Goal: Task Accomplishment & Management: Manage account settings

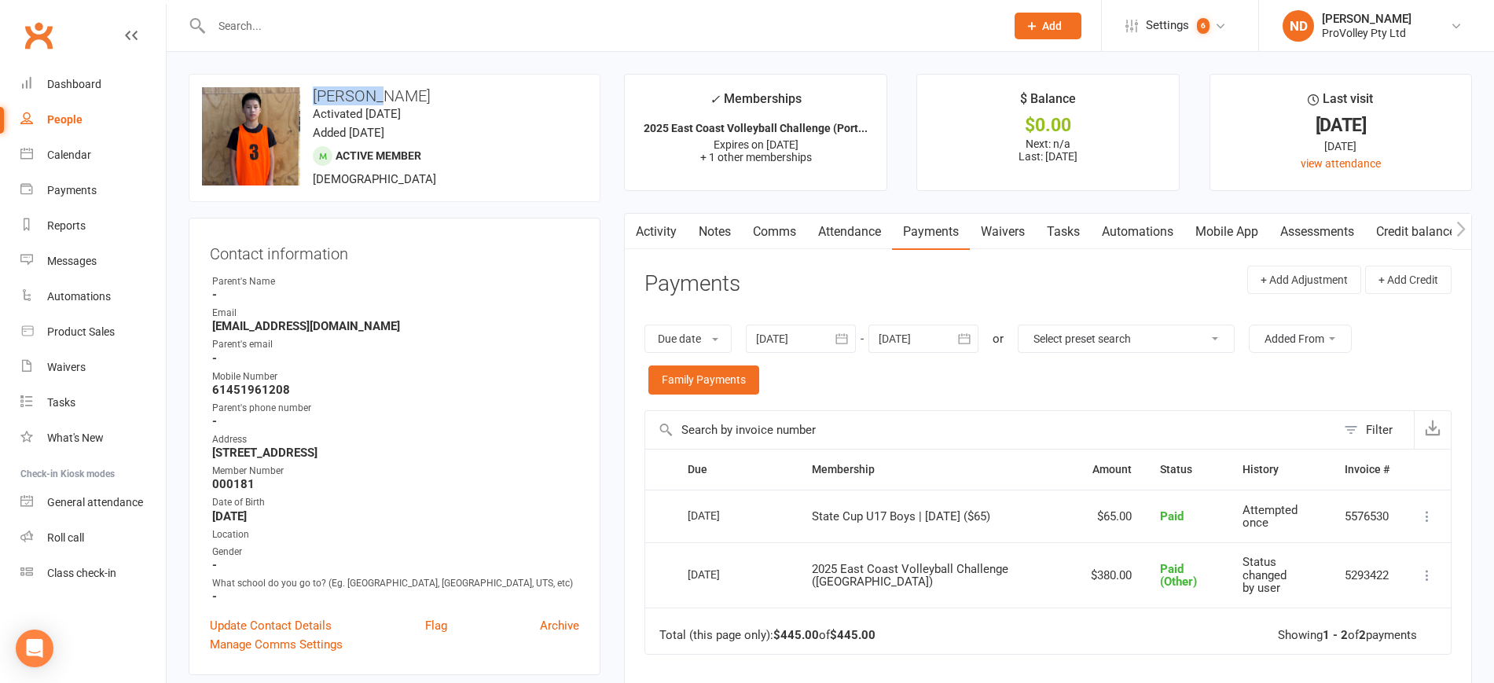
click at [59, 123] on div "People" at bounding box center [64, 119] width 35 height 13
select select "100"
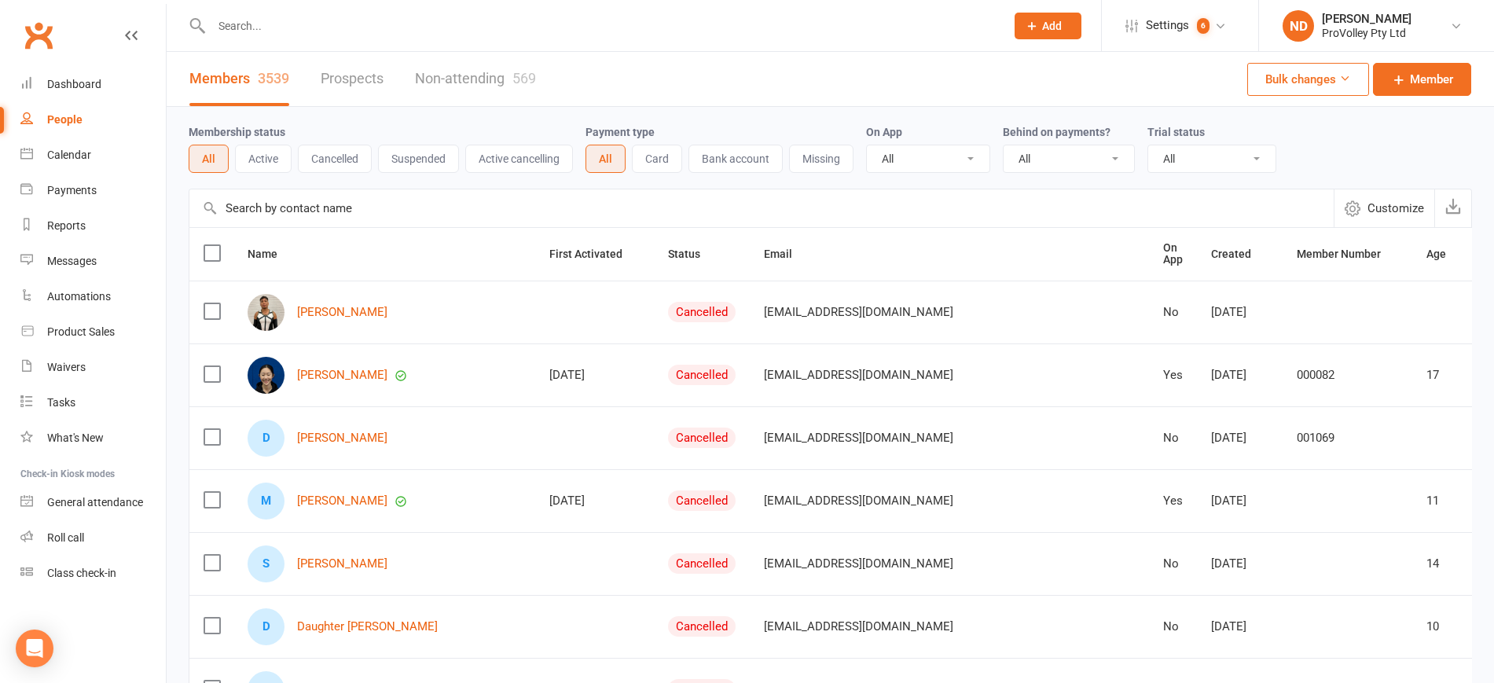
click at [341, 207] on input "text" at bounding box center [761, 208] width 1145 height 38
paste input "[PERSON_NAME][EMAIL_ADDRESS][DOMAIN_NAME]"
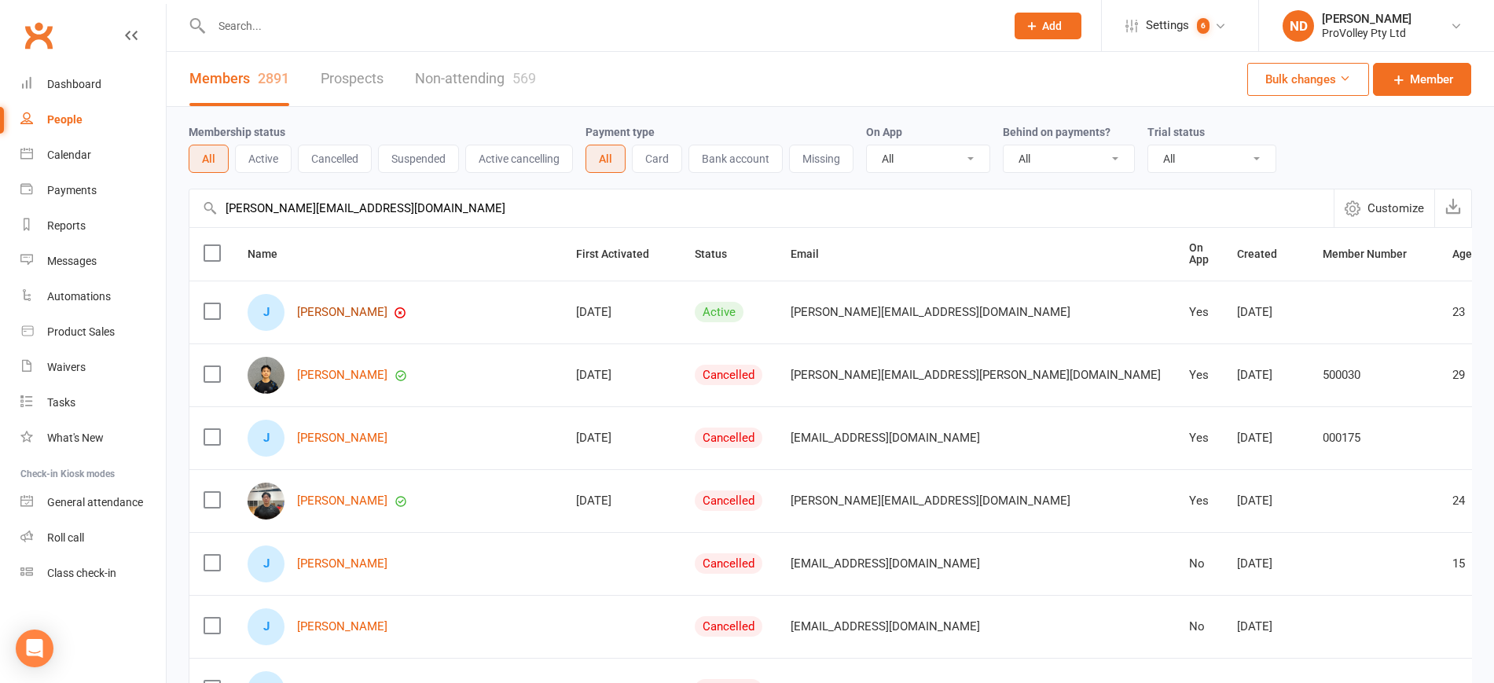
type input "[PERSON_NAME][EMAIL_ADDRESS][DOMAIN_NAME]"
click at [325, 310] on link "[PERSON_NAME]" at bounding box center [342, 312] width 90 height 13
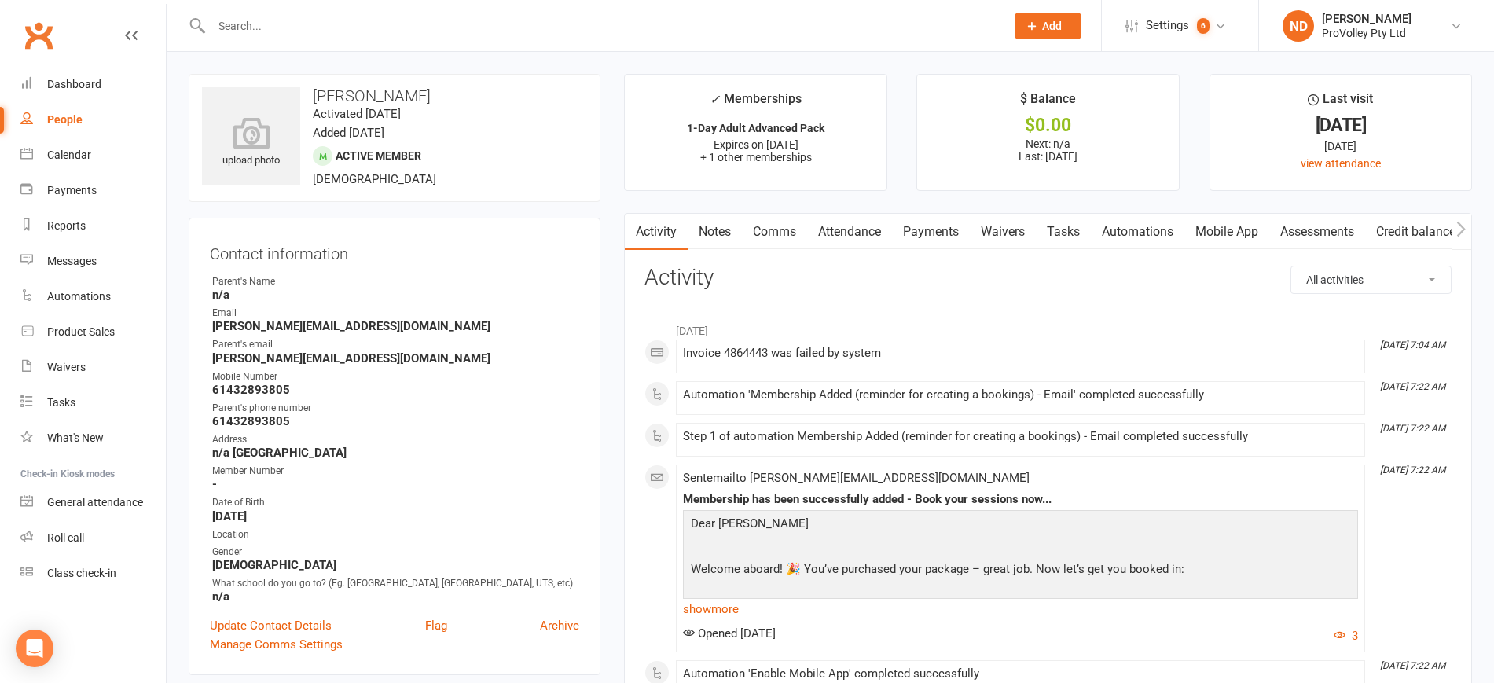
click at [946, 238] on link "Payments" at bounding box center [931, 232] width 78 height 36
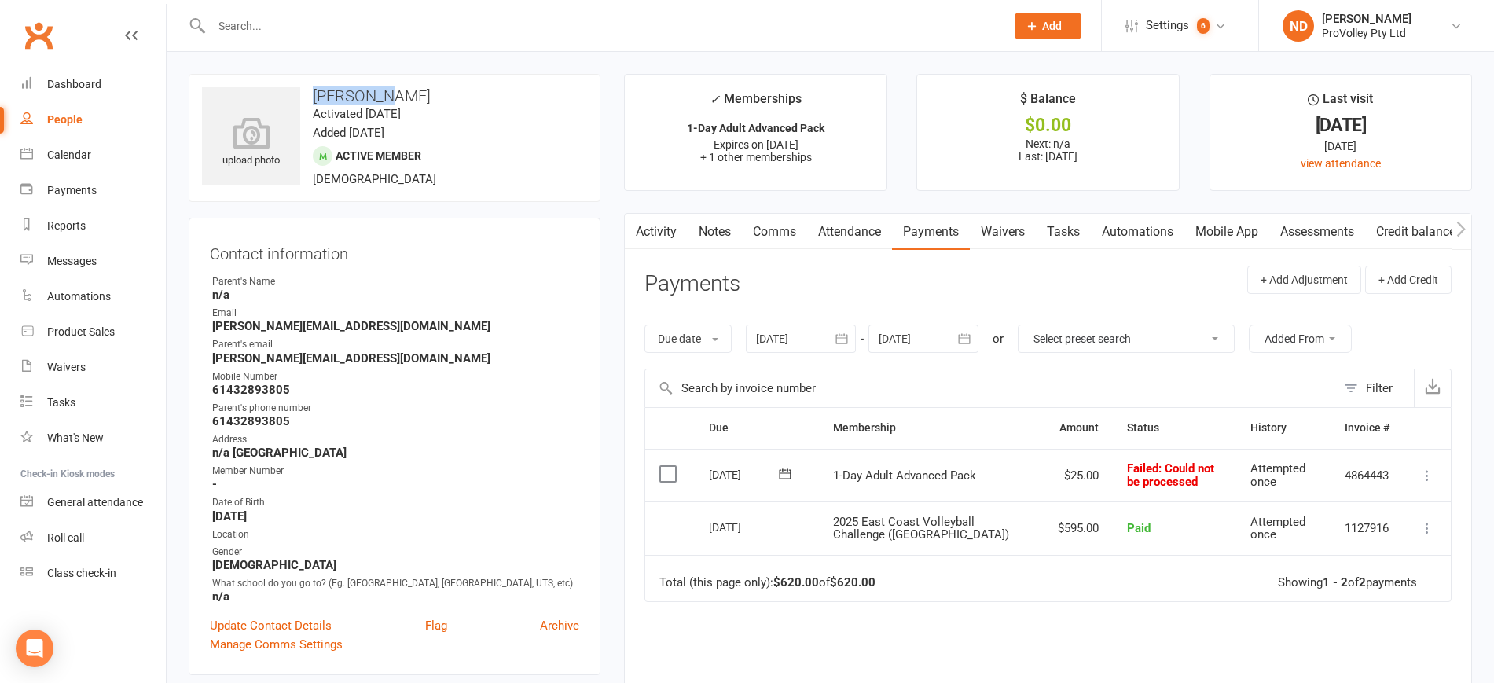
drag, startPoint x: 424, startPoint y: 88, endPoint x: 312, endPoint y: 90, distance: 111.6
click at [312, 90] on h3 "[PERSON_NAME]" at bounding box center [394, 95] width 385 height 17
copy h3 "[PERSON_NAME]"
drag, startPoint x: 355, startPoint y: 325, endPoint x: 205, endPoint y: 333, distance: 149.5
click at [205, 333] on div "Contact information Owner Parent's Name n/a Email [PERSON_NAME][EMAIL_ADDRESS][…" at bounding box center [395, 446] width 412 height 457
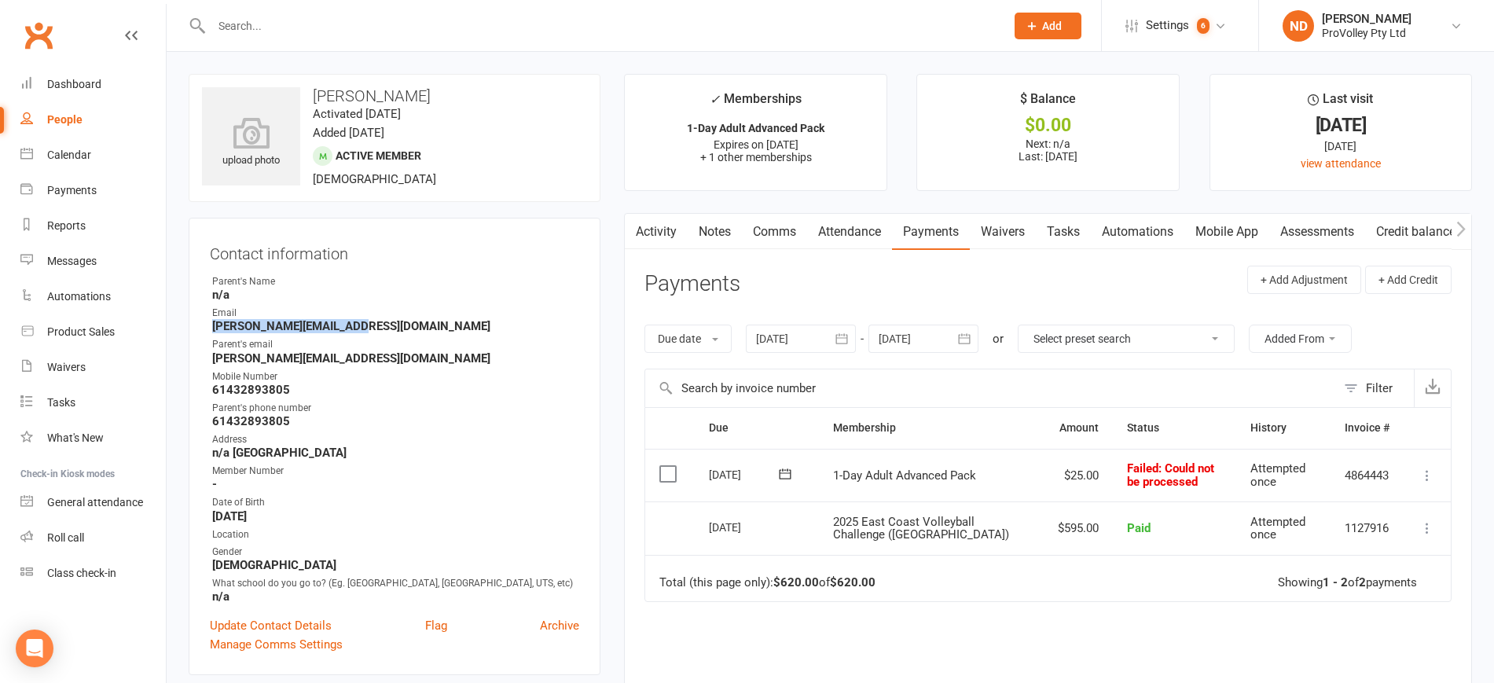
copy strong "[PERSON_NAME][EMAIL_ADDRESS][DOMAIN_NAME]"
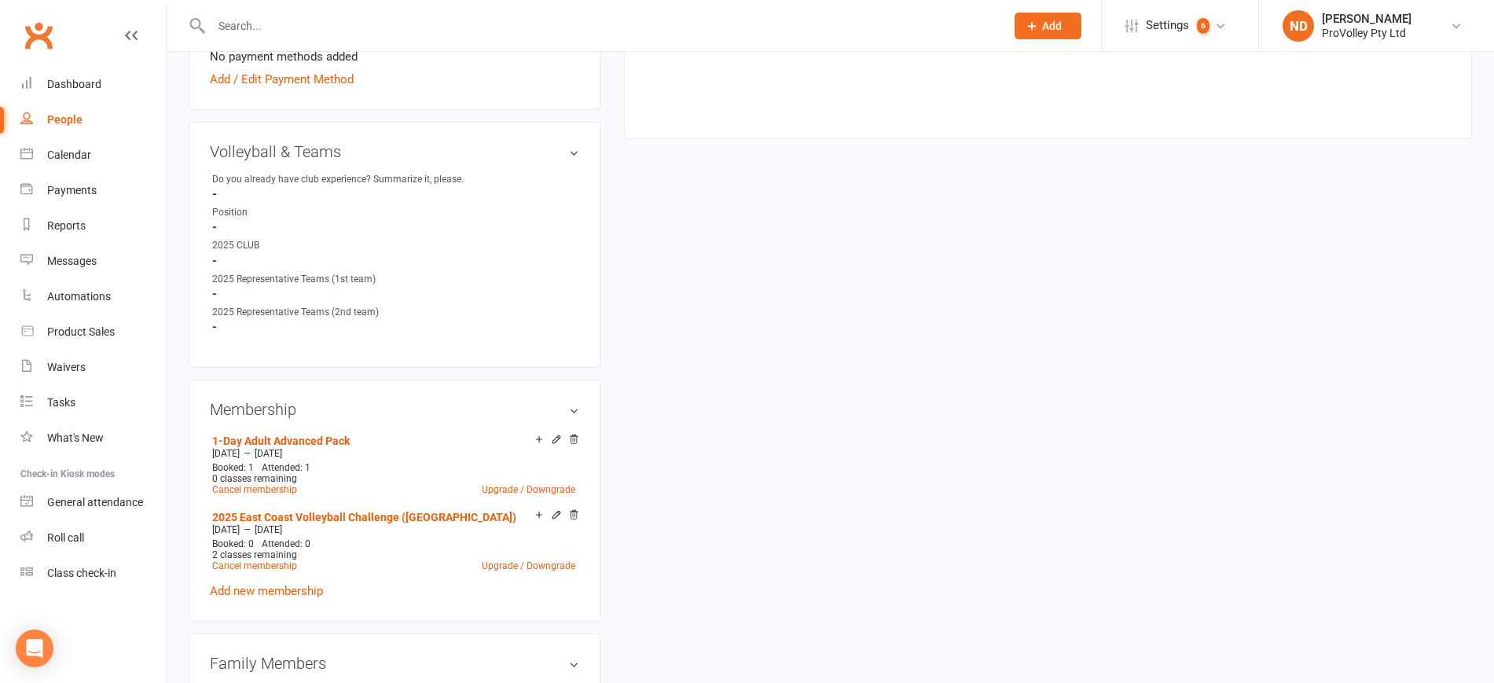
scroll to position [786, 0]
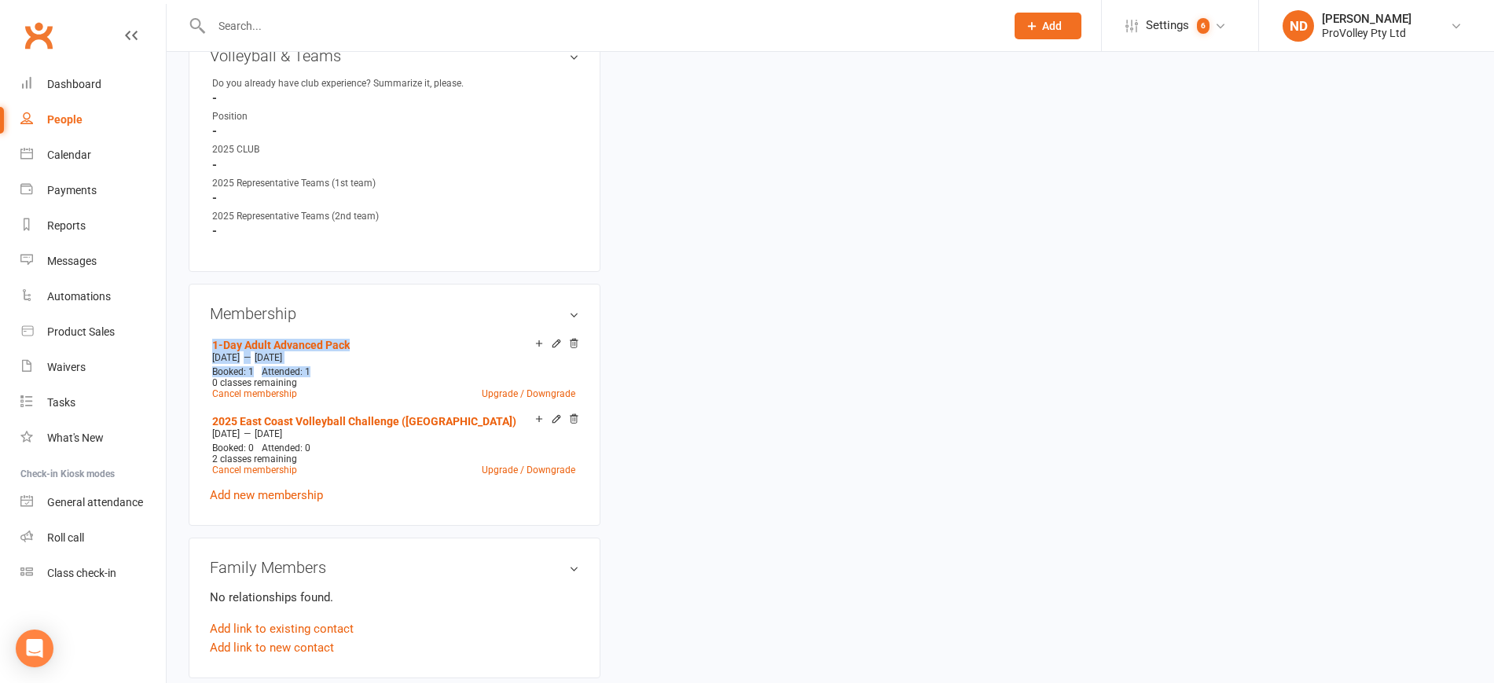
drag, startPoint x: 335, startPoint y: 388, endPoint x: 202, endPoint y: 355, distance: 136.9
click at [202, 355] on div "Membership 1-Day Adult Advanced Pack [DATE] — [DATE] Booked: 1 Attended: 1 0 cl…" at bounding box center [395, 405] width 412 height 242
copy li "1-Day Adult Advanced Pack [DATE] — [DATE] Booked: 1 Attended: 1"
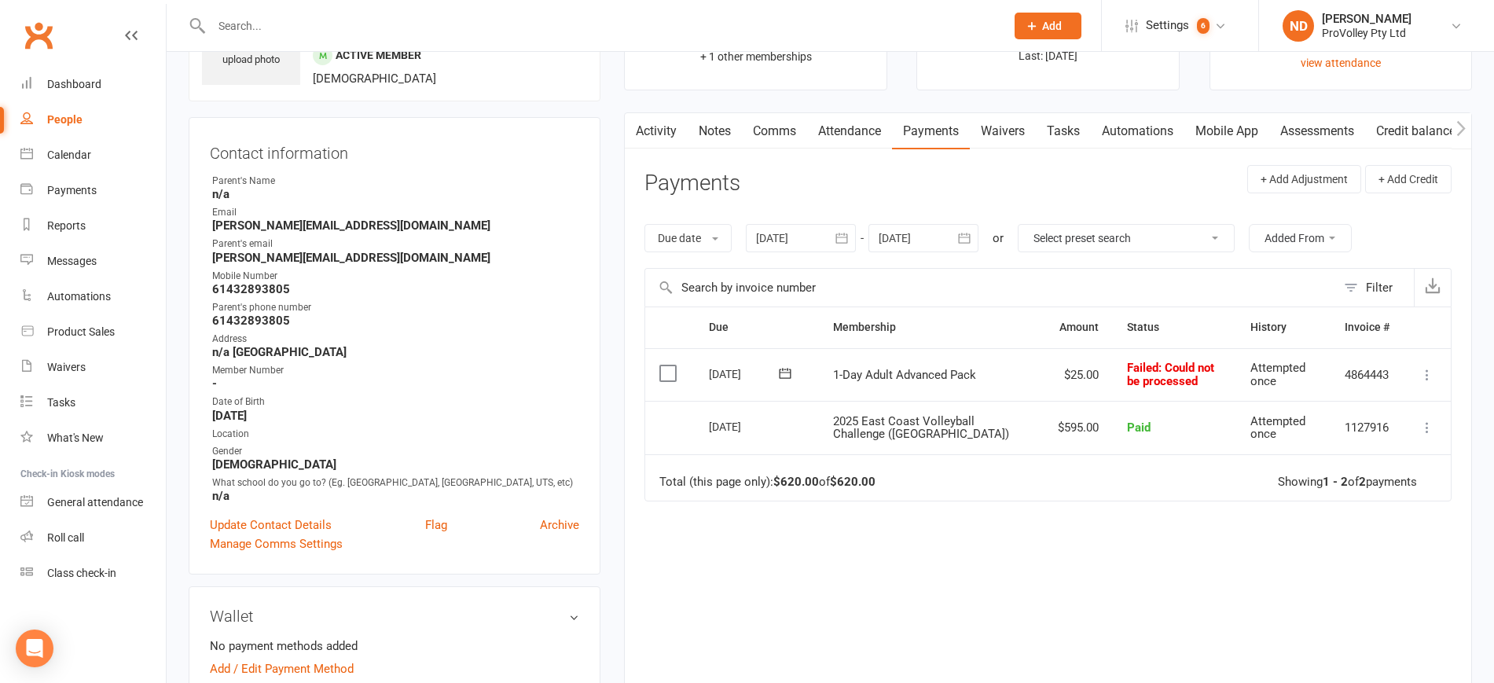
scroll to position [98, 0]
drag, startPoint x: 303, startPoint y: 288, endPoint x: 228, endPoint y: 296, distance: 76.0
click at [228, 296] on strong "61432893805" at bounding box center [395, 292] width 367 height 14
copy strong "432893805"
click at [857, 133] on link "Attendance" at bounding box center [849, 134] width 85 height 36
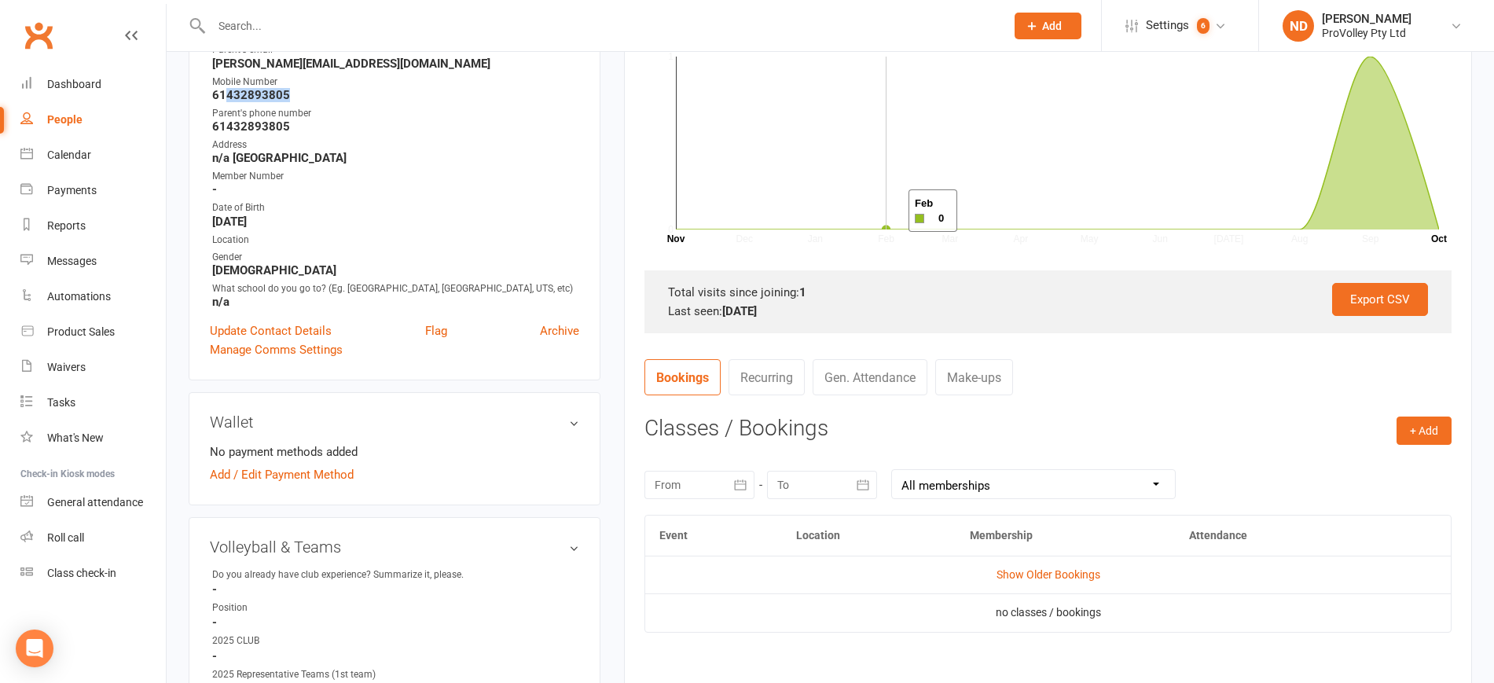
scroll to position [590, 0]
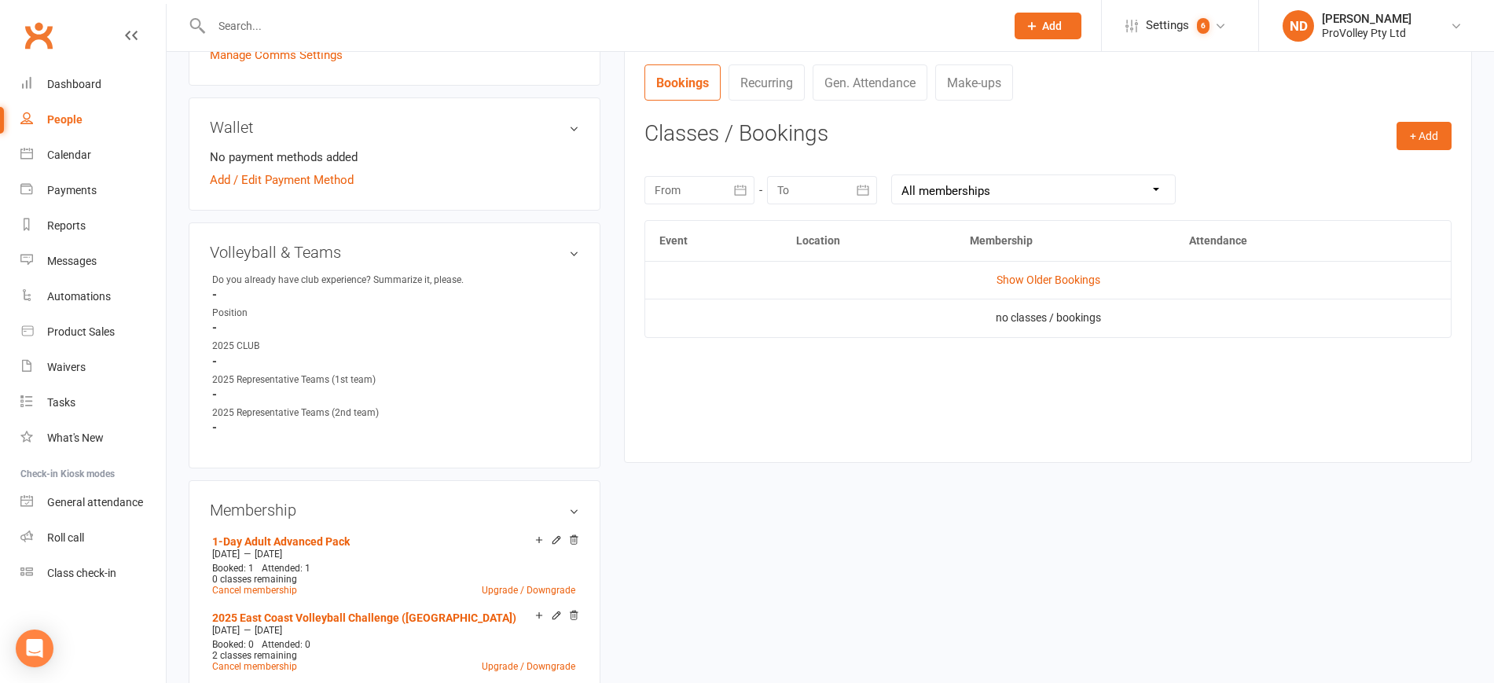
click at [1043, 266] on td "Show Older Bookings" at bounding box center [1048, 280] width 806 height 38
click at [1045, 272] on td "Show Older Bookings" at bounding box center [1048, 280] width 806 height 38
click at [1076, 275] on link "Show Older Bookings" at bounding box center [1049, 280] width 104 height 13
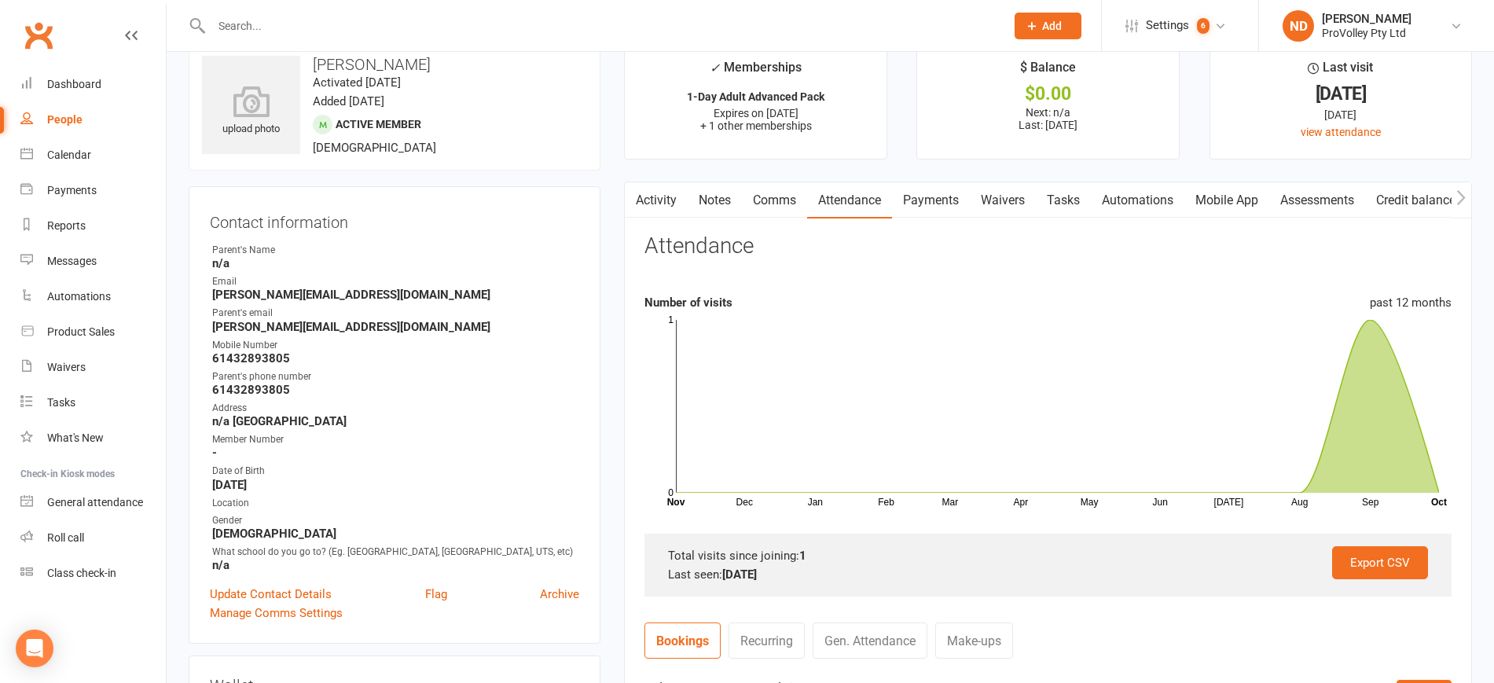
scroll to position [0, 0]
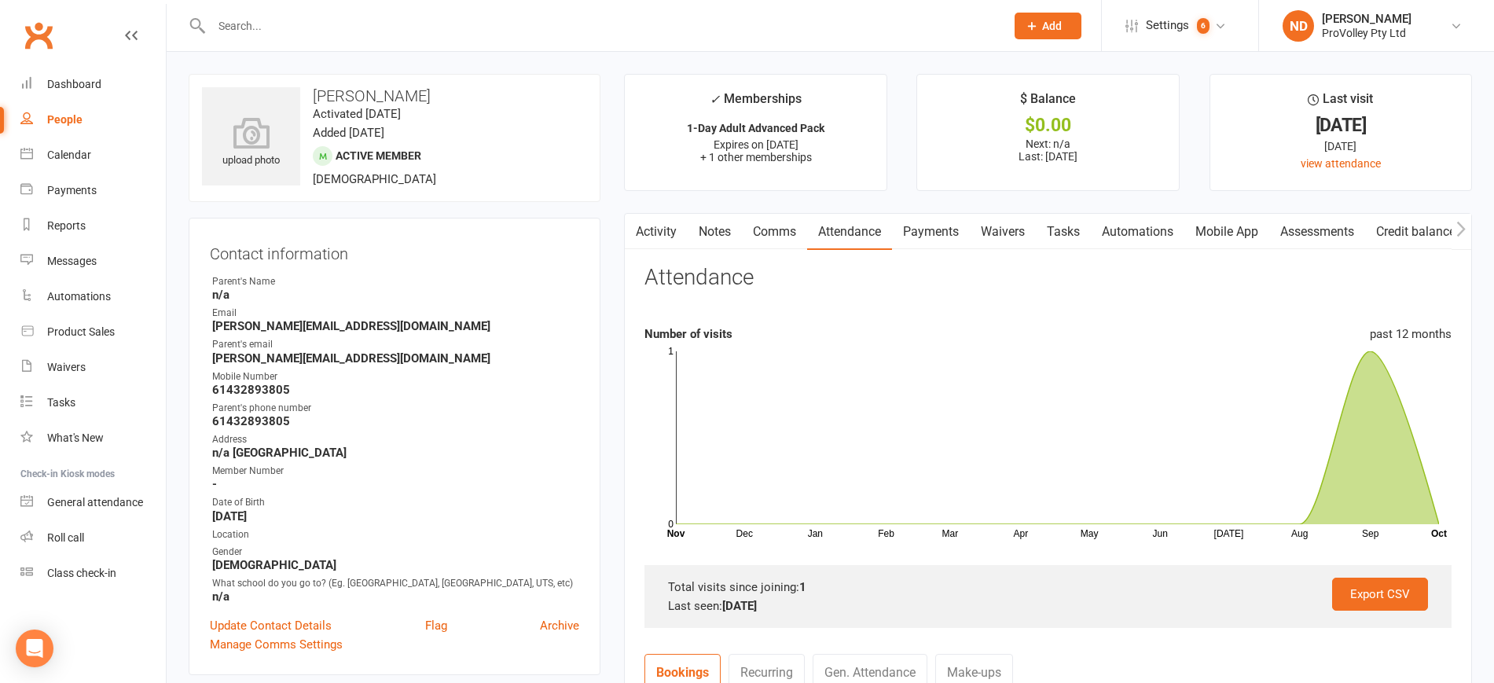
click at [82, 118] on link "People" at bounding box center [92, 119] width 145 height 35
select select "100"
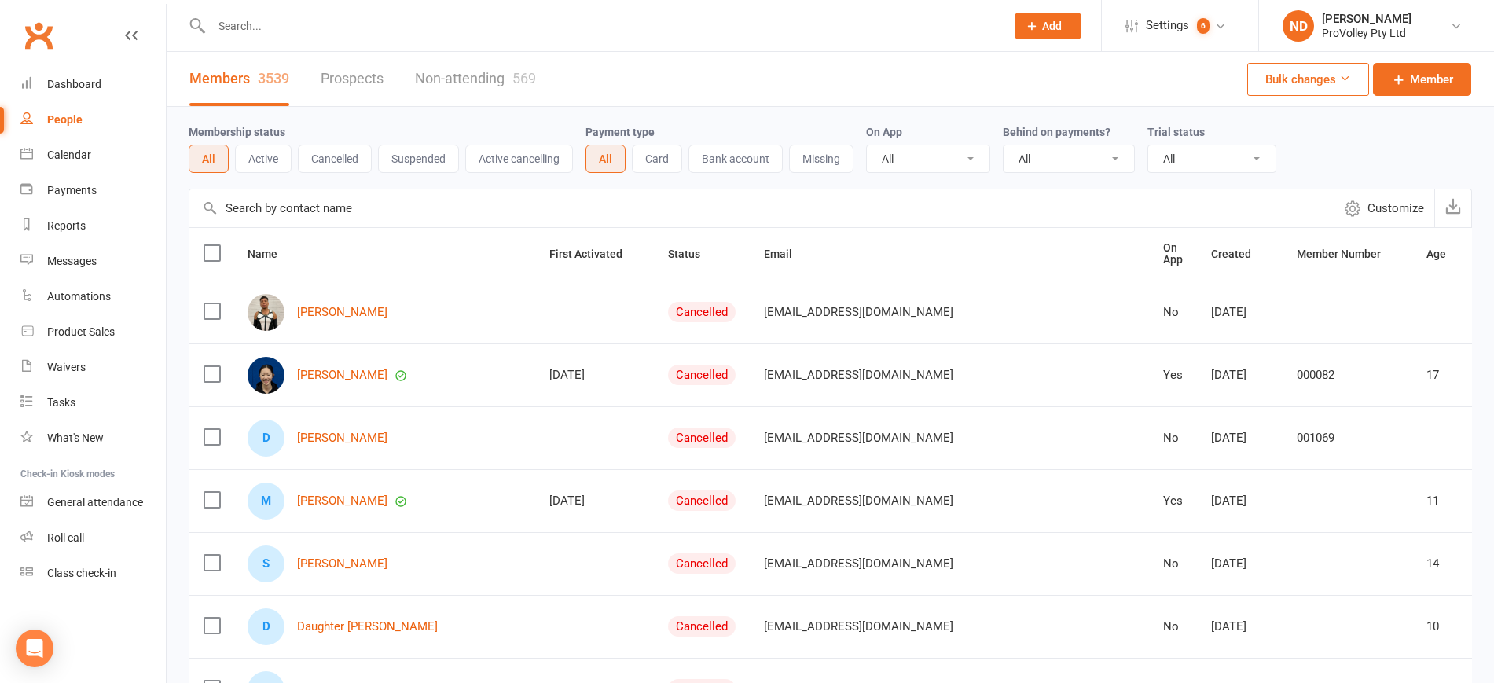
click at [293, 206] on input "text" at bounding box center [761, 208] width 1145 height 38
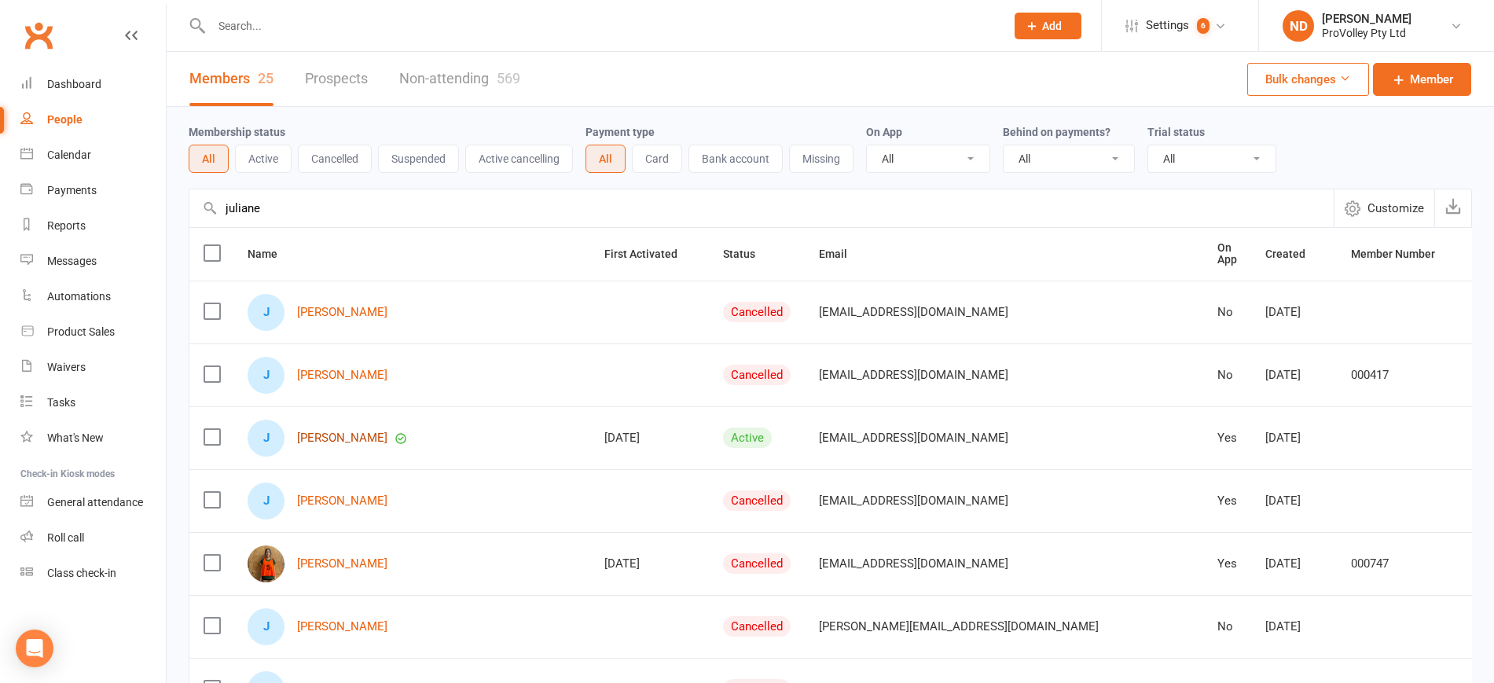
type input "juliane"
click at [362, 432] on link "[PERSON_NAME]" at bounding box center [342, 438] width 90 height 13
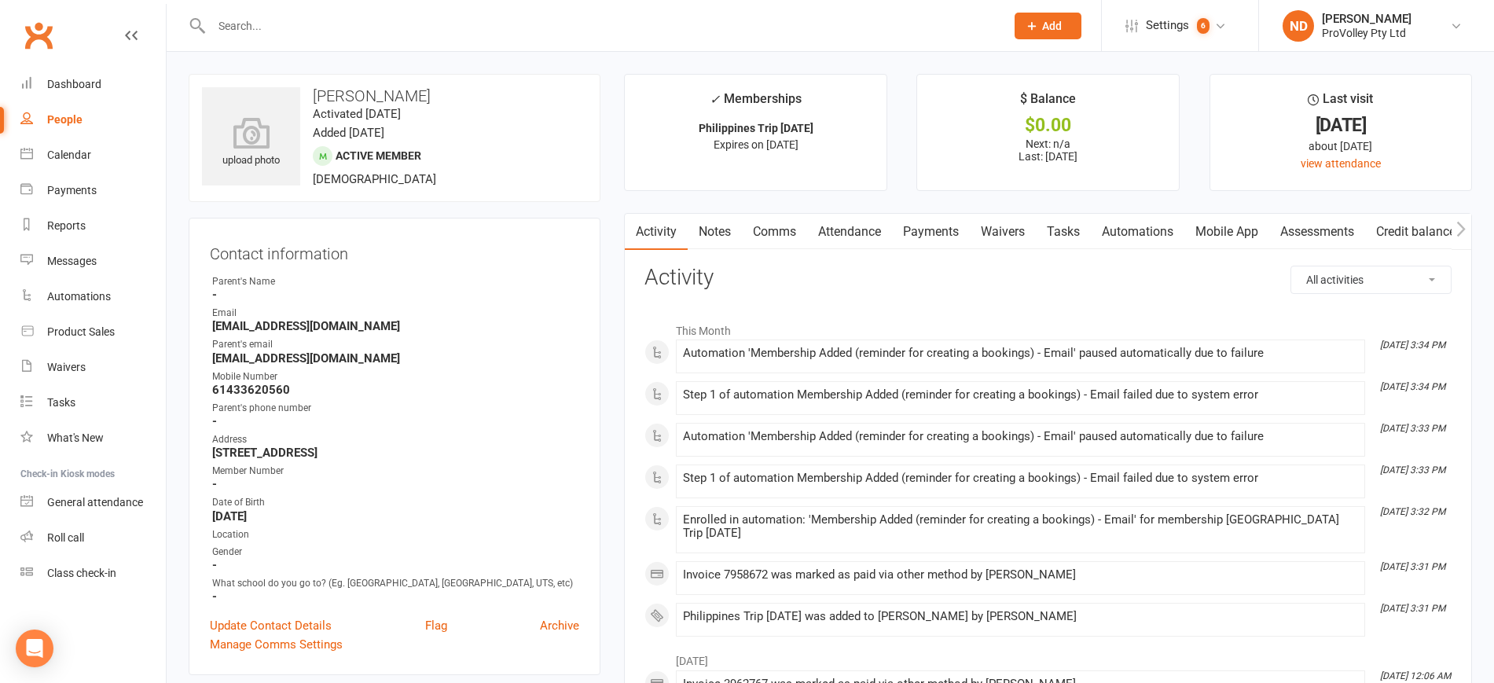
click at [941, 234] on link "Payments" at bounding box center [931, 232] width 78 height 36
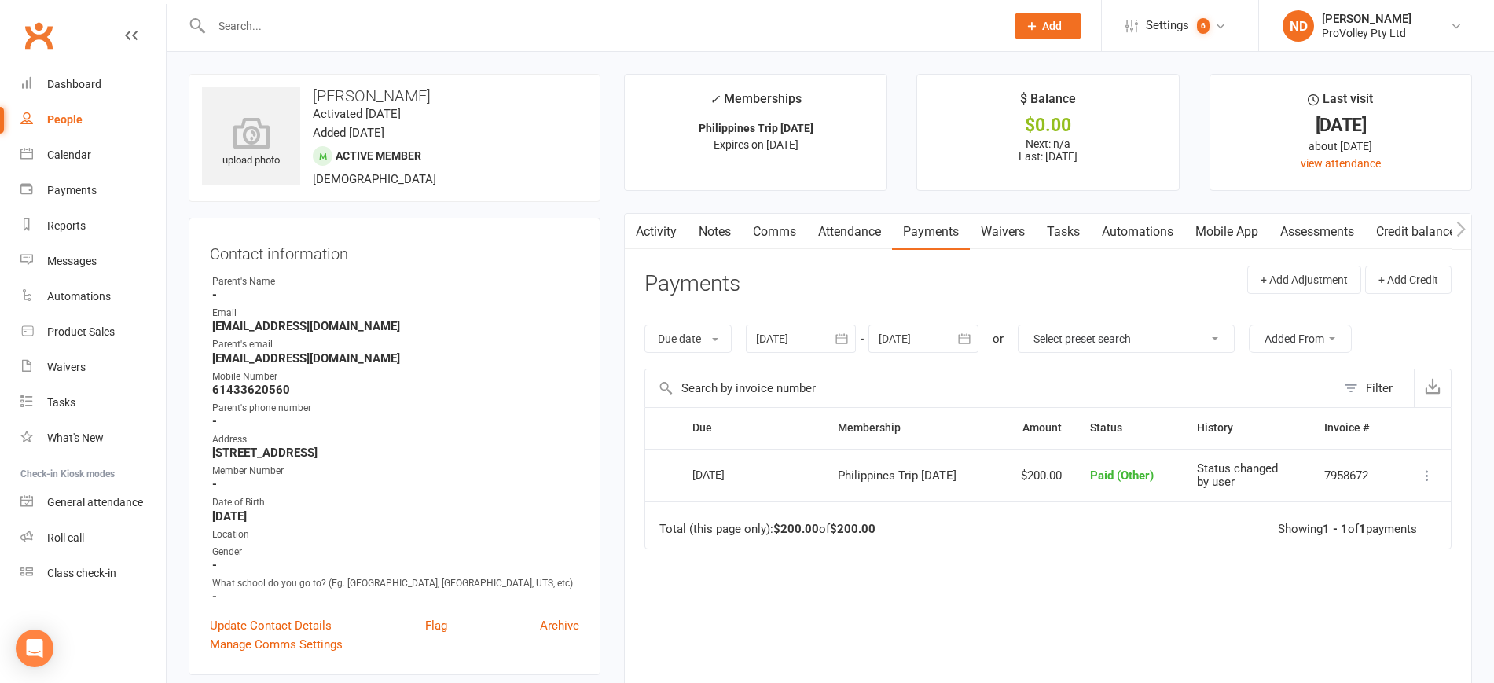
drag, startPoint x: 1001, startPoint y: 472, endPoint x: 819, endPoint y: 476, distance: 182.4
click at [824, 476] on td "Philippines Trip [DATE]" at bounding box center [909, 475] width 171 height 53
copy span "Philippines Trip [DATE]"
click at [61, 103] on link "People" at bounding box center [92, 119] width 145 height 35
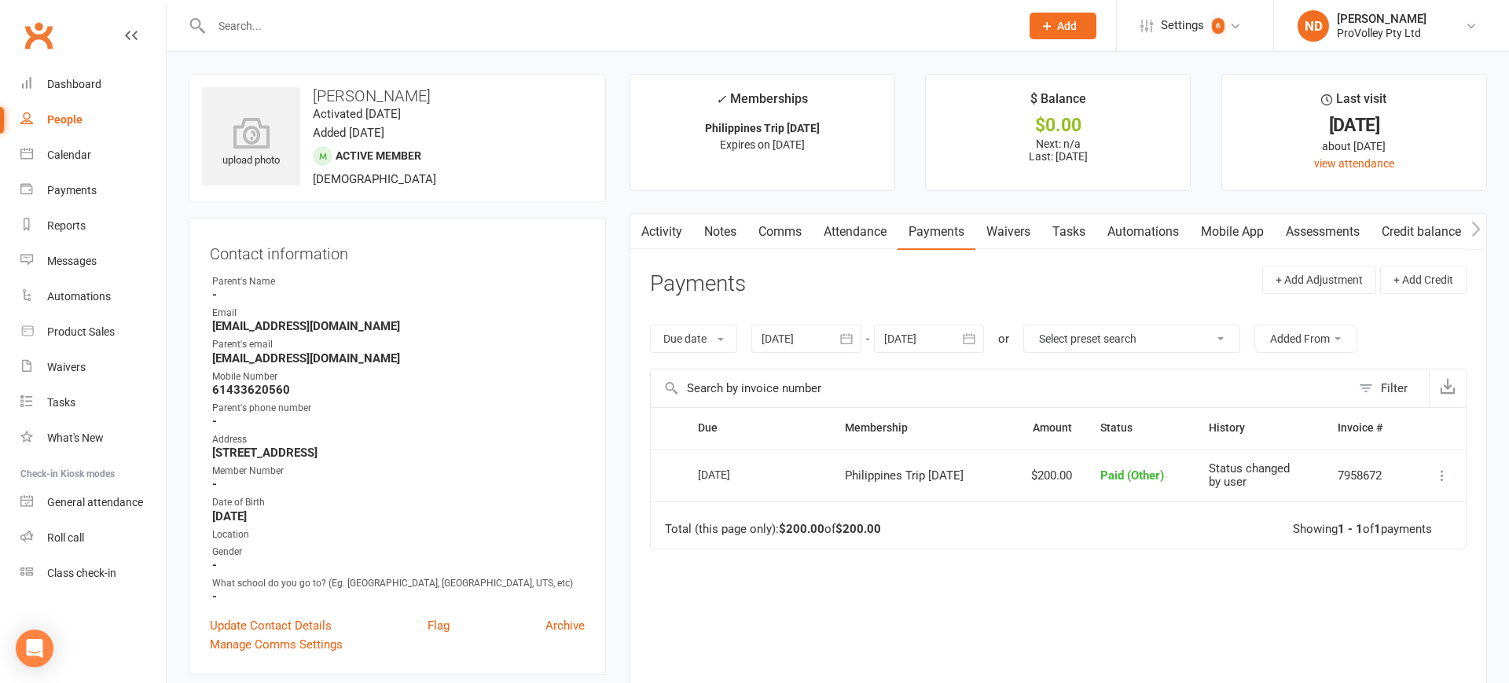
select select "100"
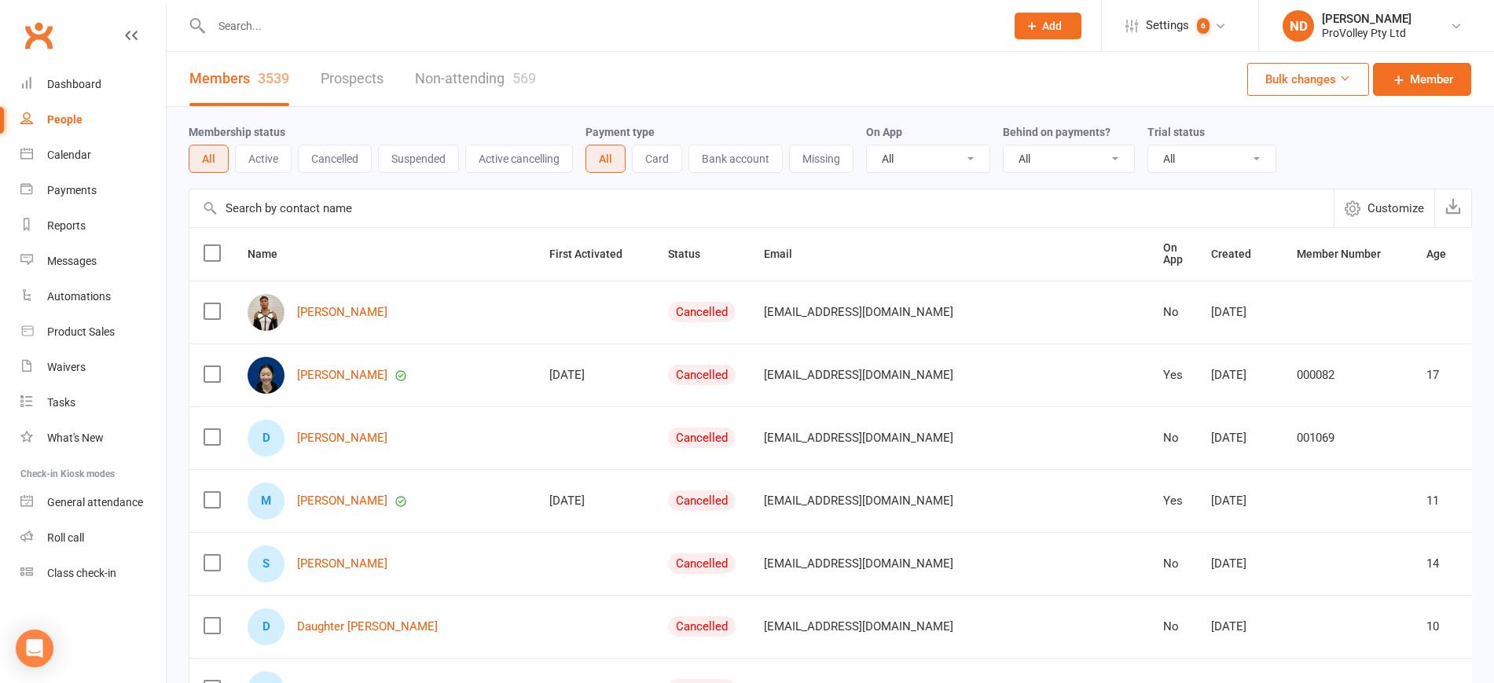
click at [318, 207] on input "text" at bounding box center [761, 208] width 1145 height 38
paste input "Bao Le"
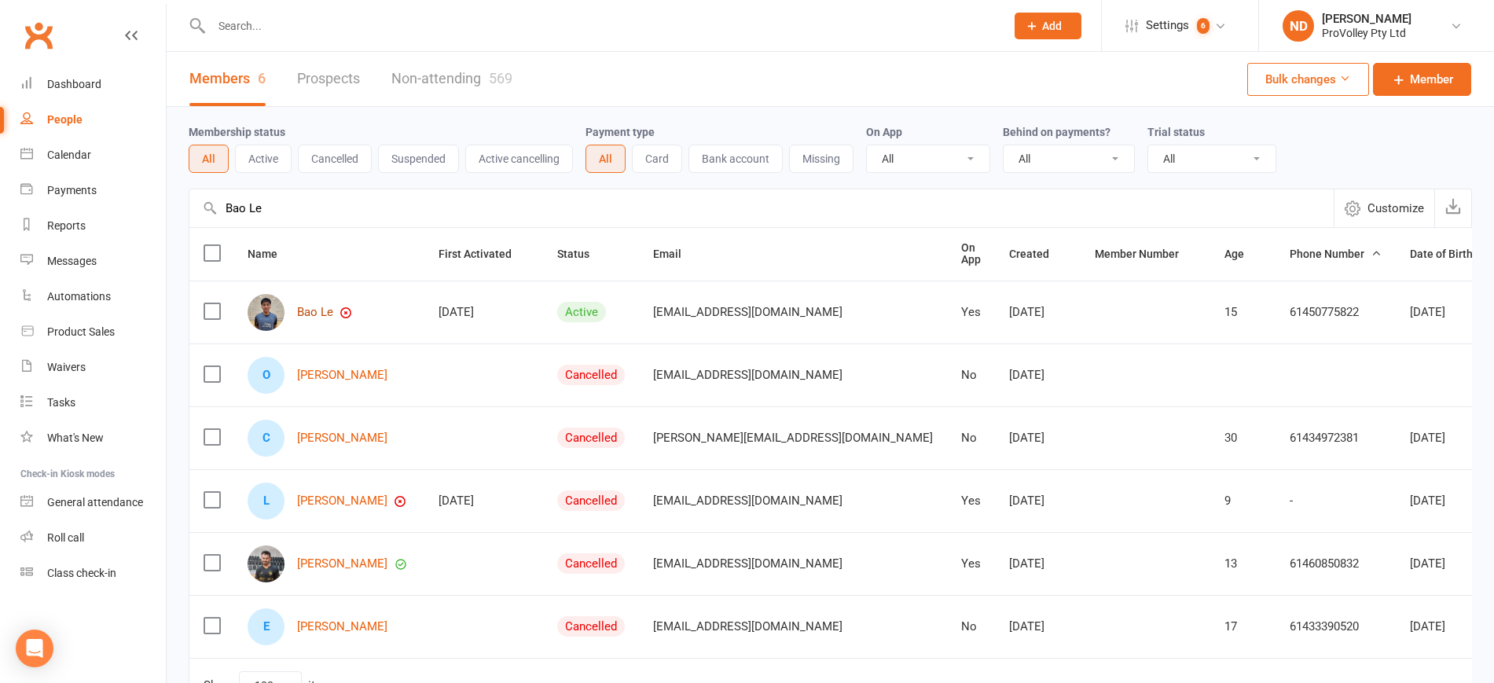
type input "Bao Le"
click at [316, 307] on link "Bao Le" at bounding box center [315, 312] width 36 height 13
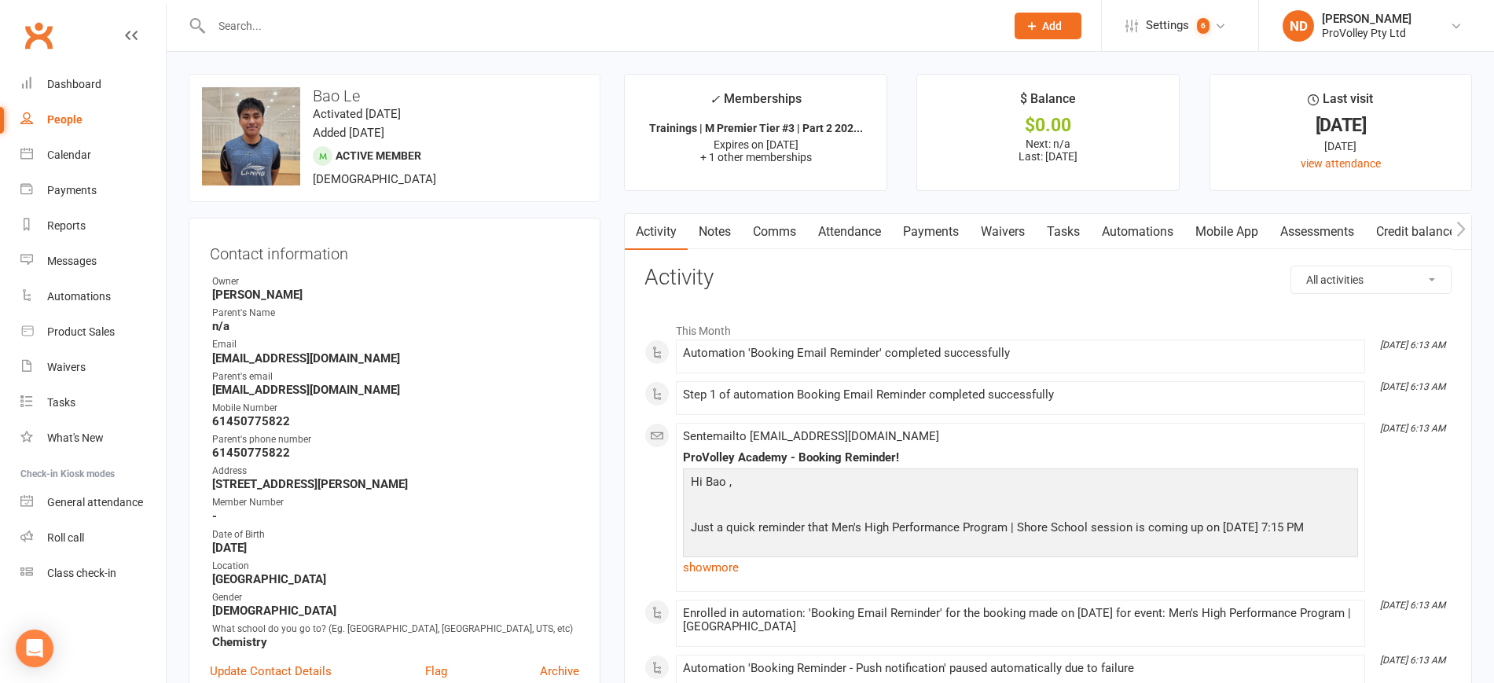
click at [936, 220] on link "Payments" at bounding box center [931, 232] width 78 height 36
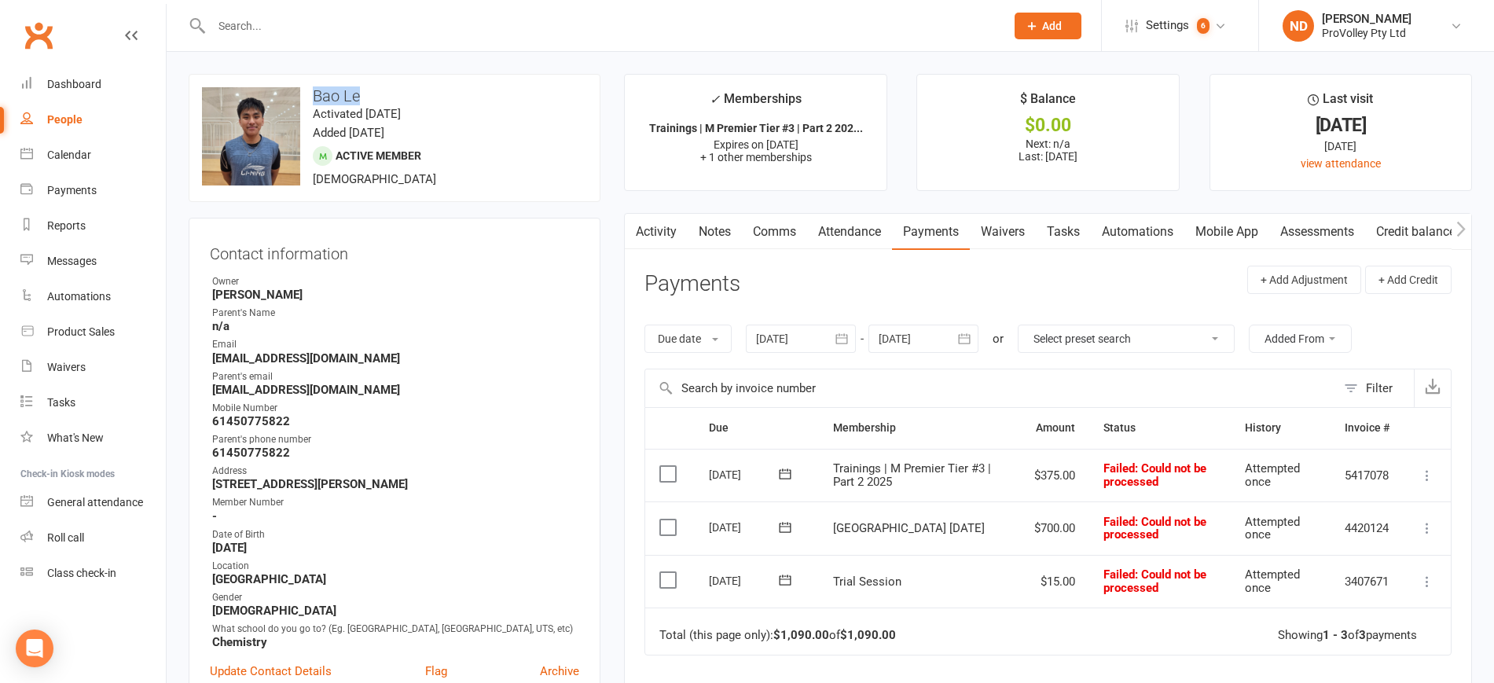
drag, startPoint x: 410, startPoint y: 86, endPoint x: 306, endPoint y: 93, distance: 104.7
click at [306, 93] on h3 "Bao Le" at bounding box center [394, 95] width 385 height 17
copy h3 "Bao Le"
drag, startPoint x: 380, startPoint y: 353, endPoint x: 211, endPoint y: 363, distance: 168.5
click at [211, 363] on li "Email [EMAIL_ADDRESS][DOMAIN_NAME]" at bounding box center [394, 351] width 369 height 28
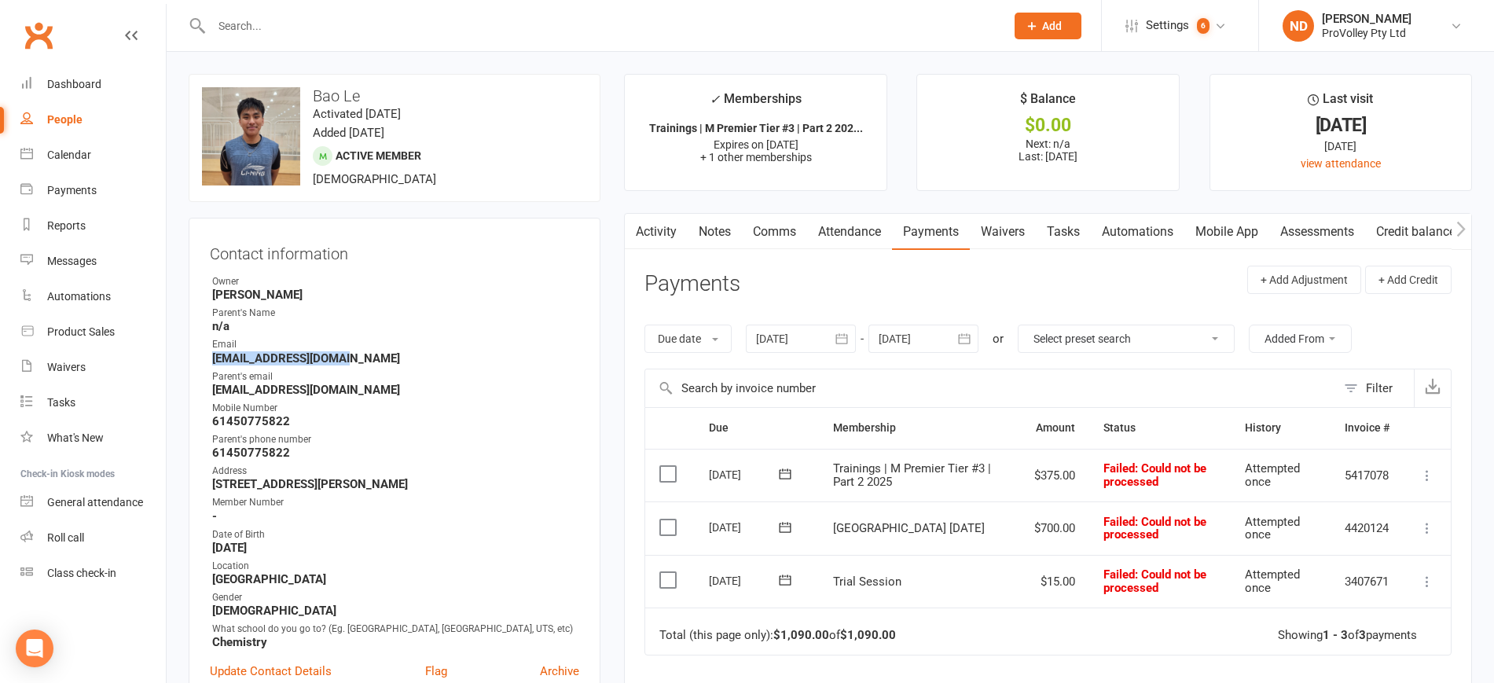
copy strong "[EMAIL_ADDRESS][DOMAIN_NAME]"
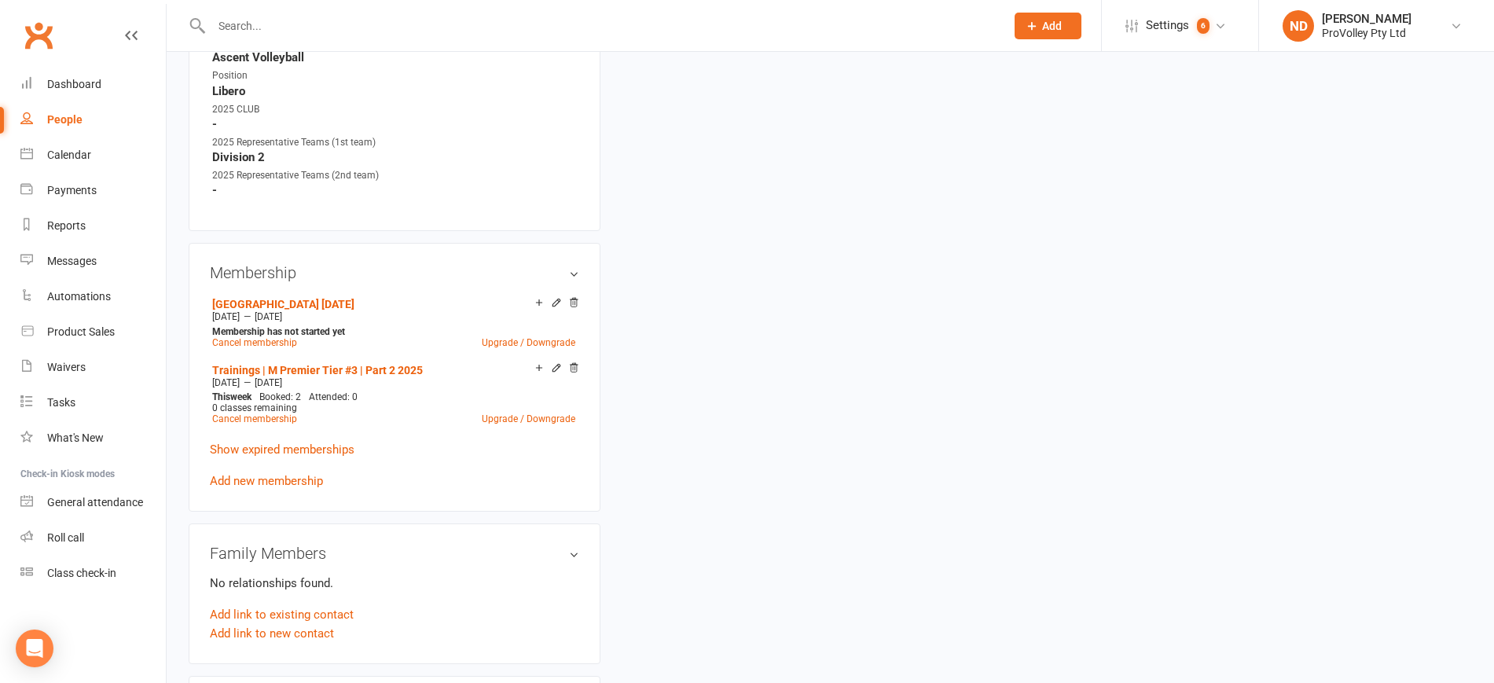
scroll to position [884, 0]
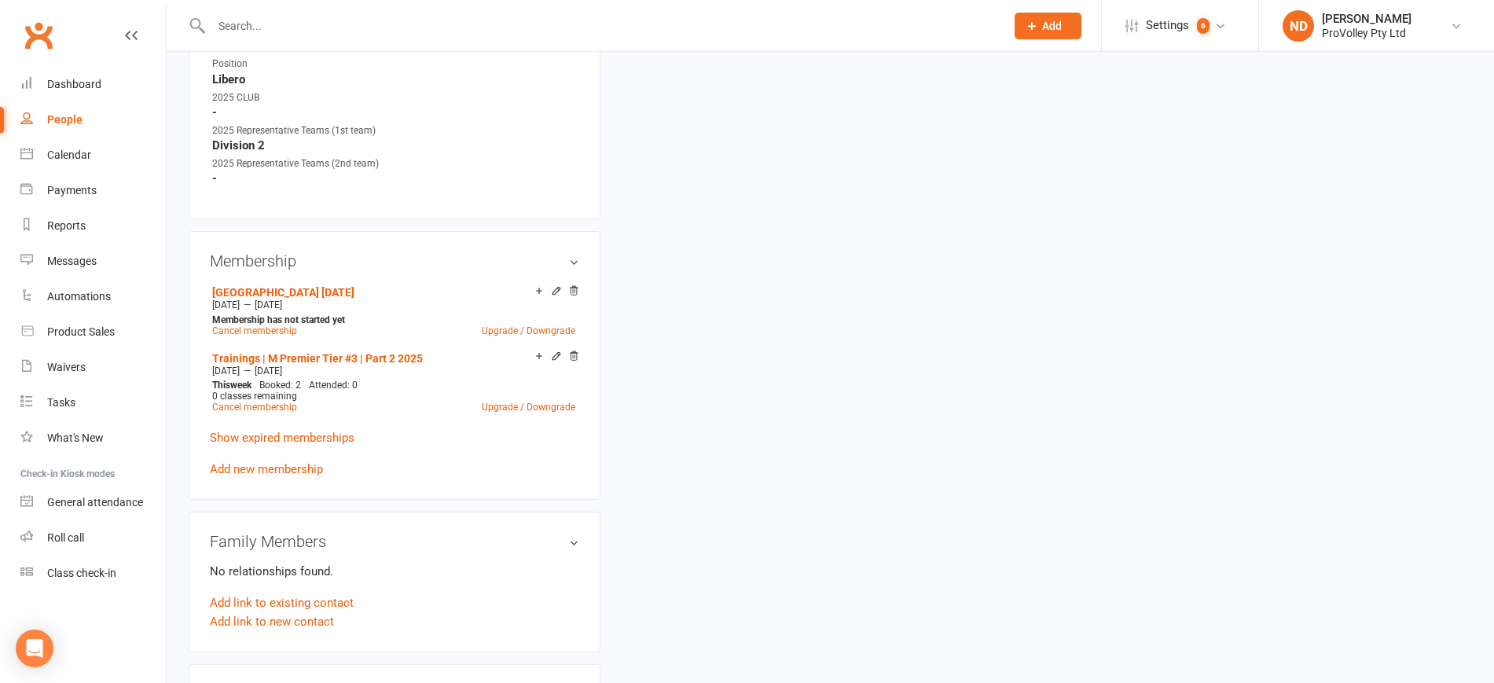
drag, startPoint x: 344, startPoint y: 322, endPoint x: 206, endPoint y: 305, distance: 139.4
click at [206, 305] on div "Membership [GEOGRAPHIC_DATA] [DATE] [DATE] — [DATE] Membership has not started …" at bounding box center [395, 365] width 412 height 268
copy li "[GEOGRAPHIC_DATA] [DATE] [DATE] — [DATE]"
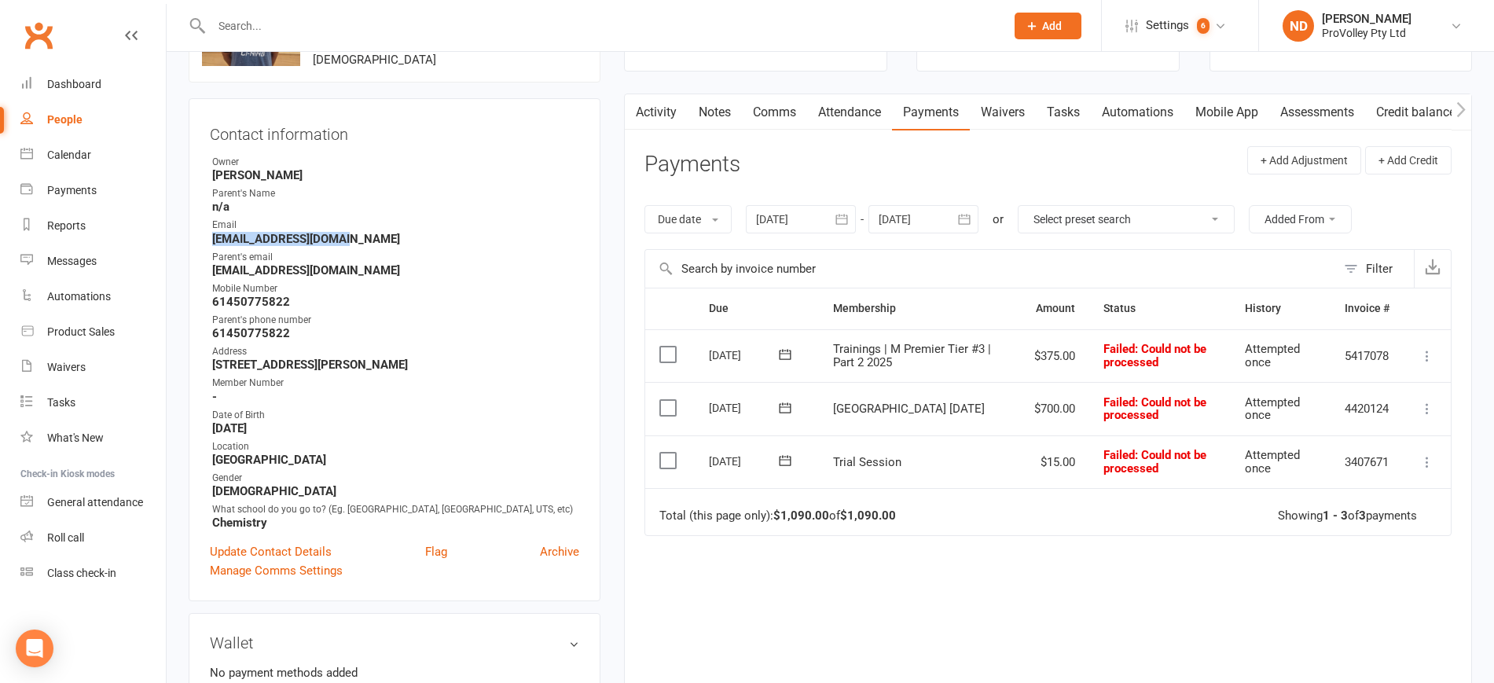
scroll to position [0, 0]
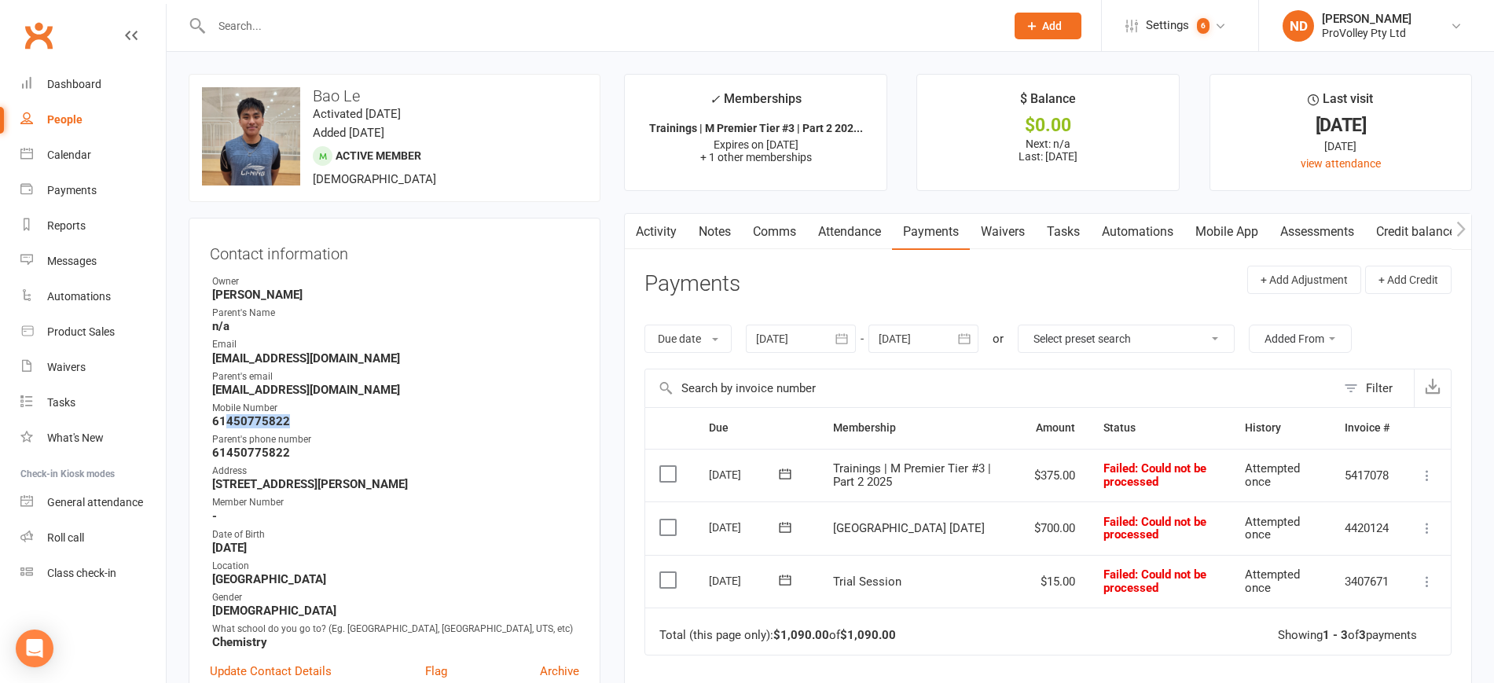
drag, startPoint x: 315, startPoint y: 419, endPoint x: 226, endPoint y: 424, distance: 89.7
click at [226, 424] on strong "61450775822" at bounding box center [395, 421] width 367 height 14
copy strong "450775822"
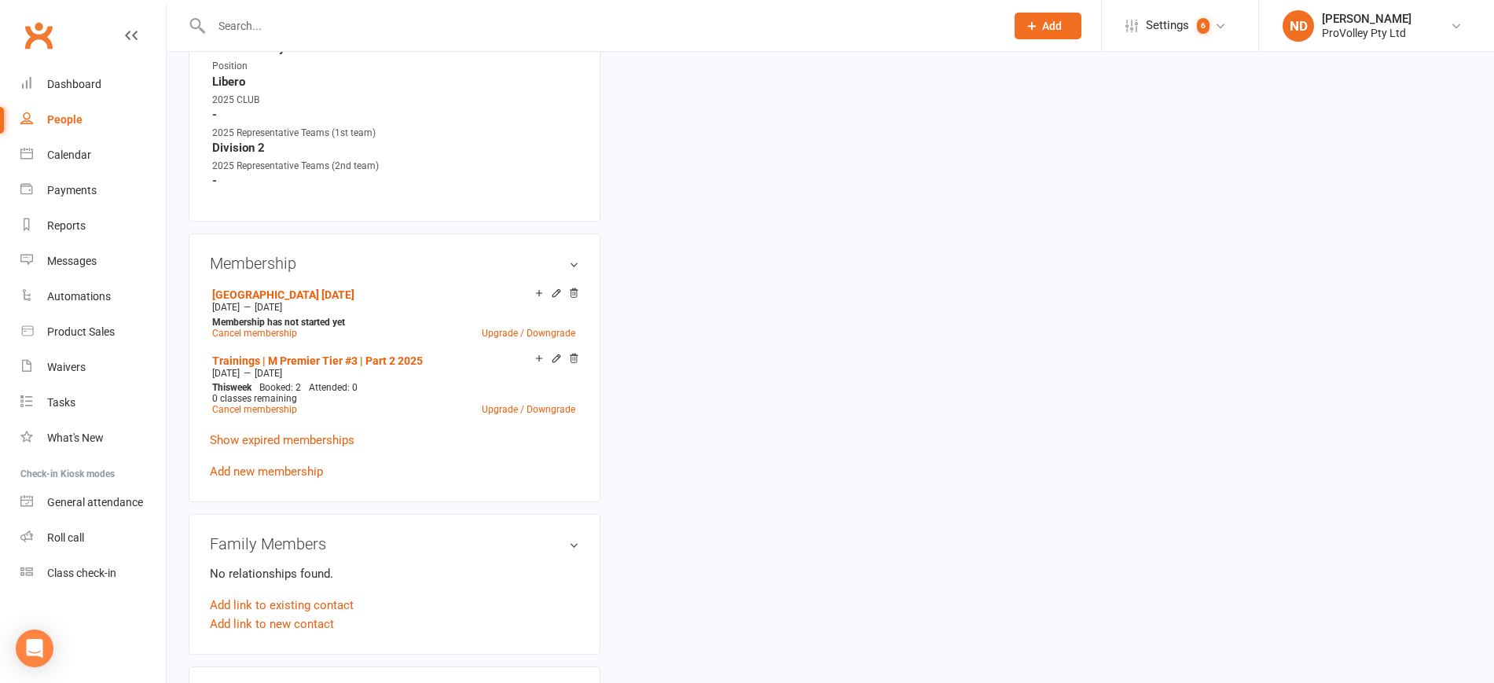
scroll to position [884, 0]
drag, startPoint x: 363, startPoint y: 397, endPoint x: 189, endPoint y: 366, distance: 176.5
click at [189, 366] on div "Membership [GEOGRAPHIC_DATA] [DATE] [DATE] — [DATE] Membership has not started …" at bounding box center [395, 365] width 412 height 268
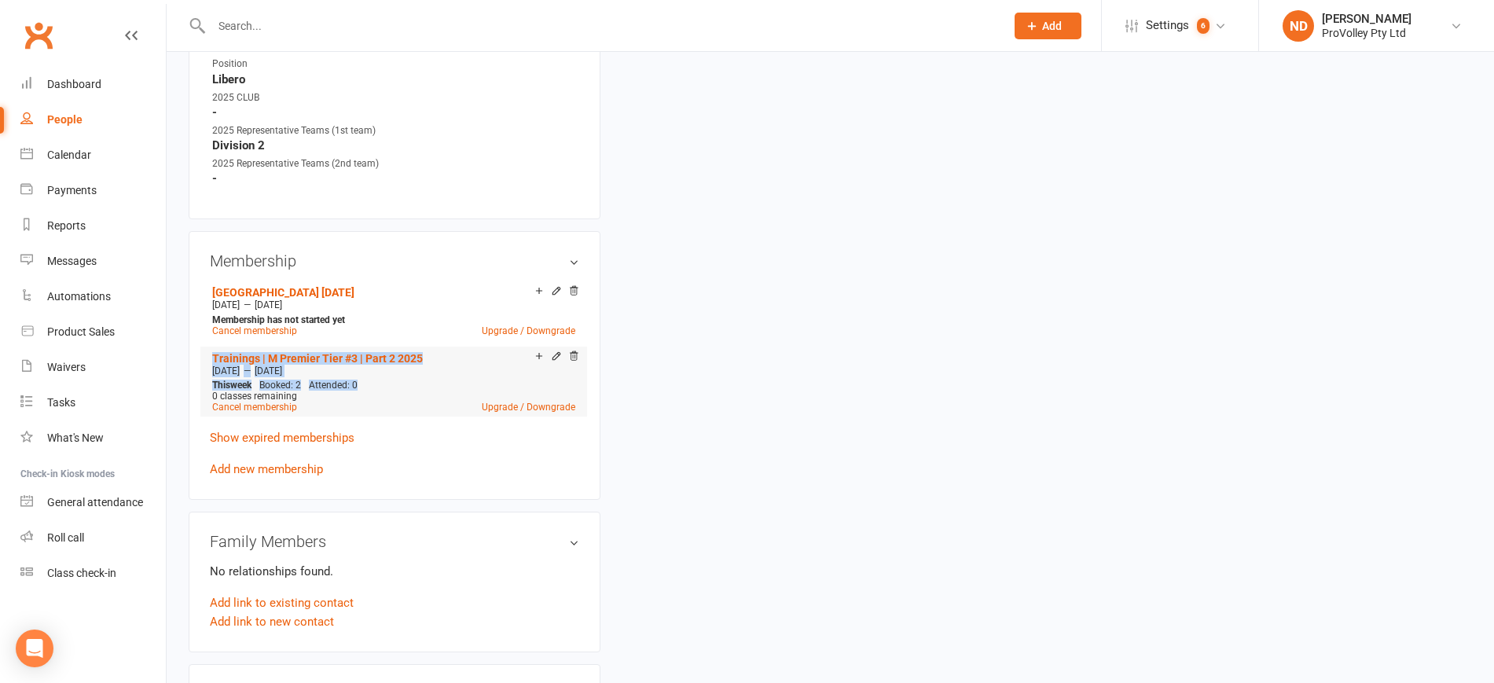
click at [377, 397] on div "This week Booked: 2 Attended: 0 0 classes remaining Cancel membership Upgrade /…" at bounding box center [393, 396] width 371 height 33
drag, startPoint x: 345, startPoint y: 386, endPoint x: 303, endPoint y: 386, distance: 42.4
click at [303, 377] on div "[DATE] — [DATE]" at bounding box center [393, 371] width 371 height 13
drag, startPoint x: 363, startPoint y: 402, endPoint x: 192, endPoint y: 371, distance: 174.1
click at [192, 371] on div "Membership [GEOGRAPHIC_DATA] [DATE] [DATE] — [DATE] Membership has not started …" at bounding box center [395, 365] width 412 height 268
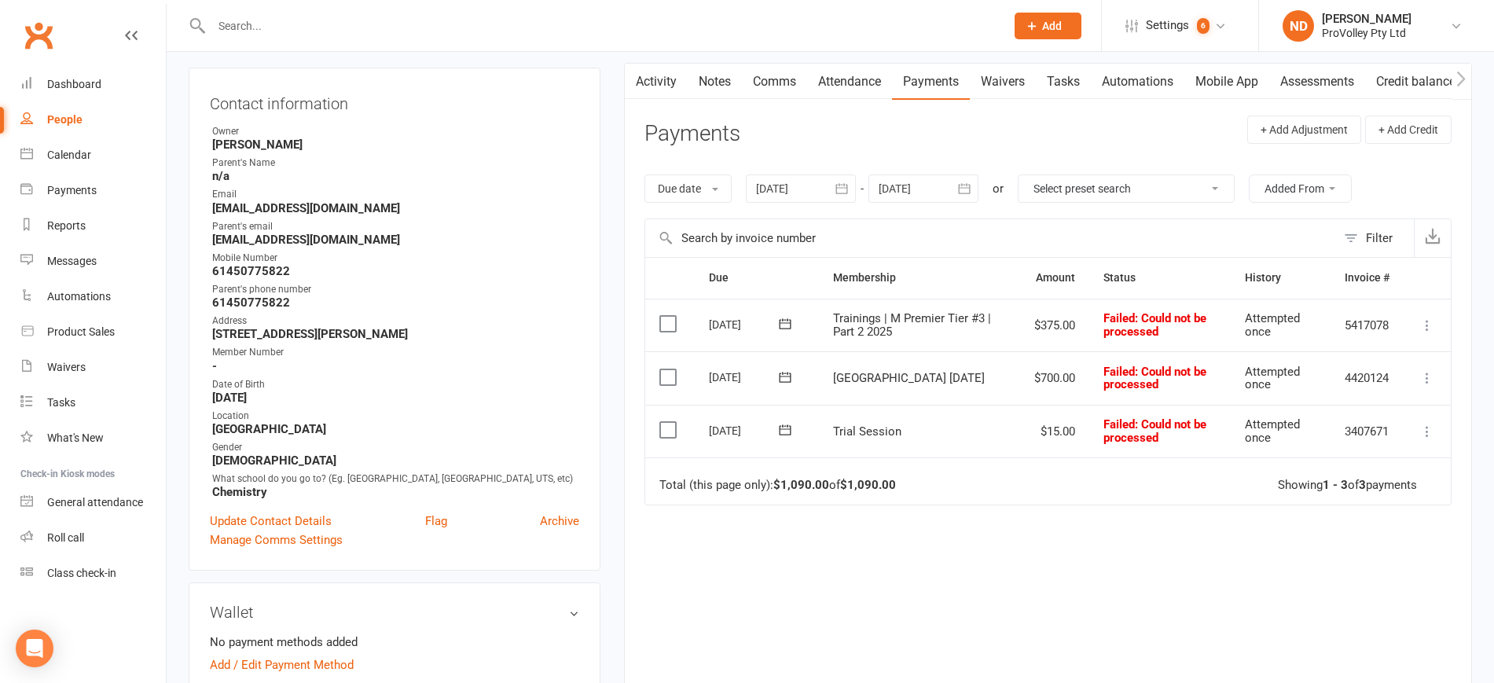
scroll to position [0, 0]
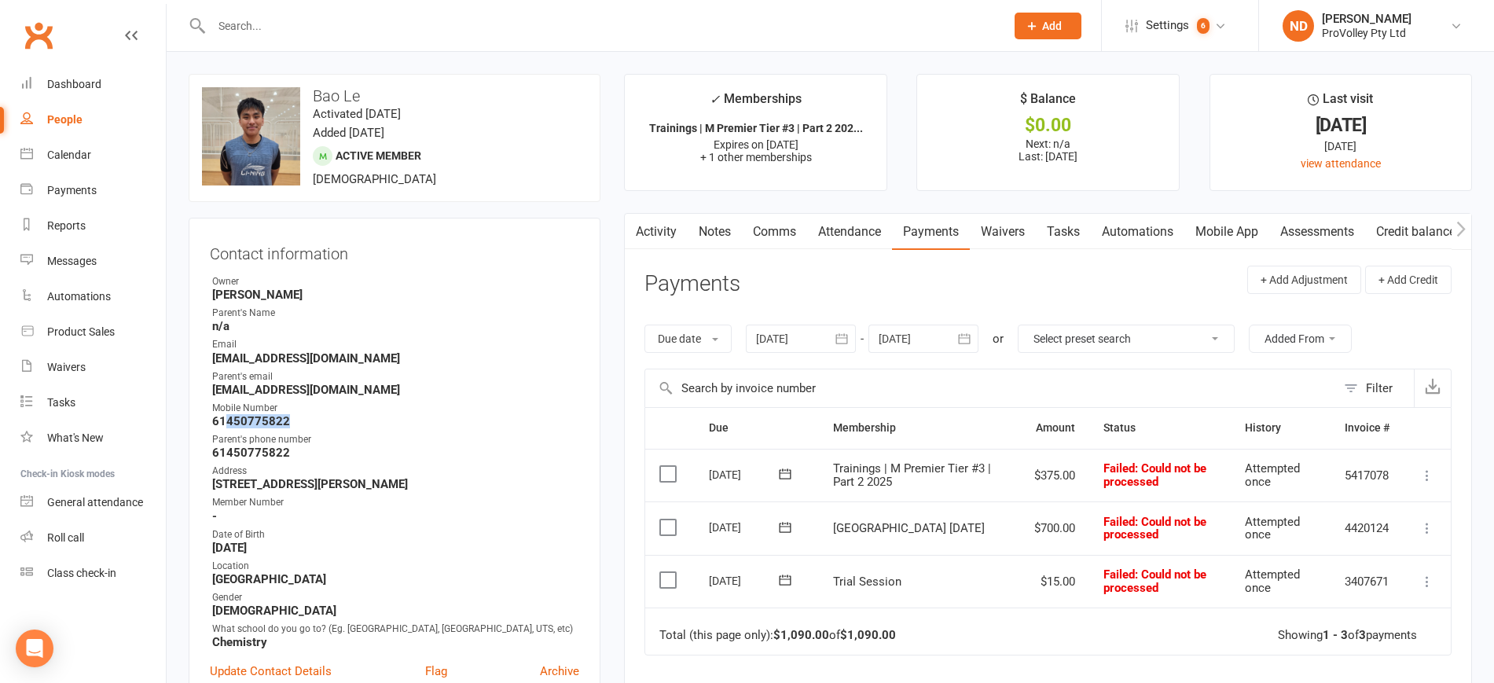
drag, startPoint x: 305, startPoint y: 418, endPoint x: 226, endPoint y: 424, distance: 79.6
click at [226, 424] on strong "61450775822" at bounding box center [395, 421] width 367 height 14
drag, startPoint x: 63, startPoint y: 115, endPoint x: 148, endPoint y: 127, distance: 85.7
click at [64, 116] on div "People" at bounding box center [64, 119] width 35 height 13
select select "100"
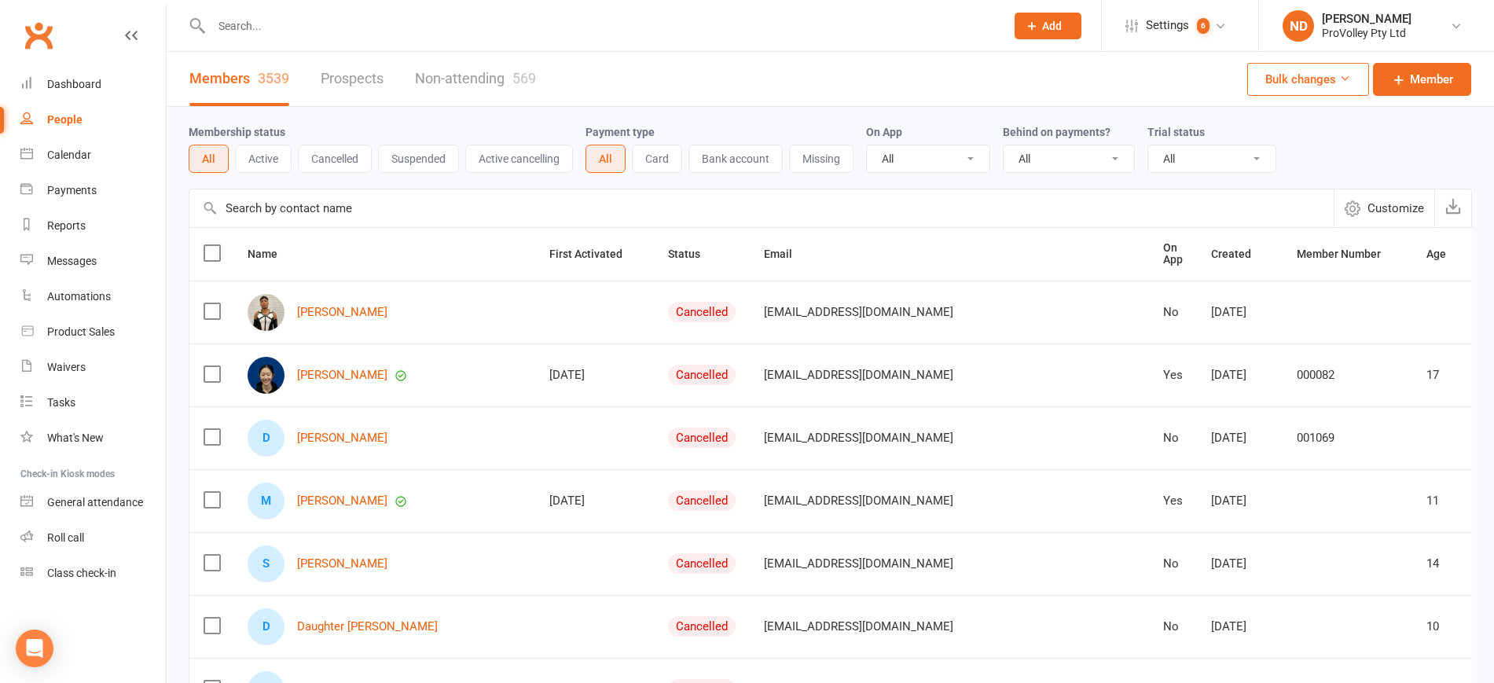
click at [331, 204] on input "text" at bounding box center [761, 208] width 1145 height 38
paste input "[PERSON_NAME]"
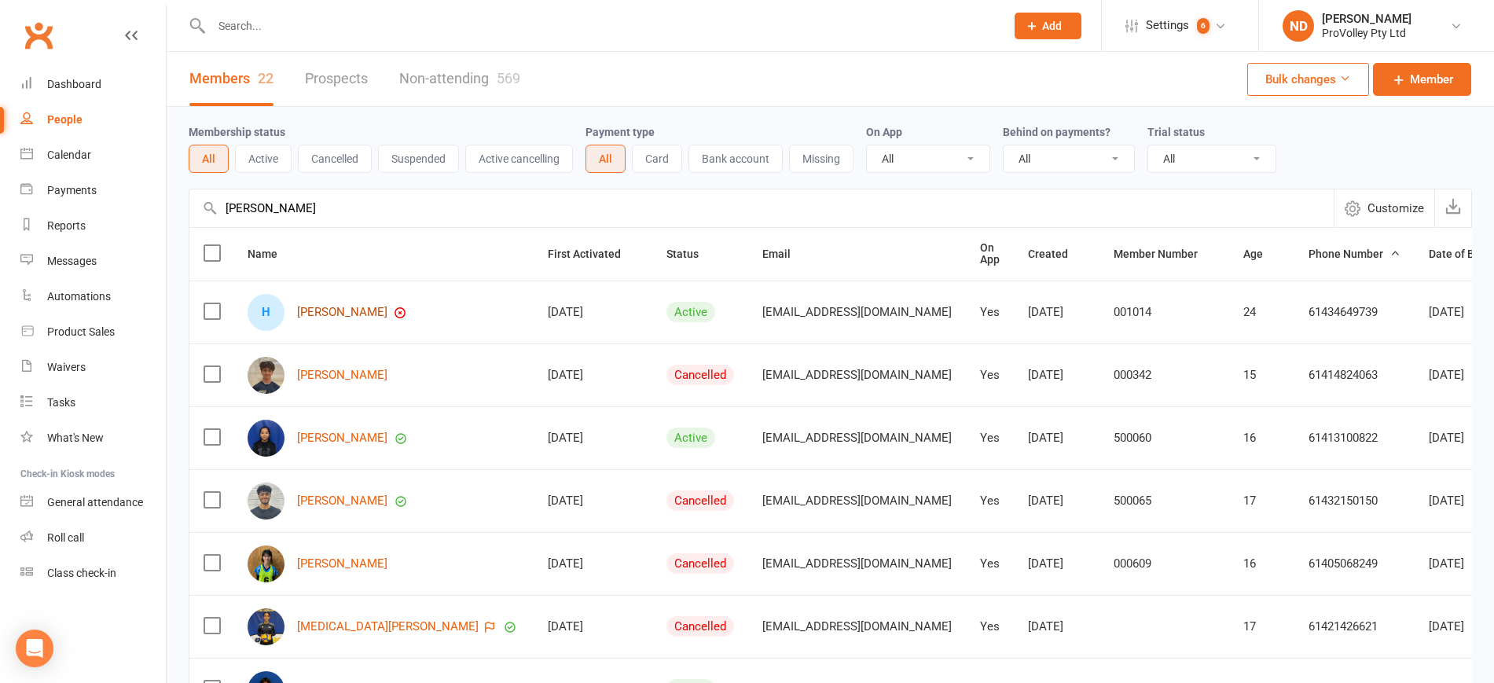
type input "[PERSON_NAME]"
click at [310, 313] on link "[PERSON_NAME]" at bounding box center [342, 312] width 90 height 13
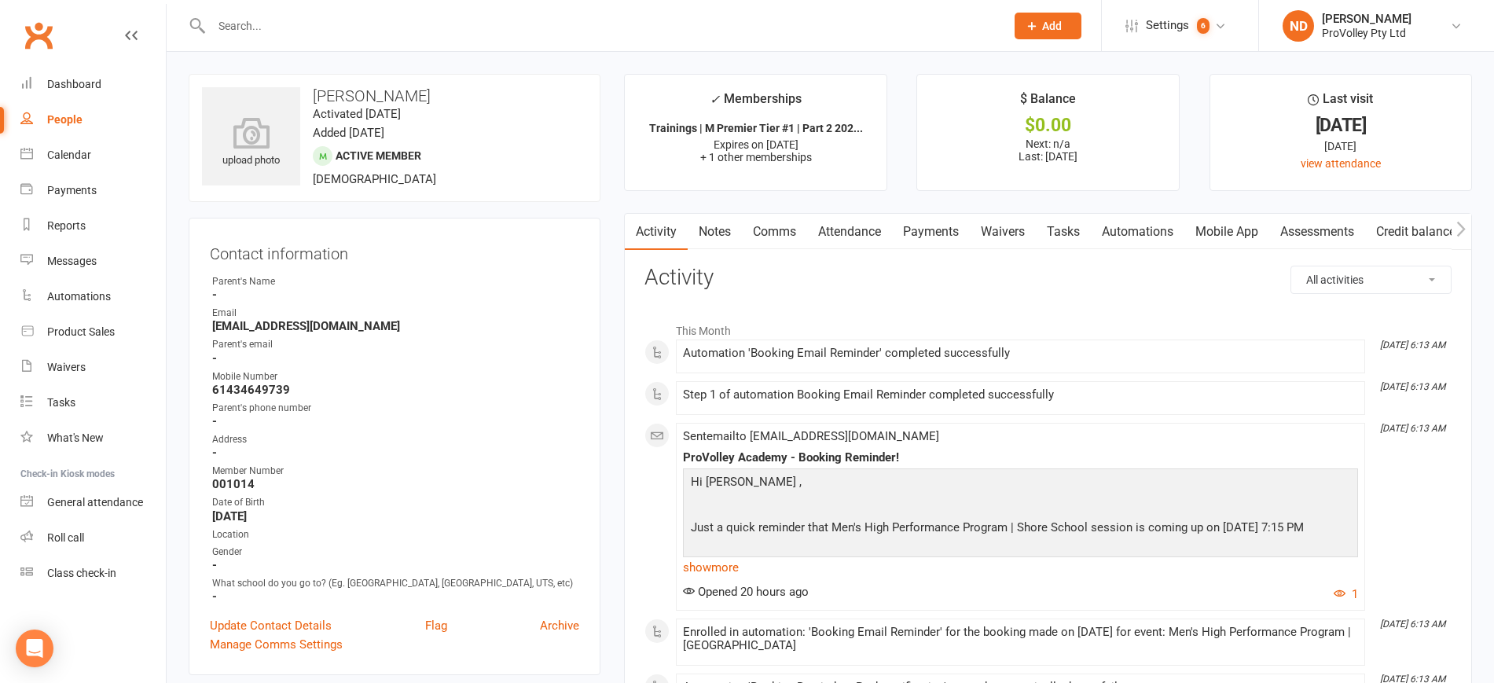
click at [942, 229] on link "Payments" at bounding box center [931, 232] width 78 height 36
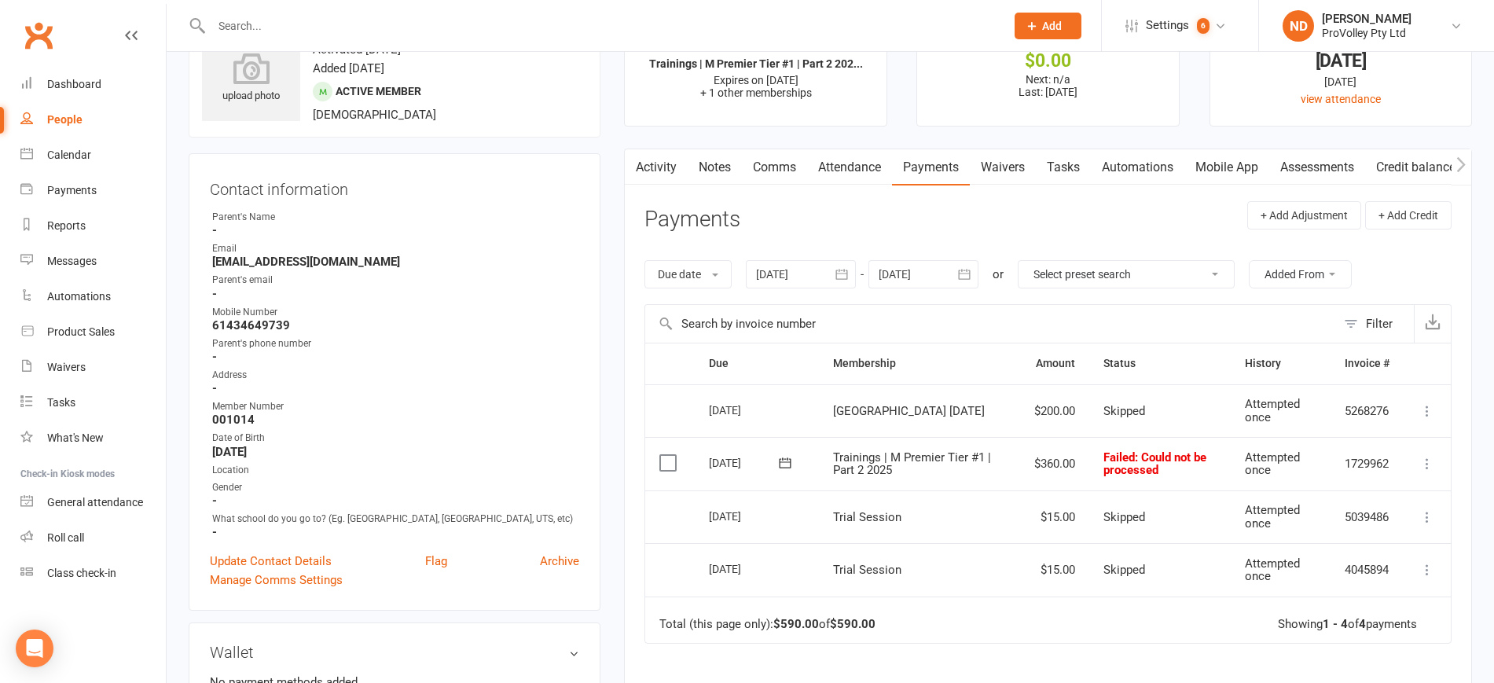
scroll to position [98, 0]
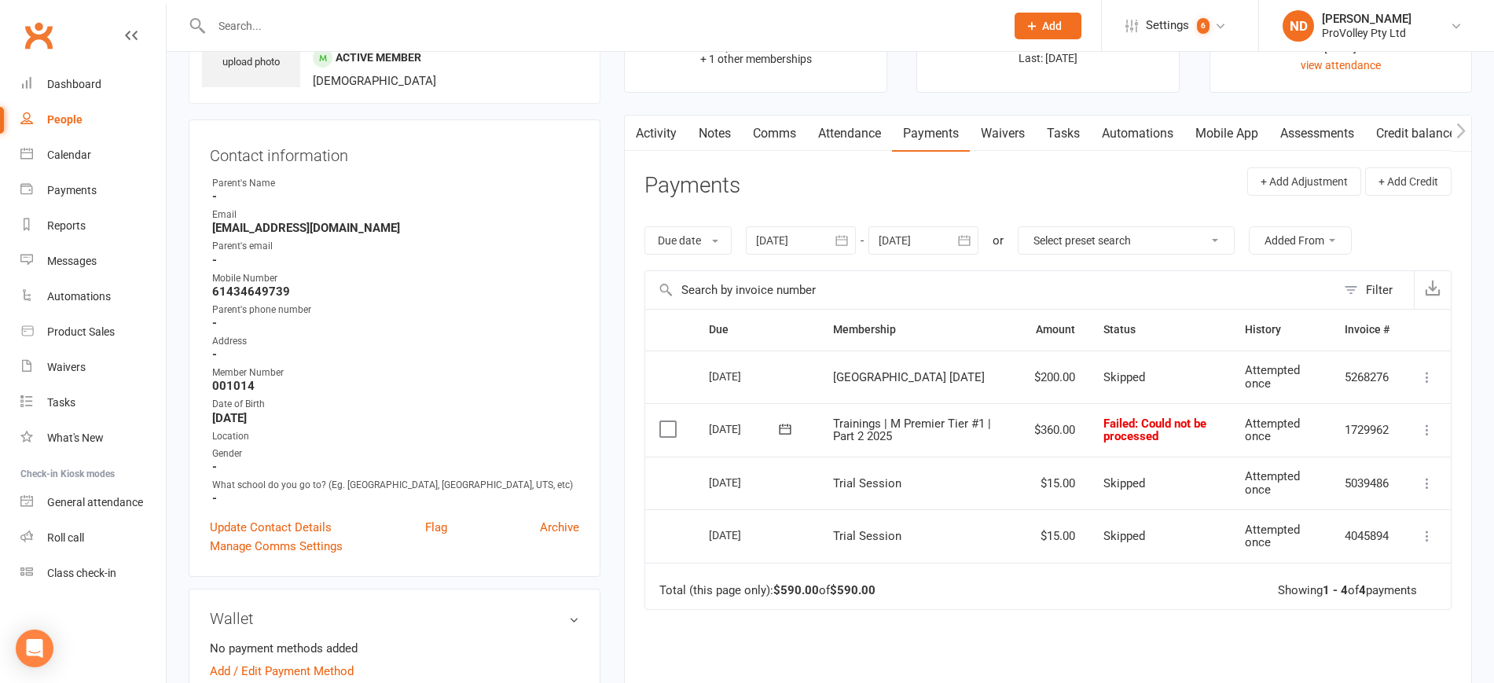
click at [64, 121] on div "People" at bounding box center [64, 119] width 35 height 13
select select "100"
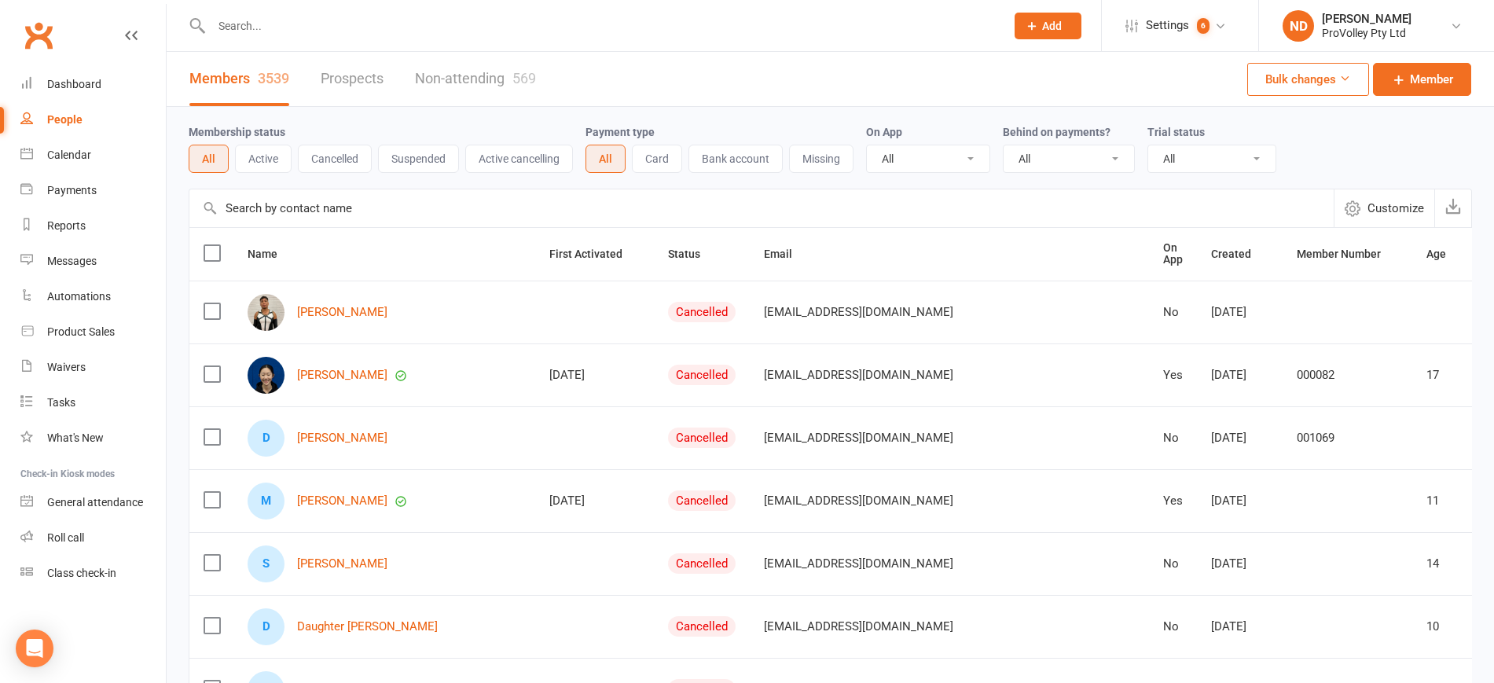
click at [299, 212] on input "text" at bounding box center [761, 208] width 1145 height 38
paste input "[PERSON_NAME]"
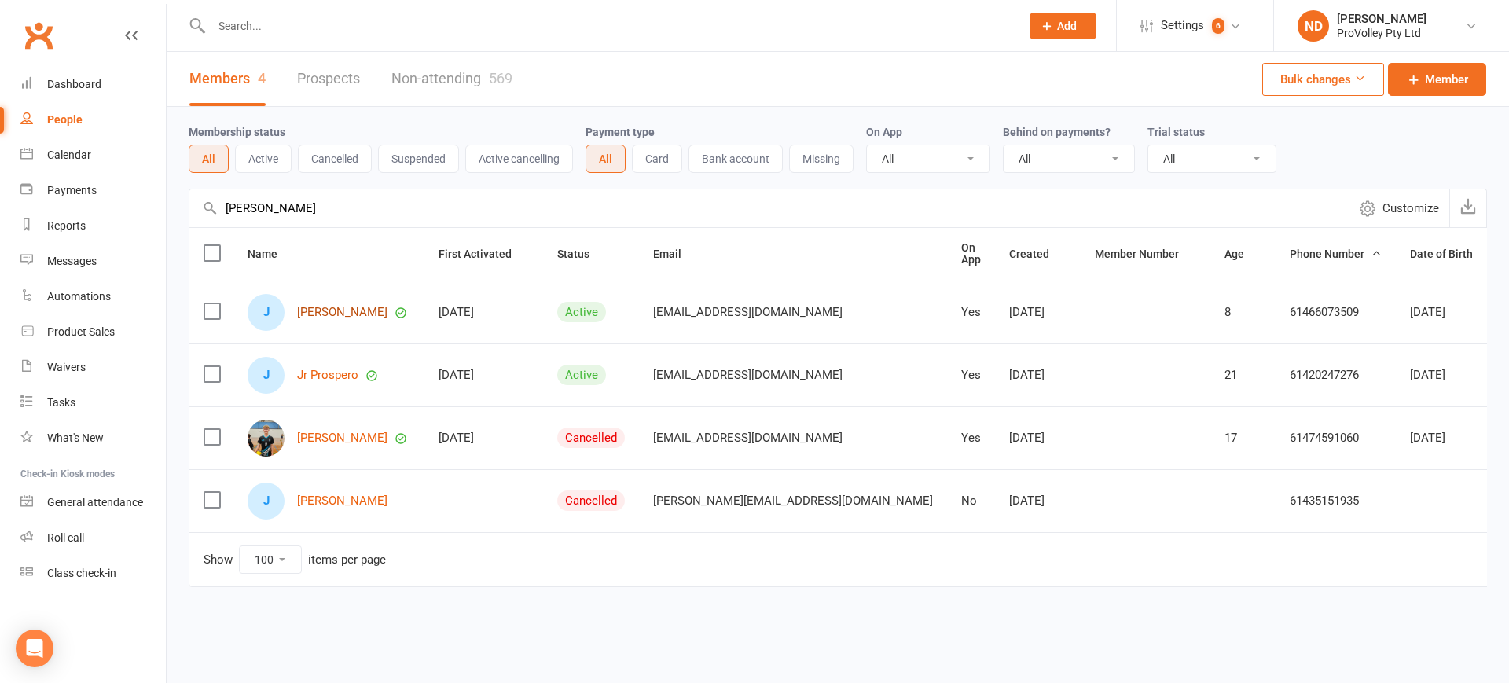
type input "[PERSON_NAME]"
click at [336, 316] on link "[PERSON_NAME]" at bounding box center [342, 312] width 90 height 13
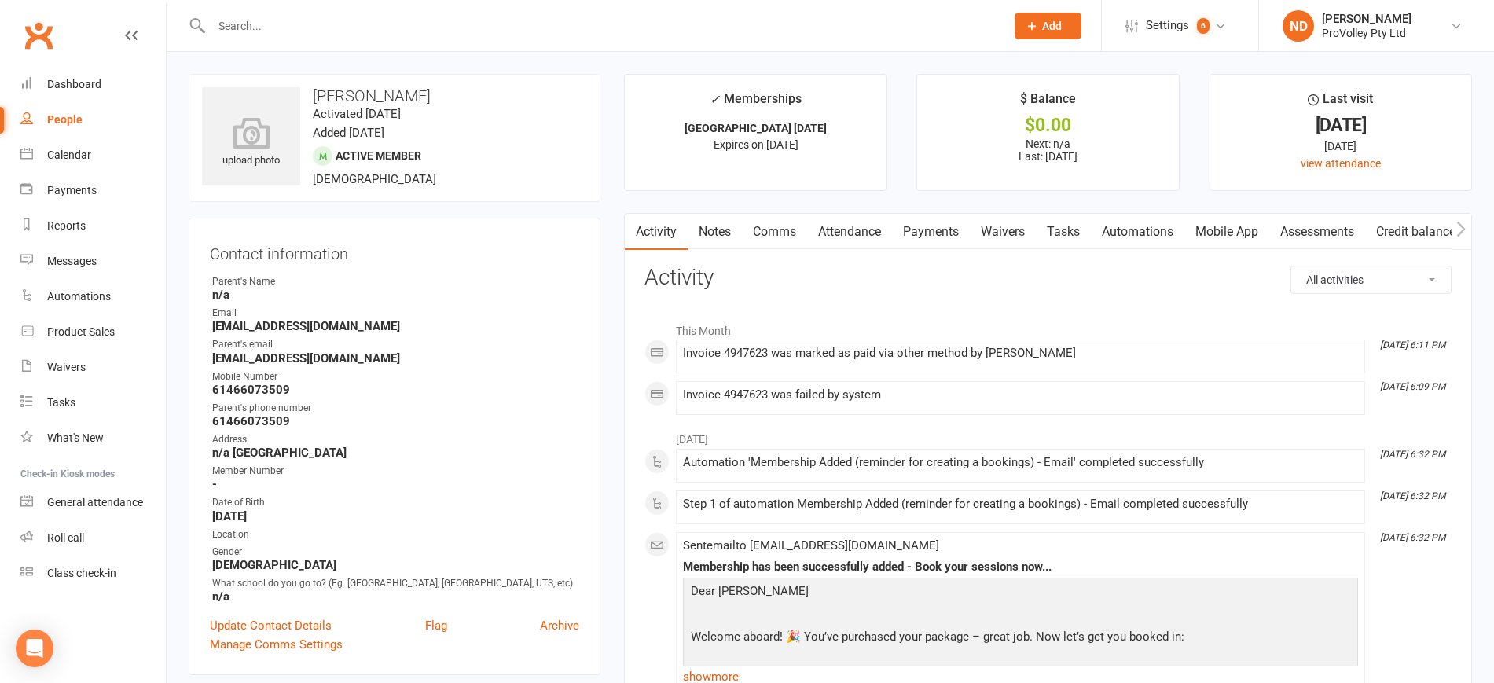
click at [931, 229] on link "Payments" at bounding box center [931, 232] width 78 height 36
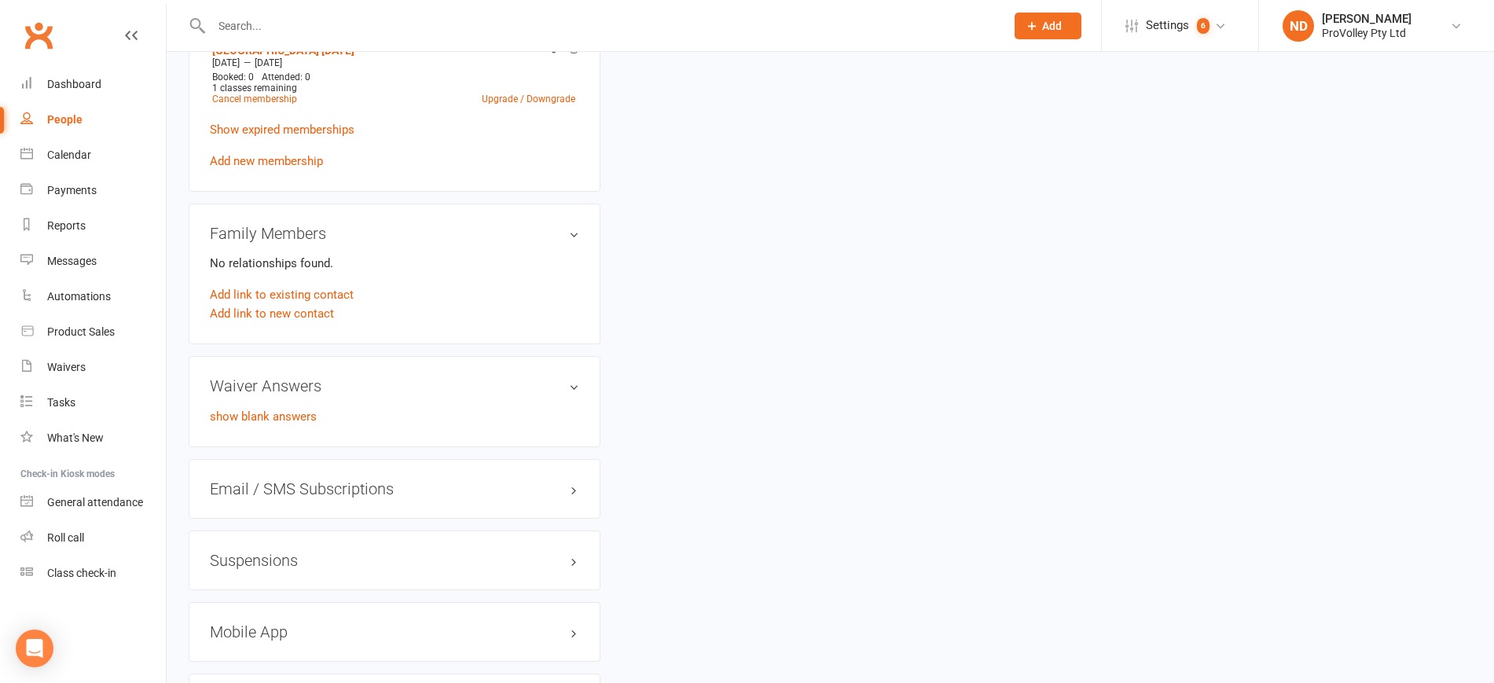
scroll to position [688, 0]
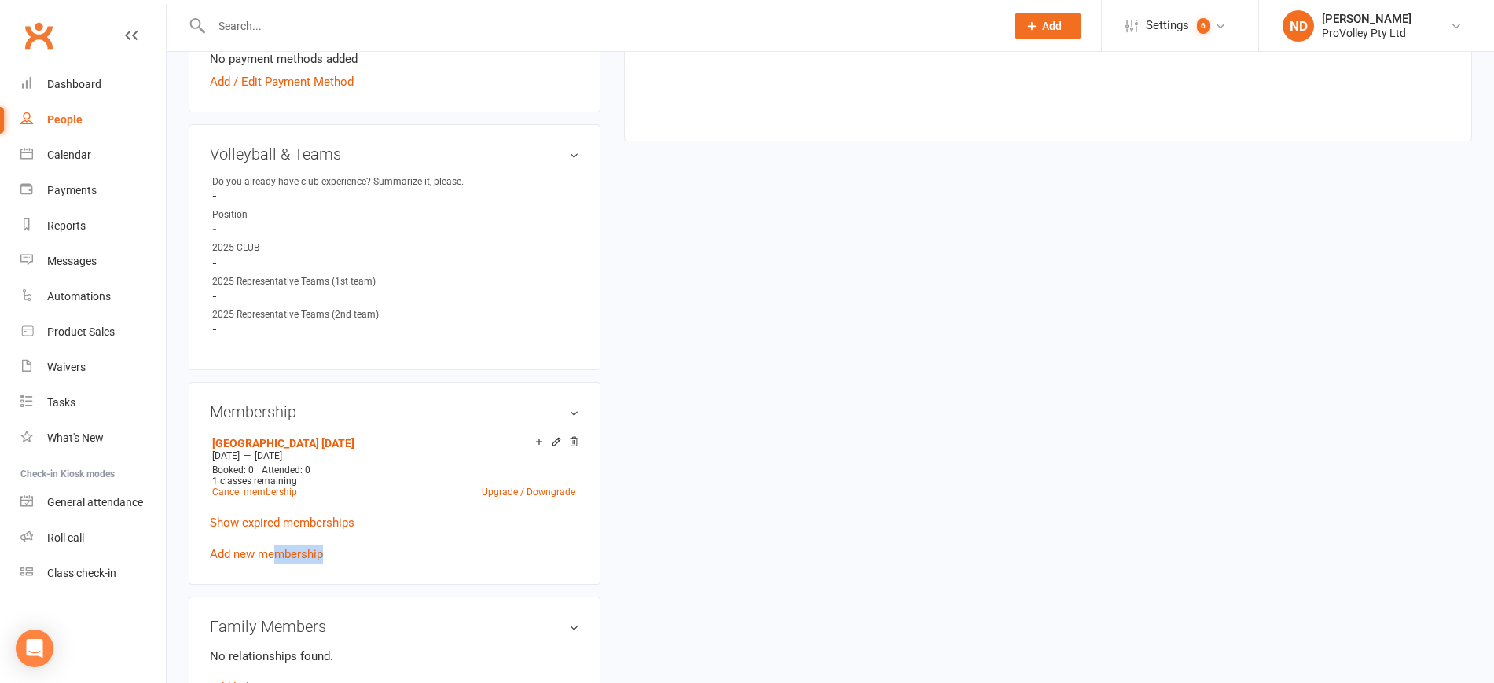
drag, startPoint x: 271, startPoint y: 564, endPoint x: 362, endPoint y: 546, distance: 92.0
click at [370, 564] on div "[GEOGRAPHIC_DATA] [DATE] Sep 30 2025 — [DATE] Booked: 0 Attended: 0 1 classes r…" at bounding box center [394, 497] width 369 height 131
click at [333, 530] on link "Show expired memberships" at bounding box center [282, 523] width 145 height 14
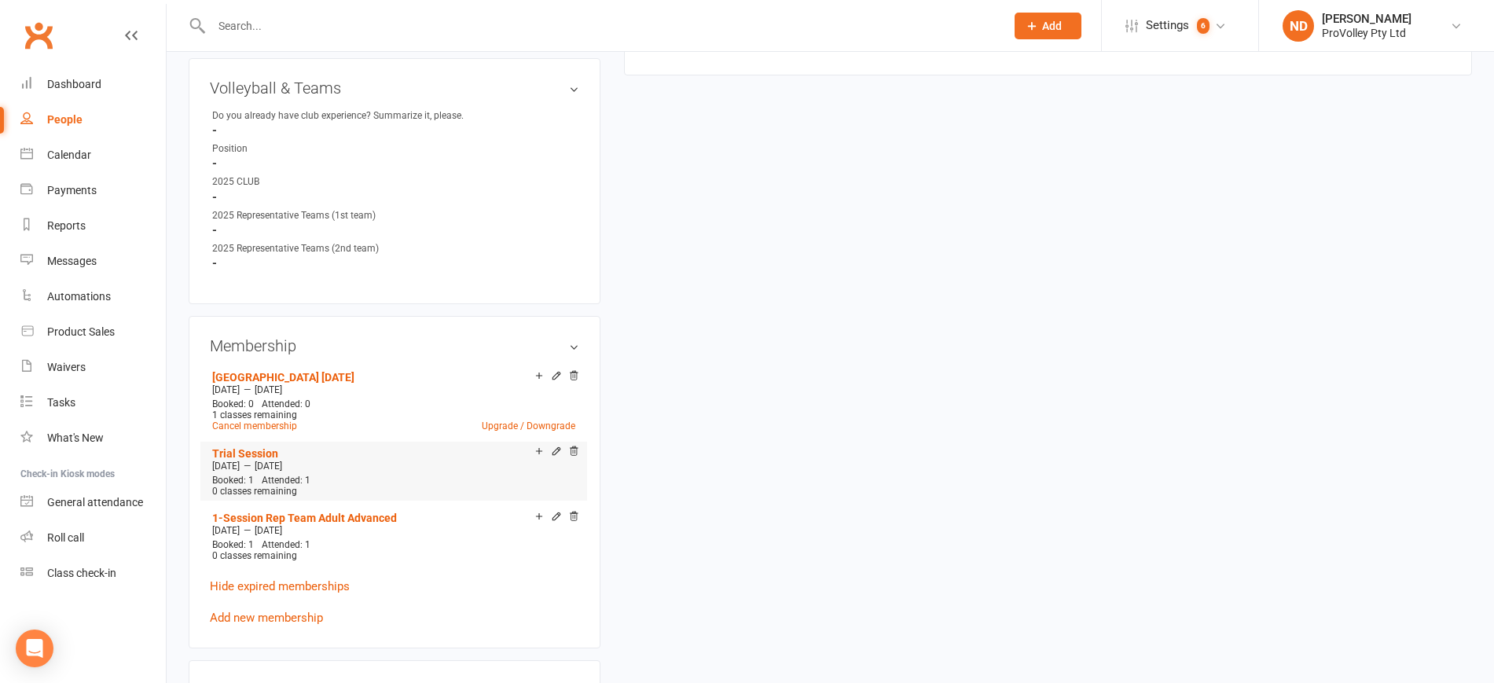
scroll to position [786, 0]
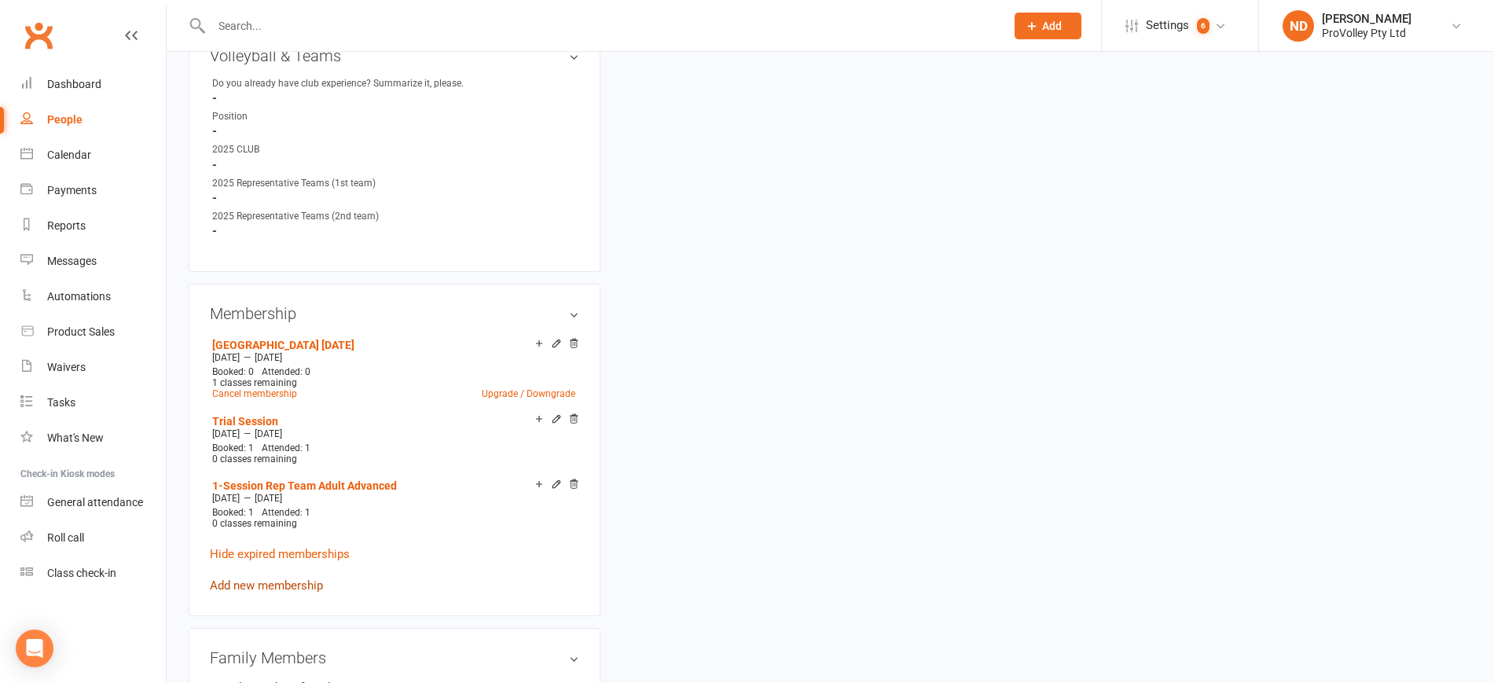
click at [304, 593] on link "Add new membership" at bounding box center [266, 586] width 113 height 14
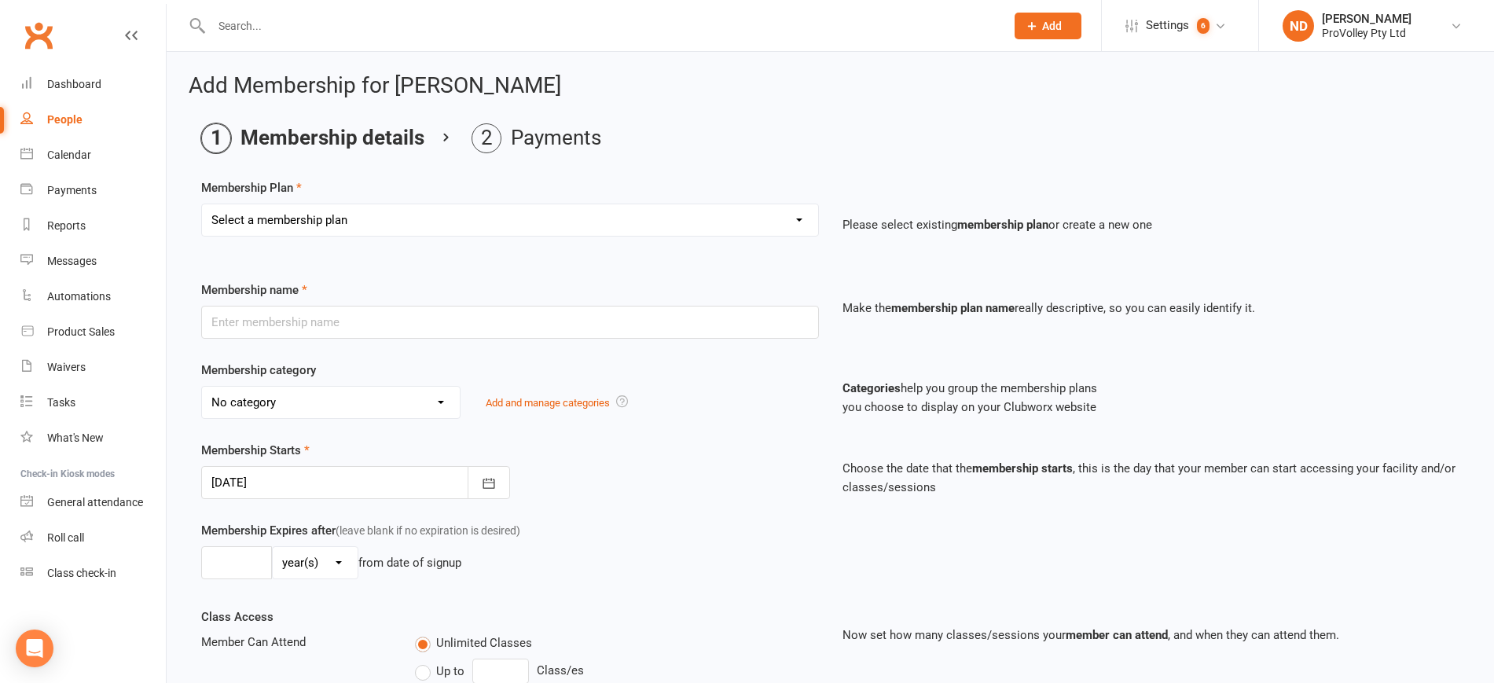
click at [473, 207] on select "Select a membership plan Create new Membership Plan SVL Team 1-Day Trial SVL Te…" at bounding box center [510, 219] width 616 height 31
select select "295"
click at [202, 204] on select "Select a membership plan Create new Membership Plan SVL Team 1-Day Trial SVL Te…" at bounding box center [510, 219] width 616 height 31
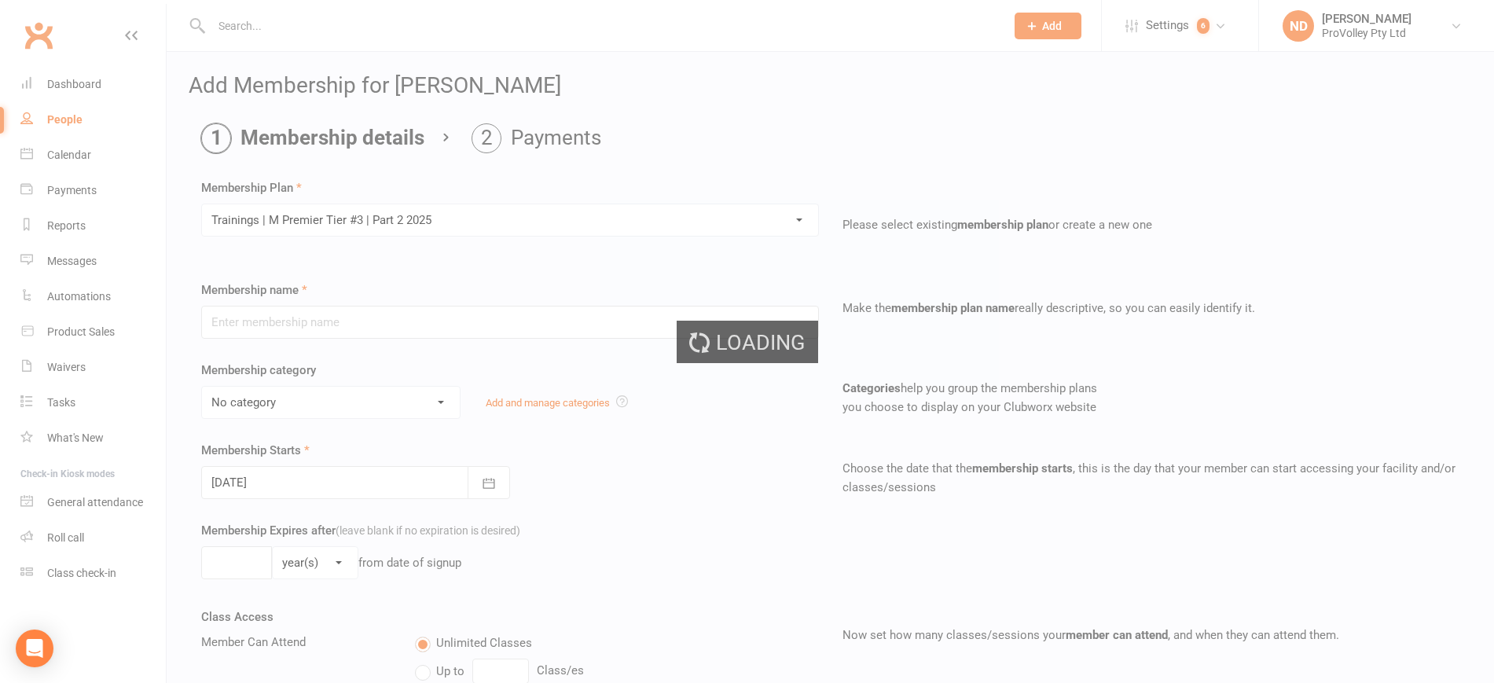
type input "Trainings | M Premier Tier #3 | Part 2 2025"
select select "42"
type input "3"
select select "2"
type input "2"
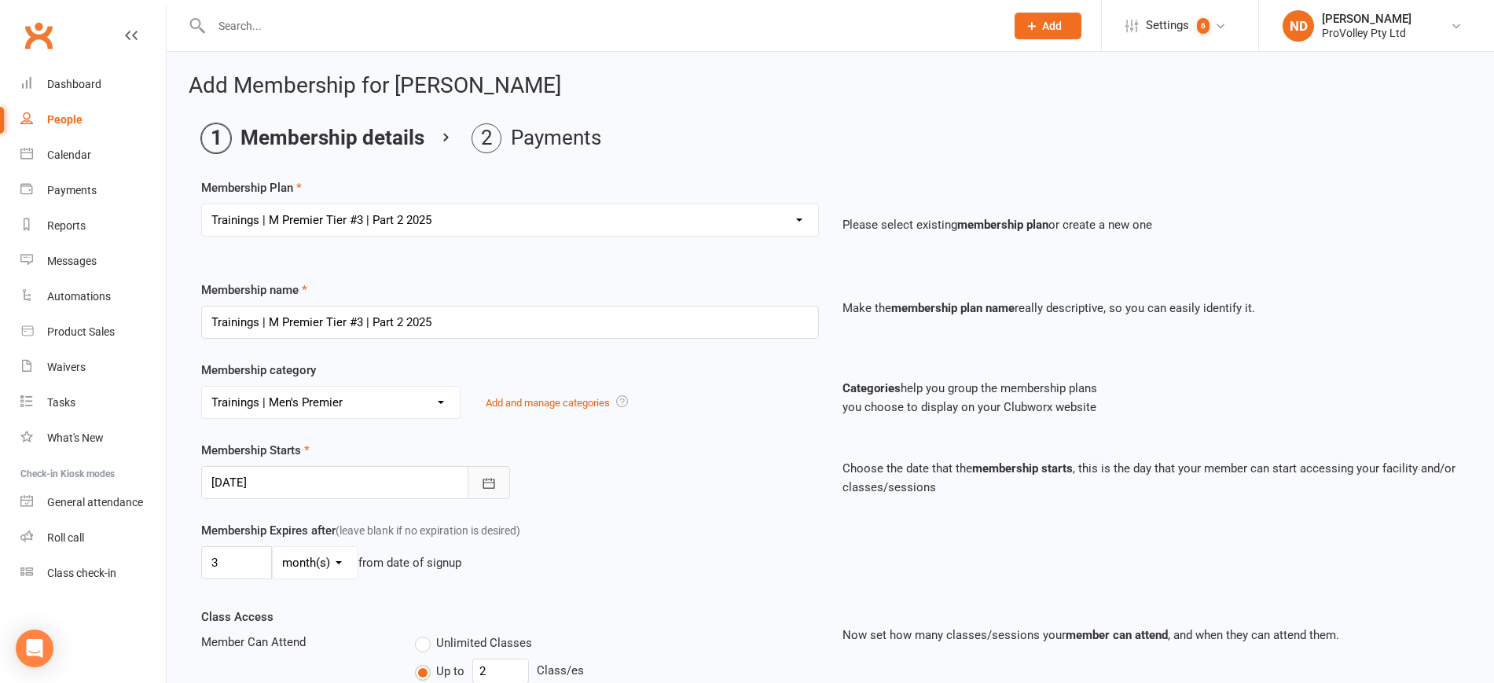
click at [487, 476] on icon "button" at bounding box center [489, 484] width 16 height 16
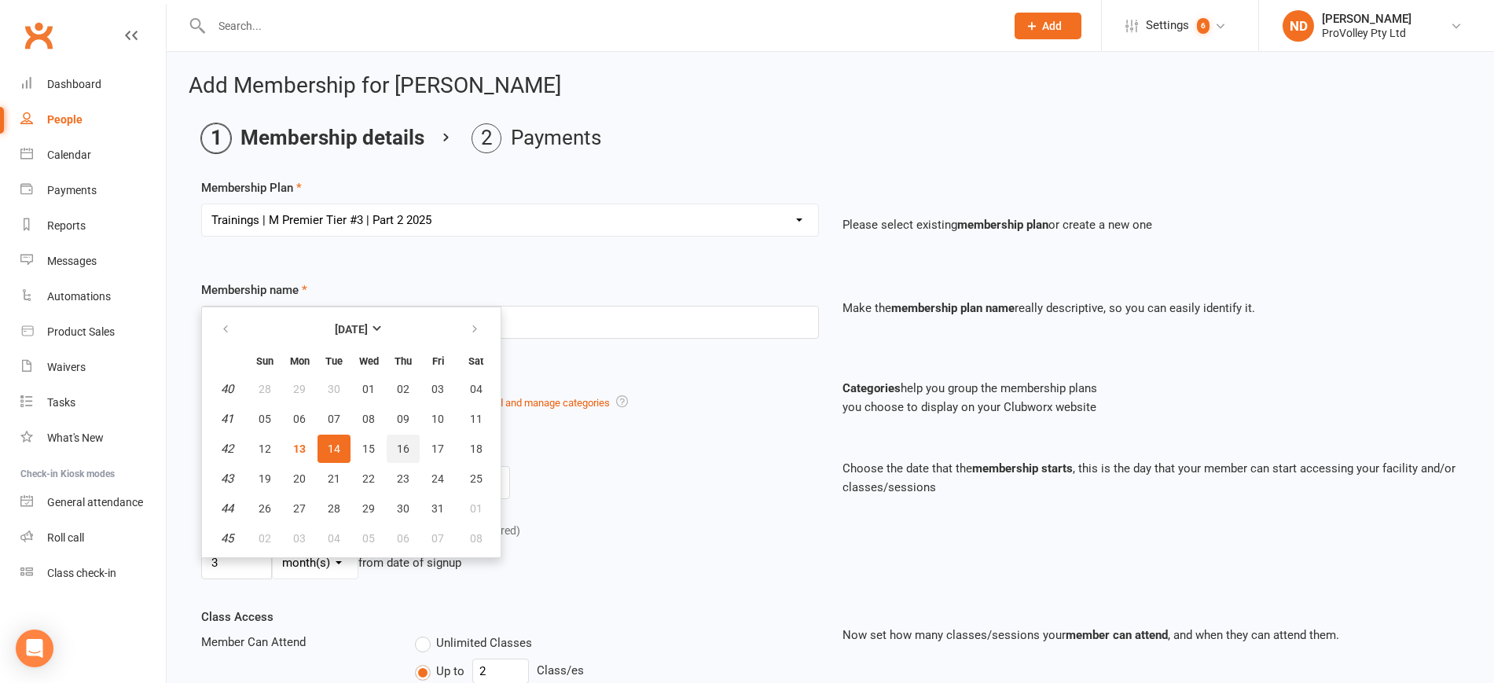
click at [402, 448] on span "16" at bounding box center [403, 449] width 13 height 13
type input "[DATE]"
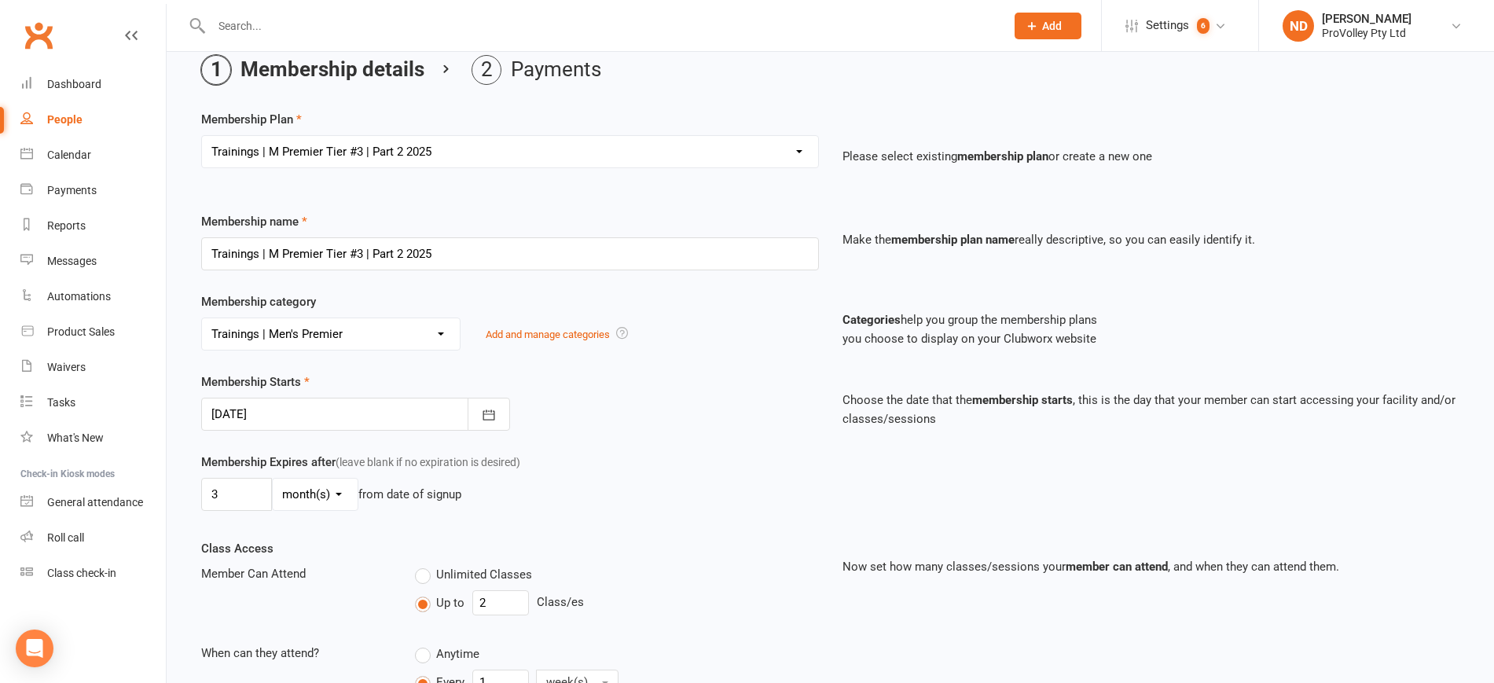
scroll to position [98, 0]
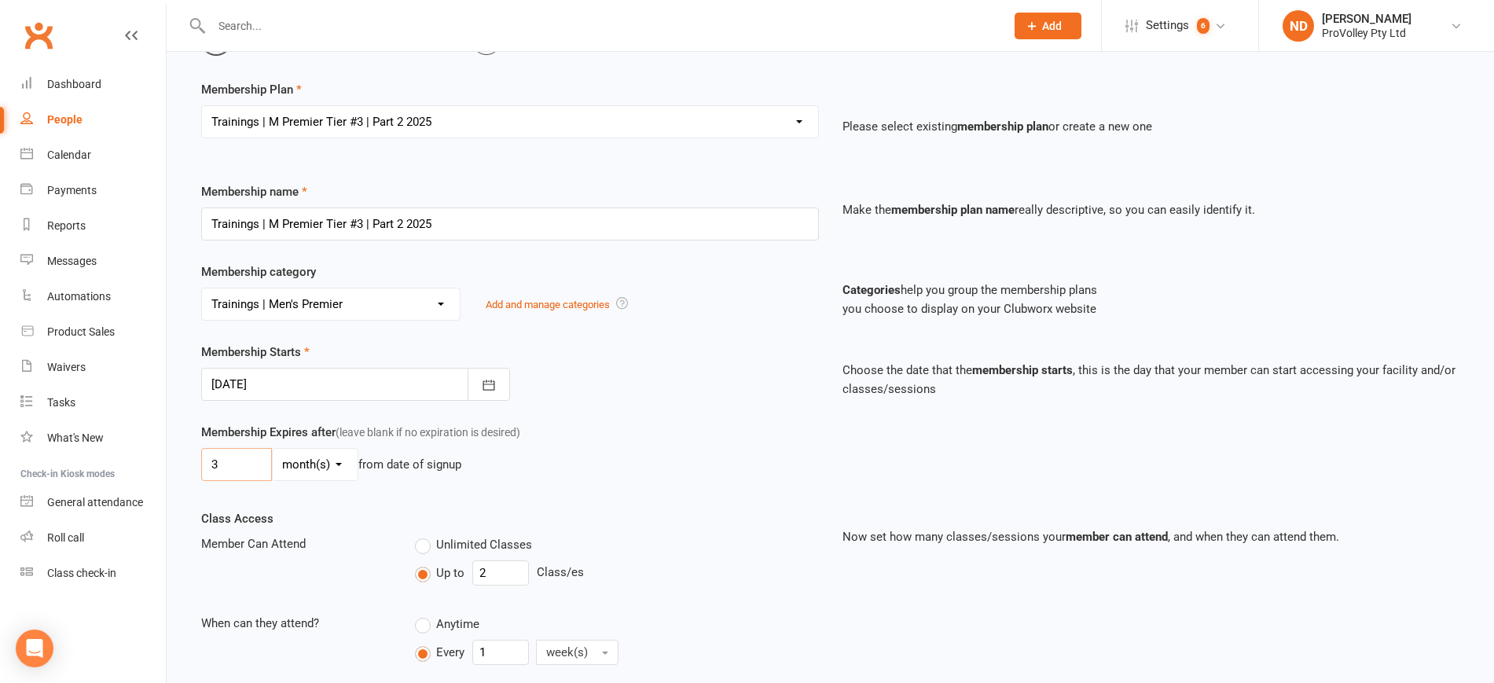
drag, startPoint x: 231, startPoint y: 471, endPoint x: 187, endPoint y: 466, distance: 44.3
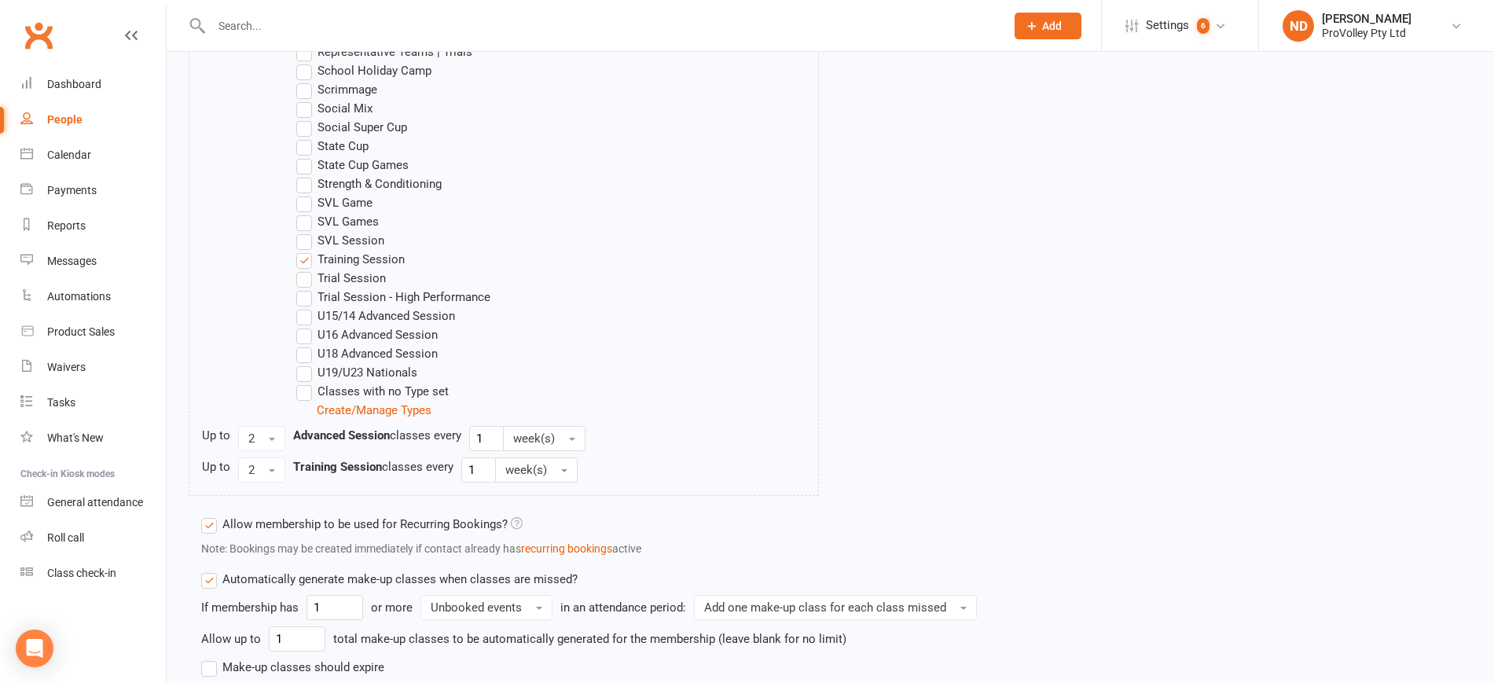
scroll to position [1218, 0]
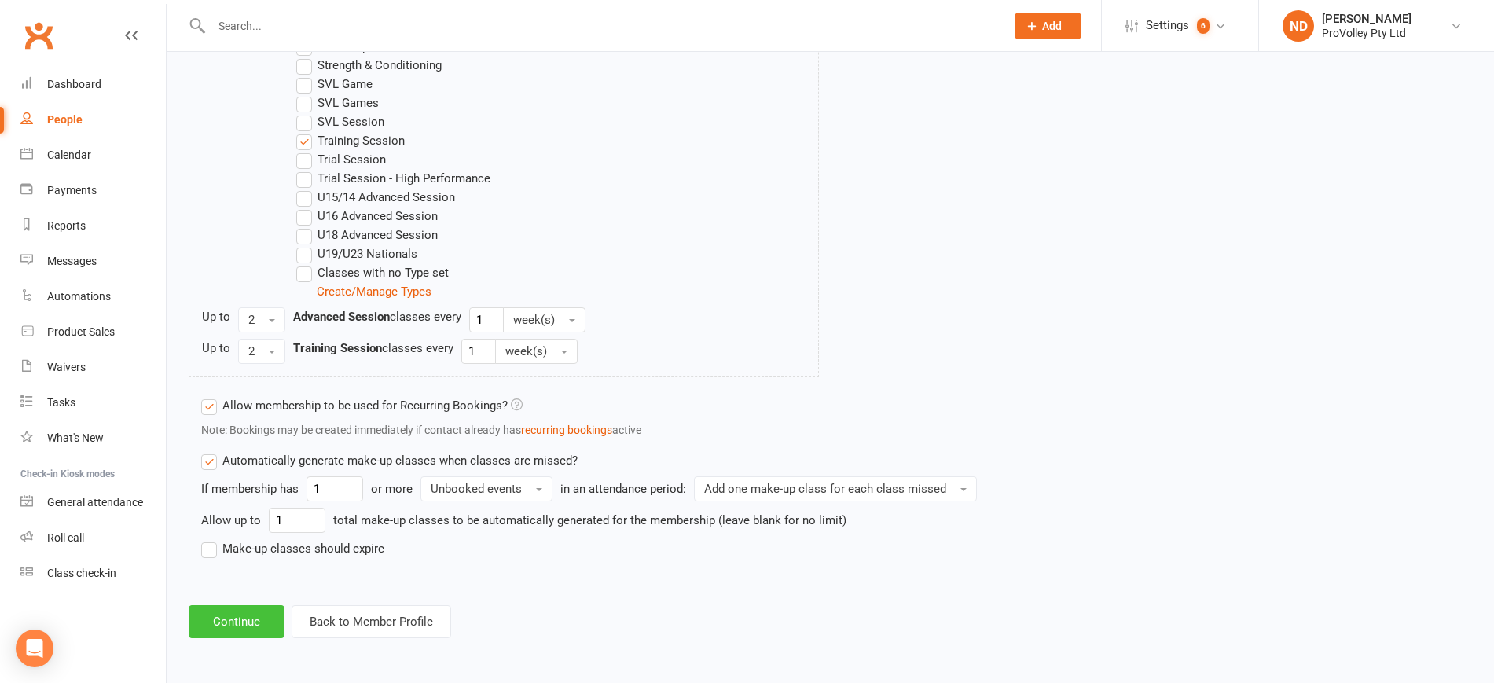
type input "1"
click at [235, 626] on button "Continue" at bounding box center [237, 621] width 96 height 33
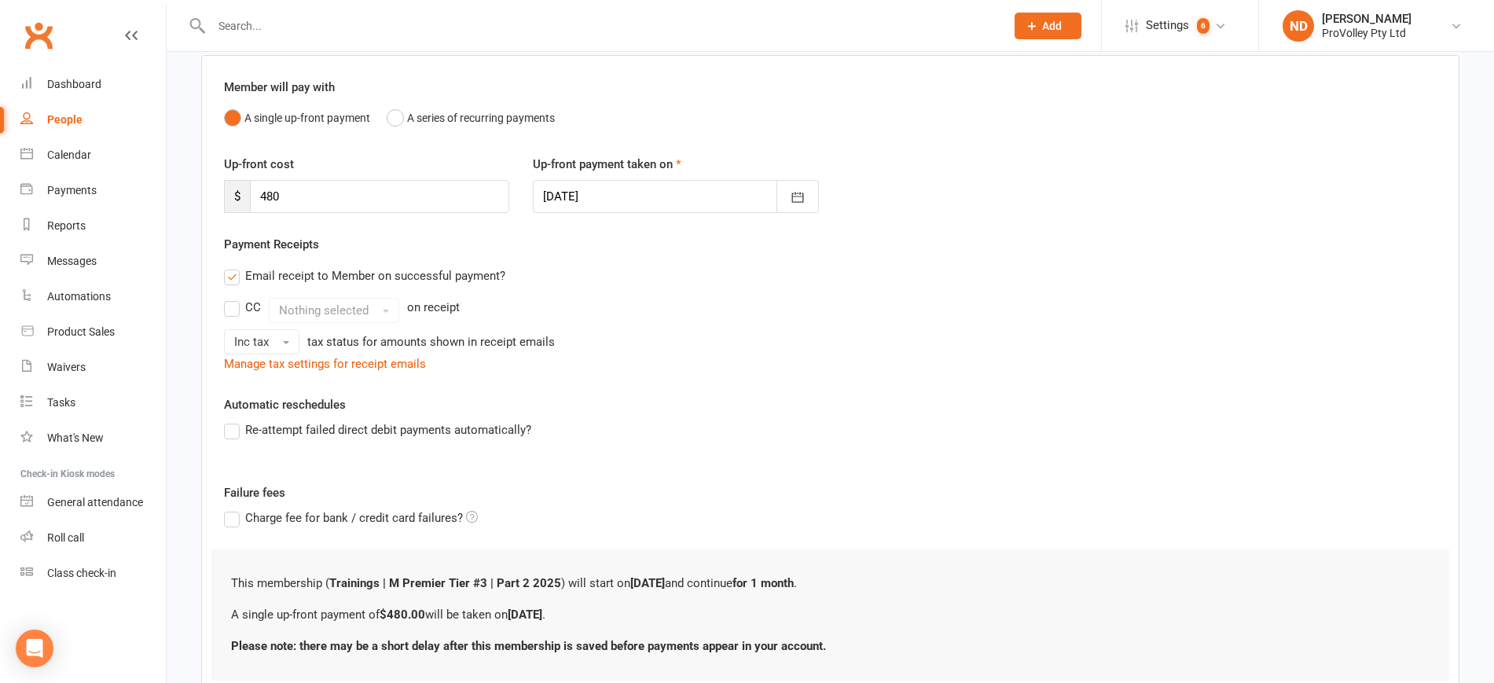
scroll to position [236, 0]
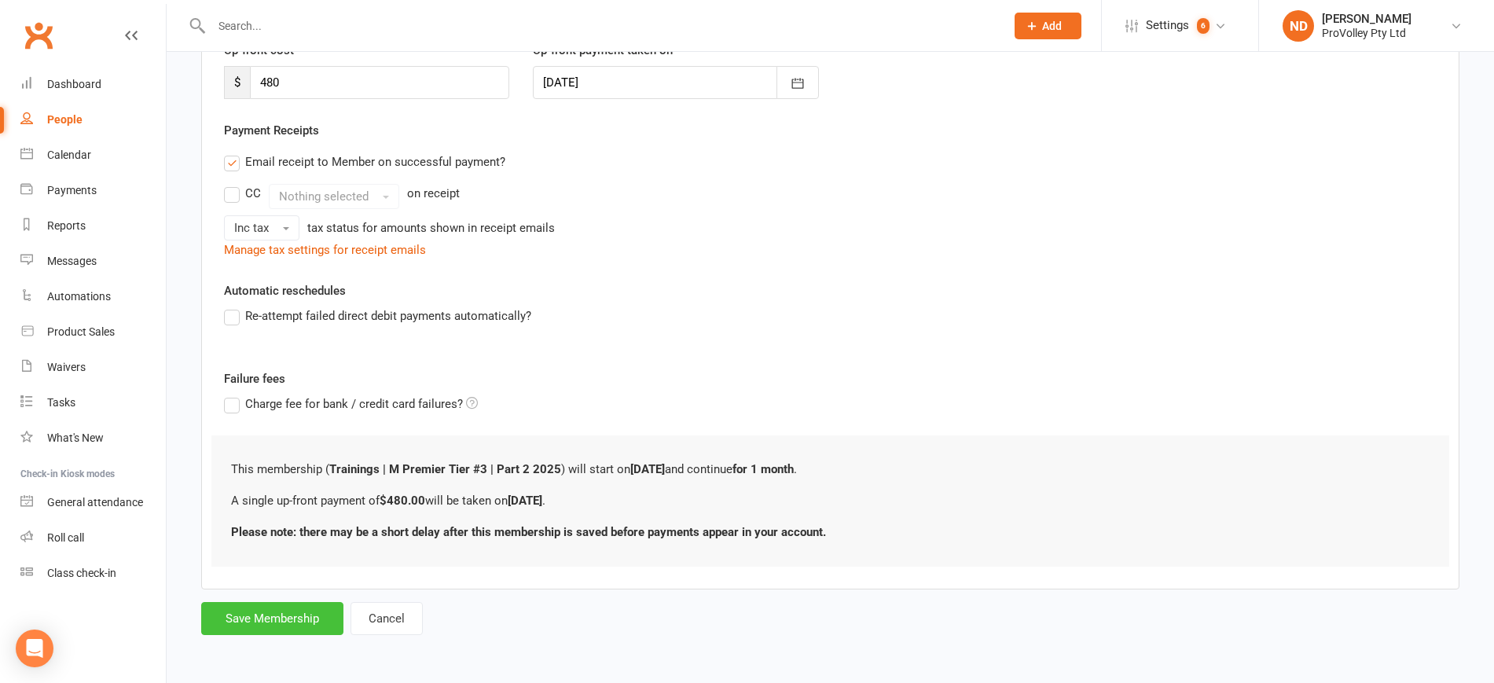
click at [274, 616] on button "Save Membership" at bounding box center [272, 618] width 142 height 33
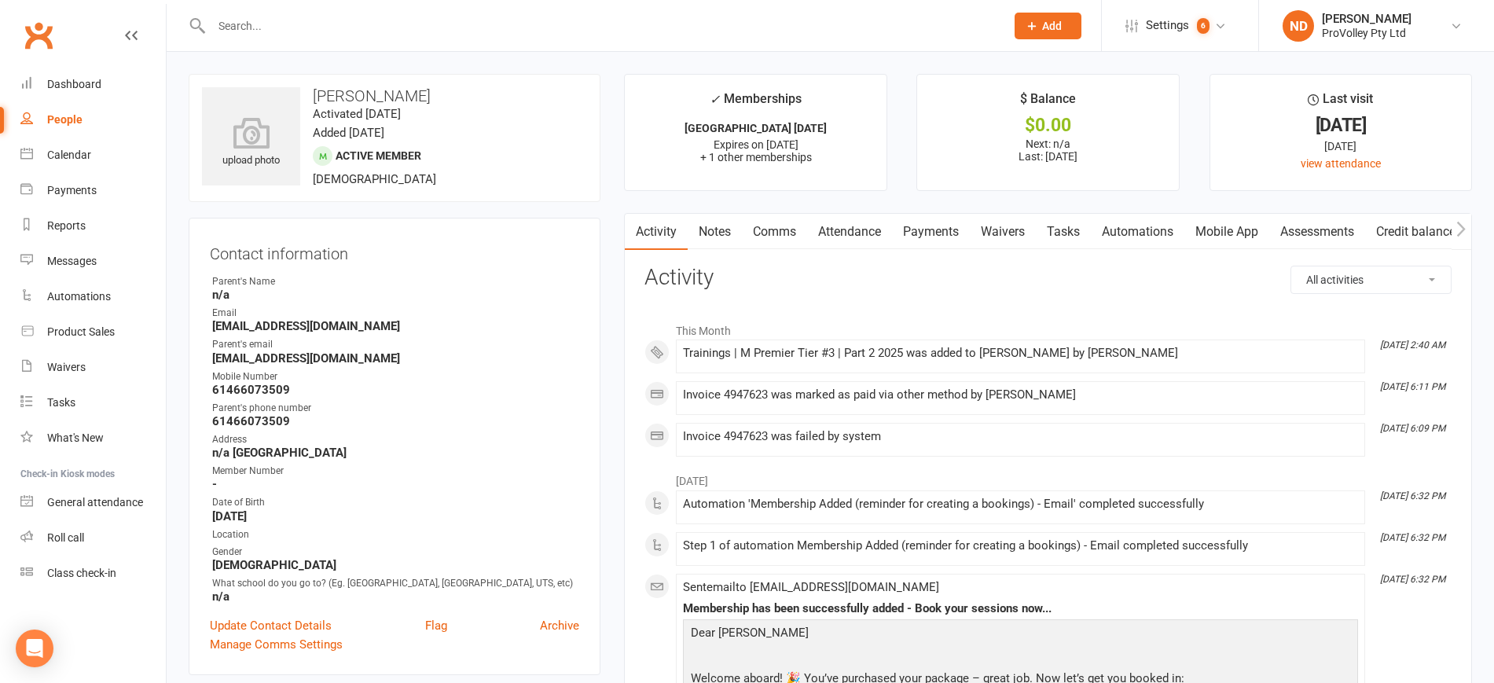
click at [916, 226] on link "Payments" at bounding box center [931, 232] width 78 height 36
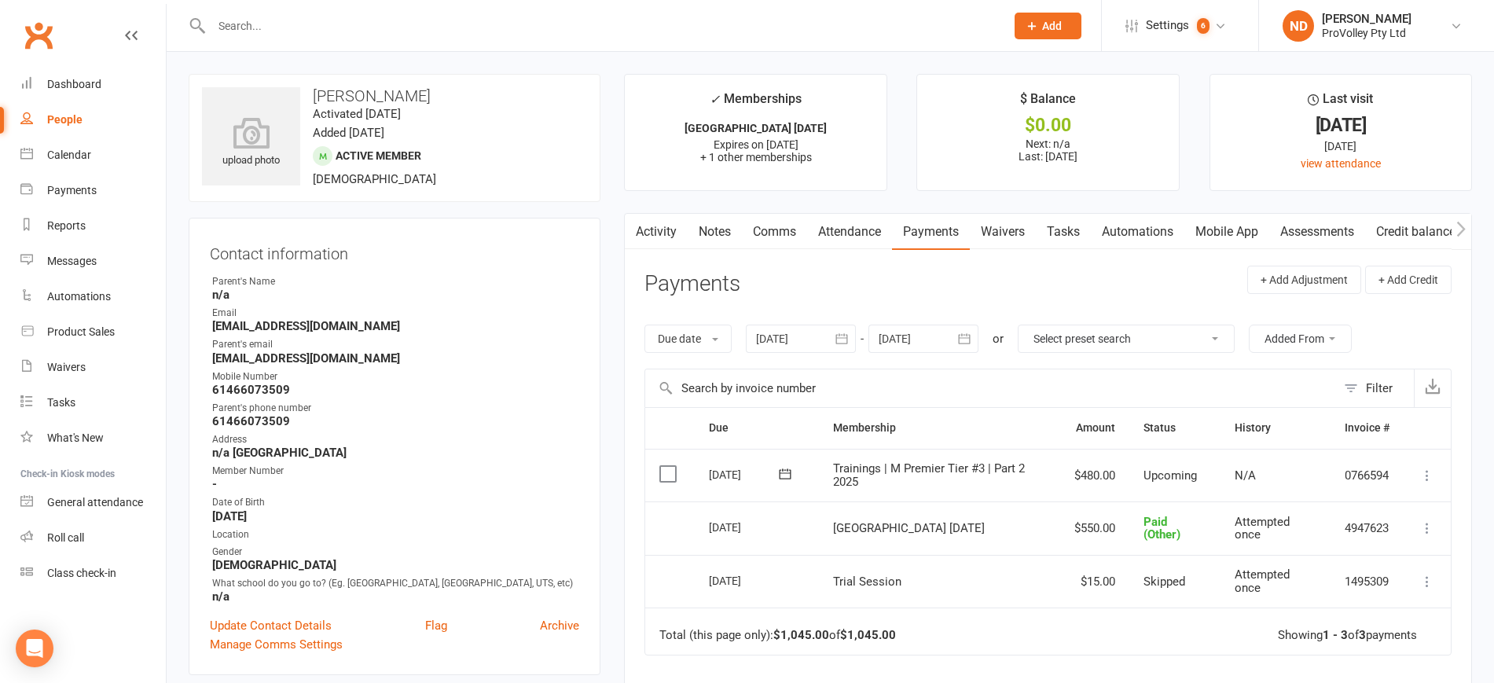
drag, startPoint x: 424, startPoint y: 105, endPoint x: 349, endPoint y: 100, distance: 75.7
click at [346, 100] on div "upload photo [PERSON_NAME] Activated [DATE] Added [DATE] Active member [DEMOGRA…" at bounding box center [395, 138] width 412 height 128
click at [404, 95] on h3 "[PERSON_NAME]" at bounding box center [394, 95] width 385 height 17
drag, startPoint x: 404, startPoint y: 94, endPoint x: 335, endPoint y: 98, distance: 69.3
click at [335, 98] on h3 "[PERSON_NAME]" at bounding box center [394, 95] width 385 height 17
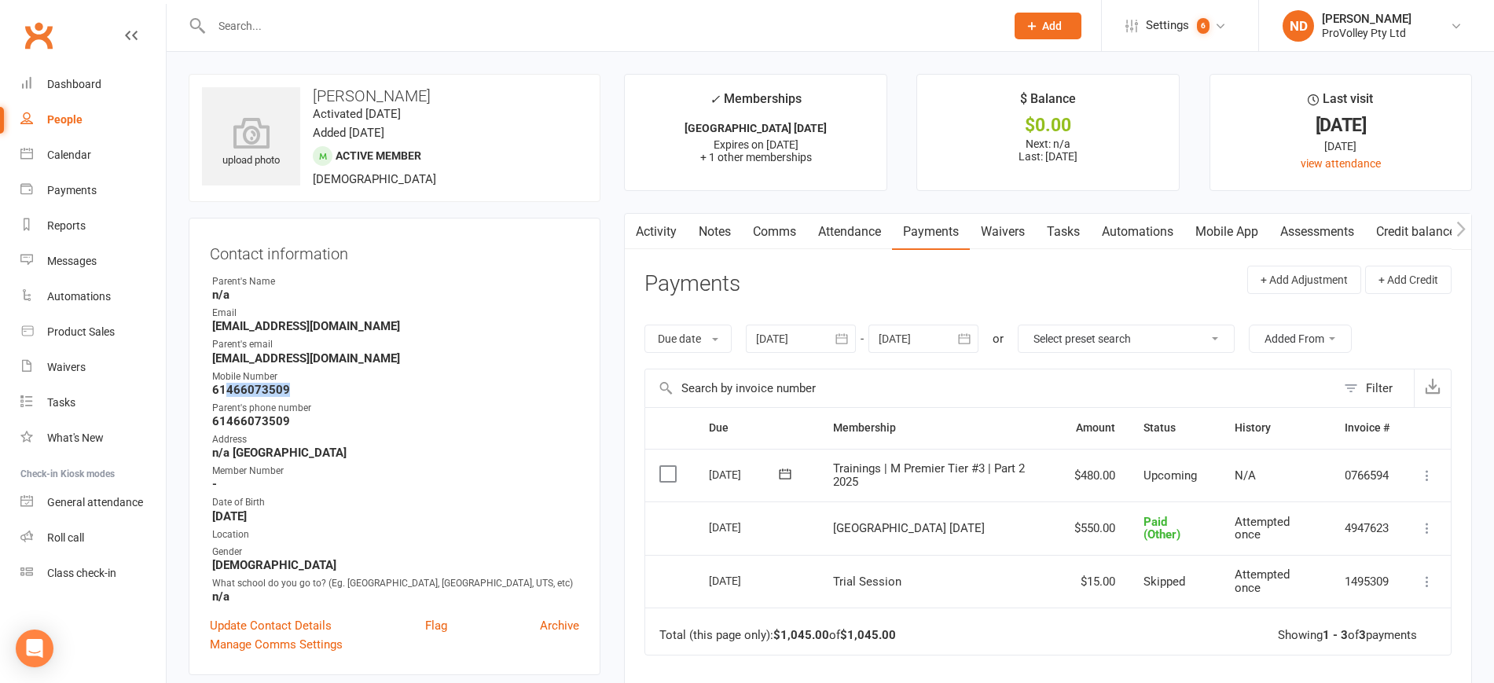
drag, startPoint x: 304, startPoint y: 391, endPoint x: 226, endPoint y: 393, distance: 77.9
click at [226, 393] on strong "61466073509" at bounding box center [395, 390] width 367 height 14
click at [68, 116] on div "People" at bounding box center [64, 119] width 35 height 13
select select "100"
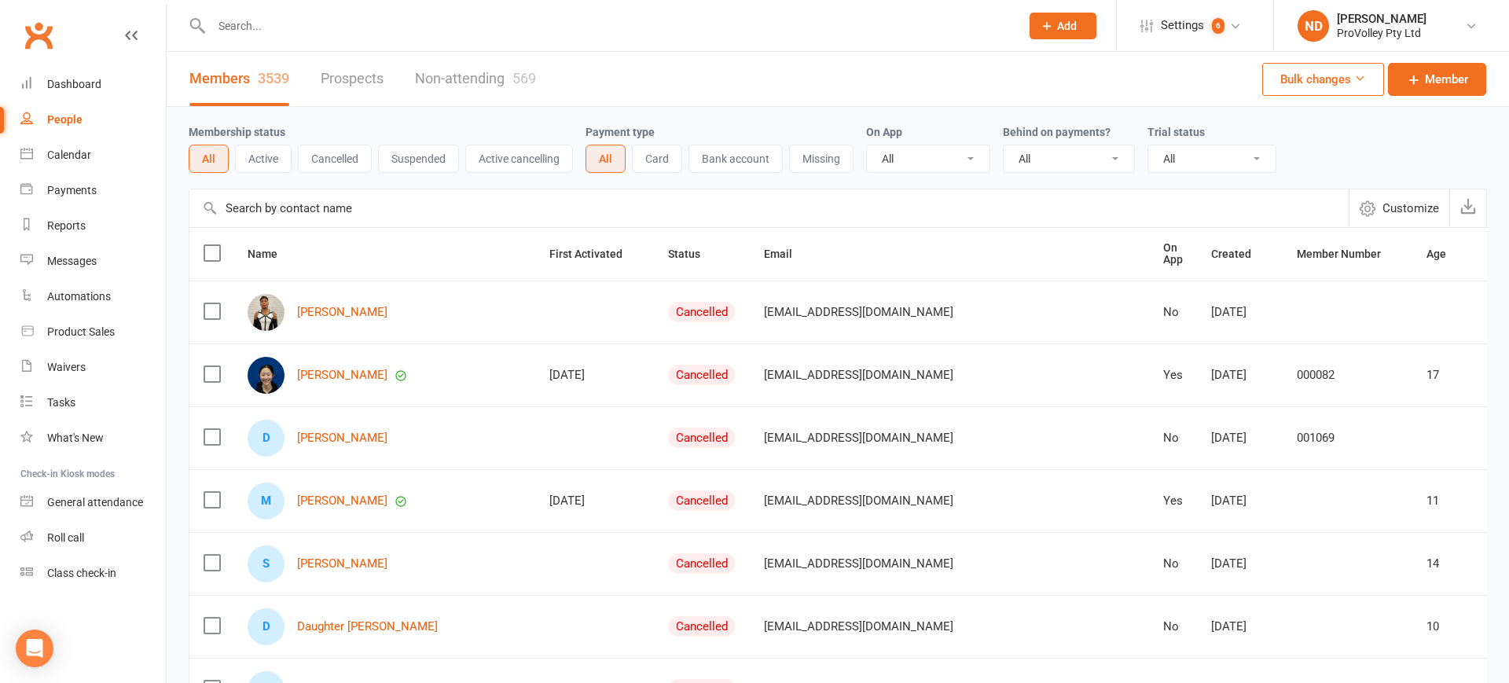
click at [326, 220] on input "text" at bounding box center [768, 208] width 1159 height 38
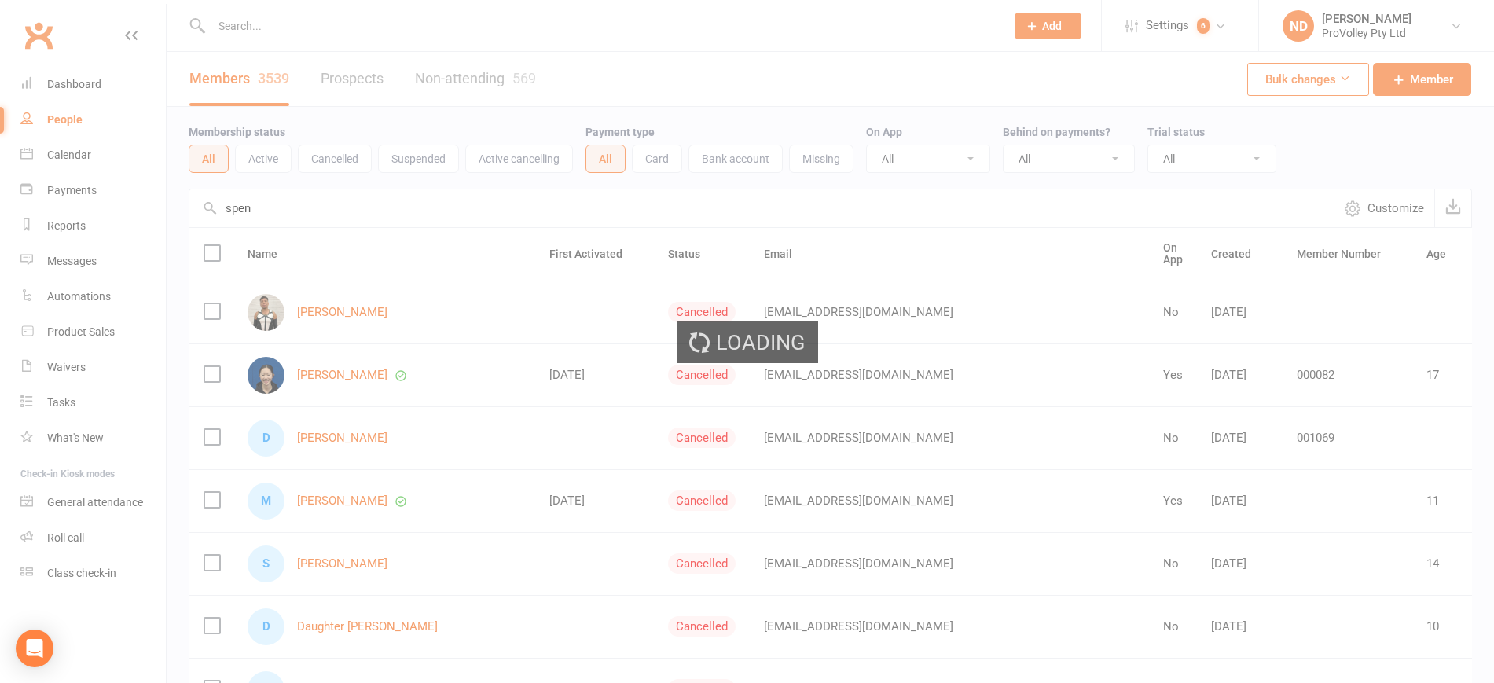
type input "spen"
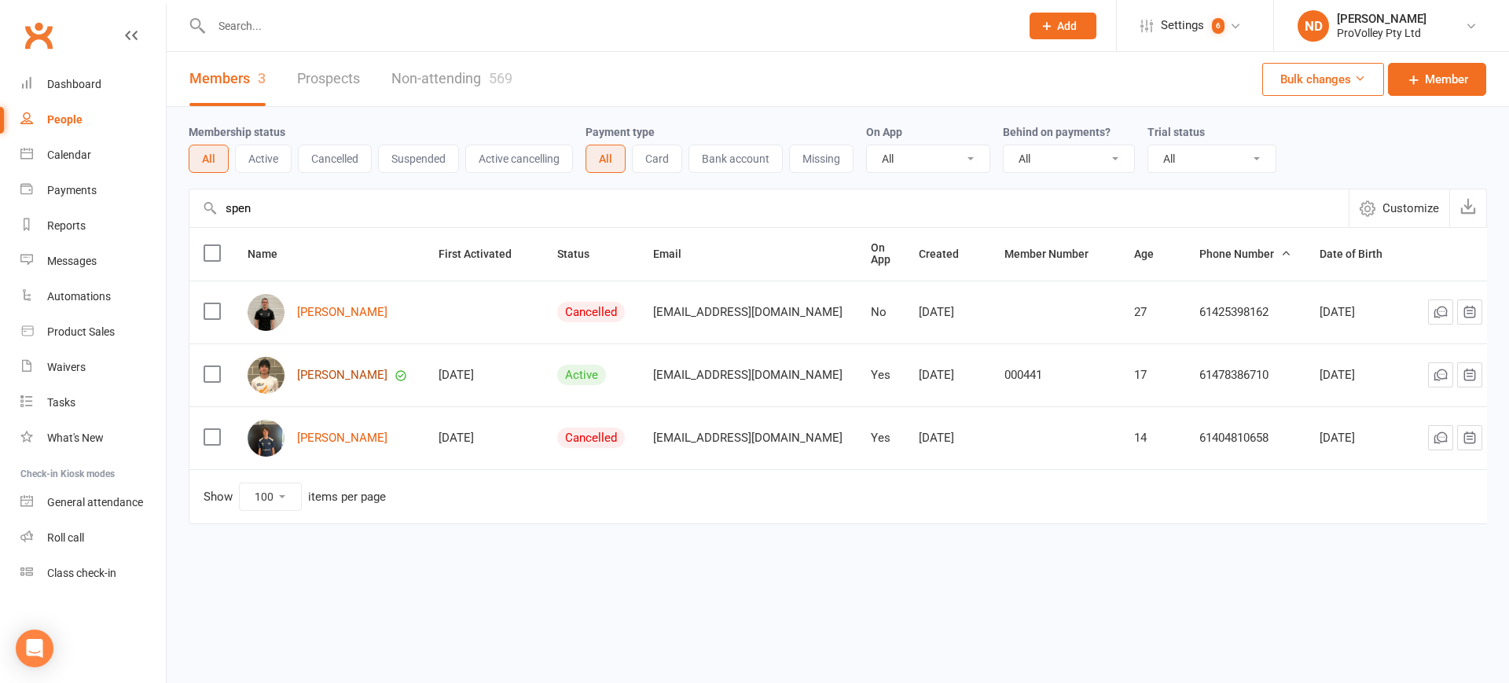
click at [359, 370] on link "[PERSON_NAME]" at bounding box center [342, 375] width 90 height 13
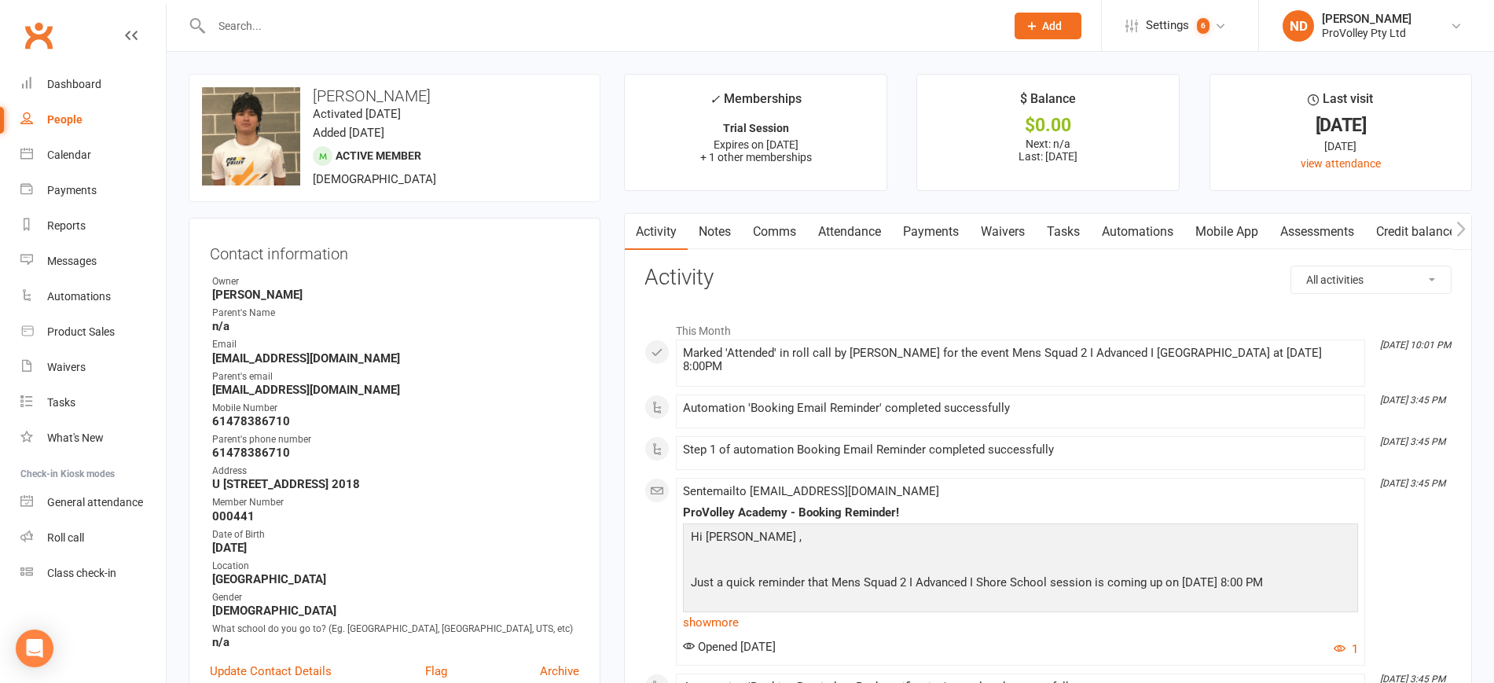
drag, startPoint x: 402, startPoint y: 94, endPoint x: 315, endPoint y: 94, distance: 87.3
click at [315, 94] on h3 "[PERSON_NAME]" at bounding box center [394, 95] width 385 height 17
drag, startPoint x: 415, startPoint y: 359, endPoint x: 199, endPoint y: 357, distance: 216.2
click at [199, 357] on div "Contact information Owner [PERSON_NAME] Parent's Name n/a Email [EMAIL_ADDRESS]…" at bounding box center [395, 469] width 412 height 503
click at [86, 115] on link "People" at bounding box center [92, 119] width 145 height 35
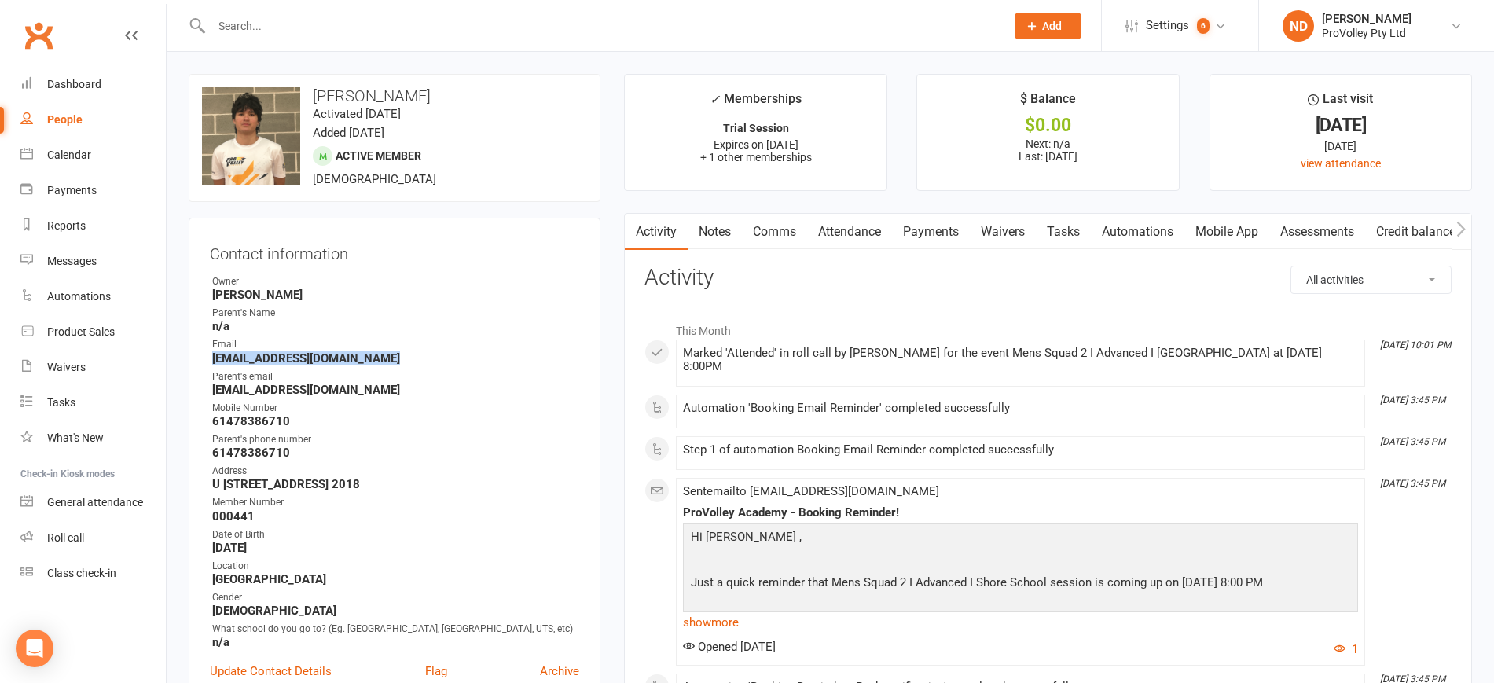
select select "100"
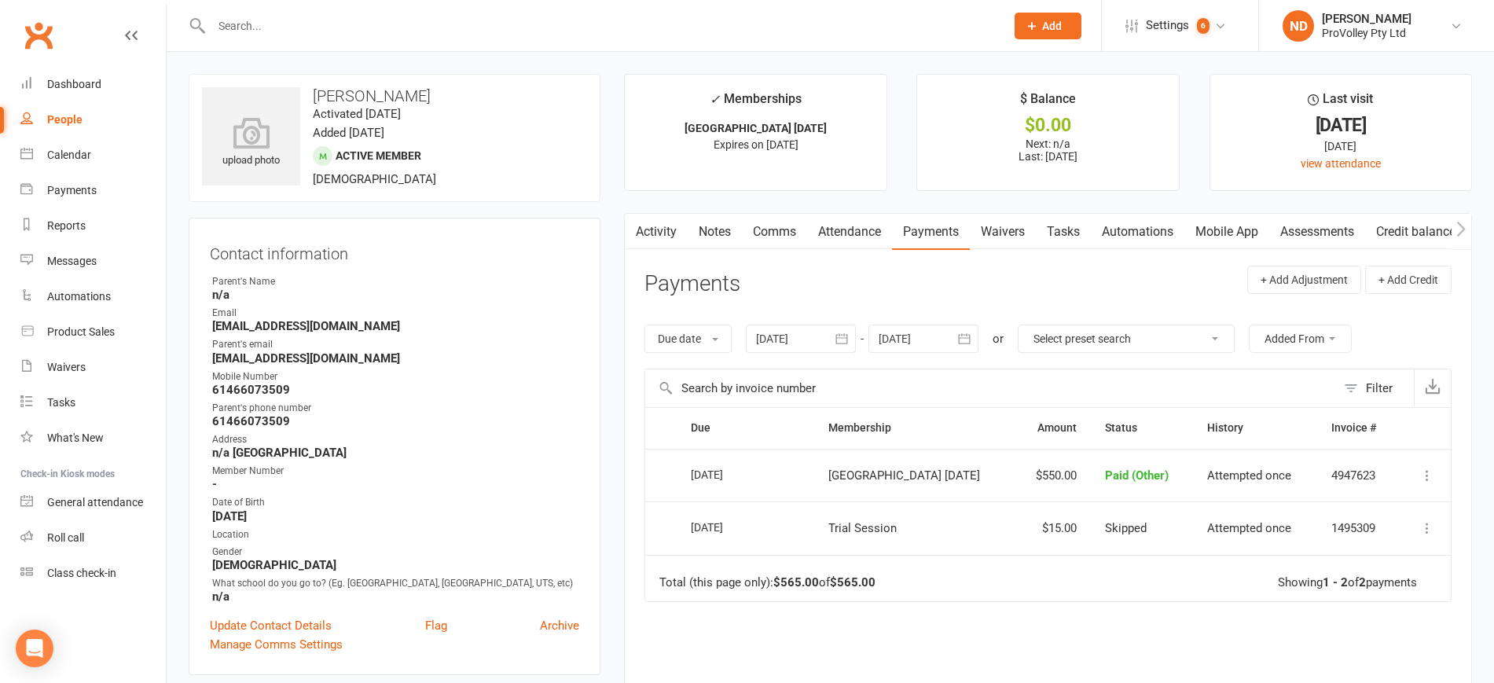
click at [67, 116] on div "People" at bounding box center [64, 119] width 35 height 13
select select "100"
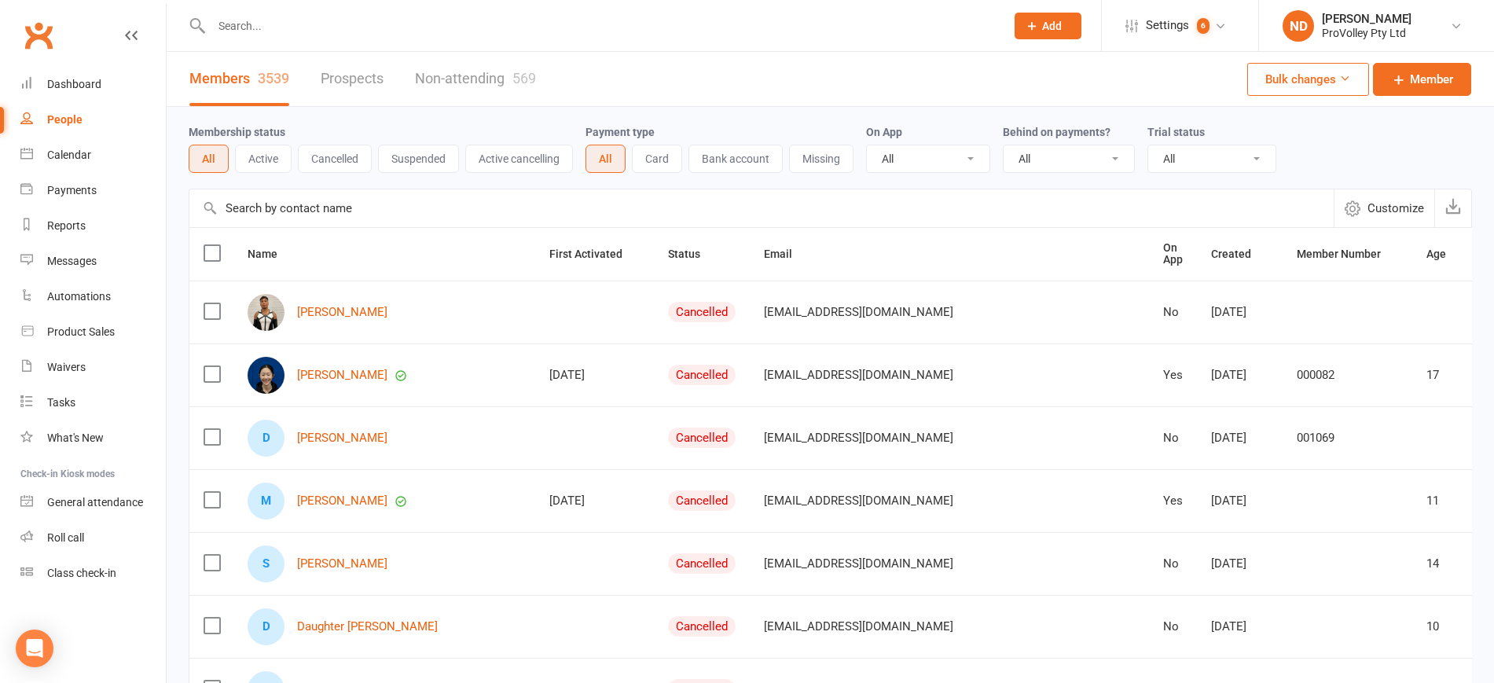
click at [274, 214] on input "text" at bounding box center [761, 208] width 1145 height 38
paste input "Jr Prospero"
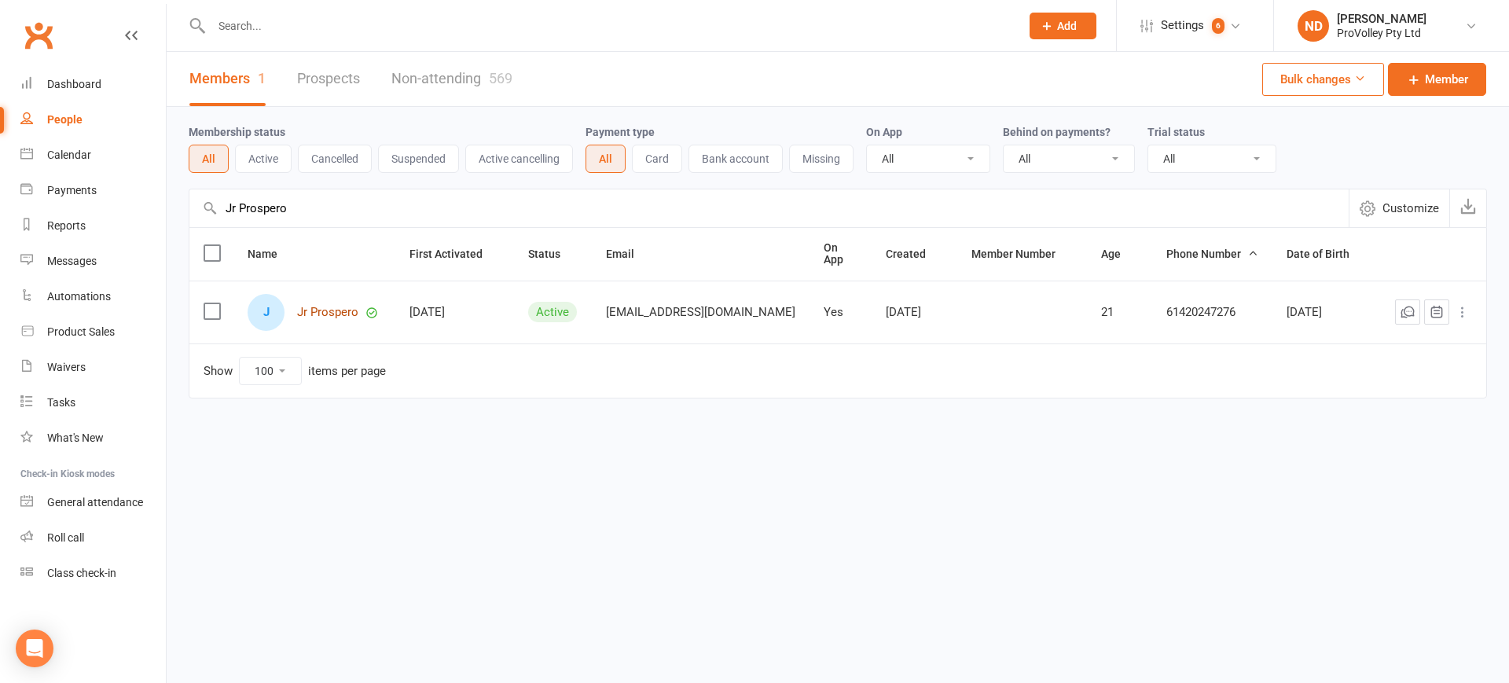
type input "Jr Prospero"
click at [352, 307] on link "Jr Prospero" at bounding box center [327, 312] width 61 height 13
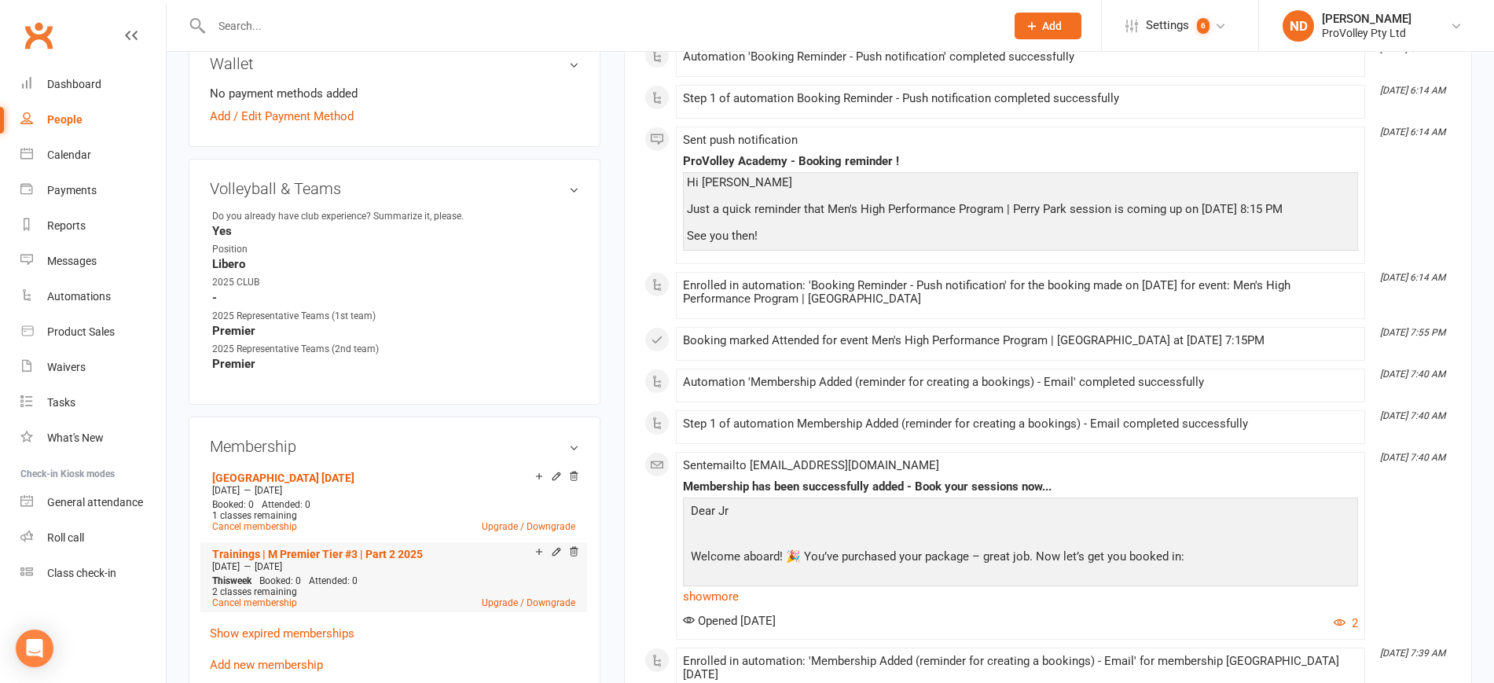
scroll to position [688, 0]
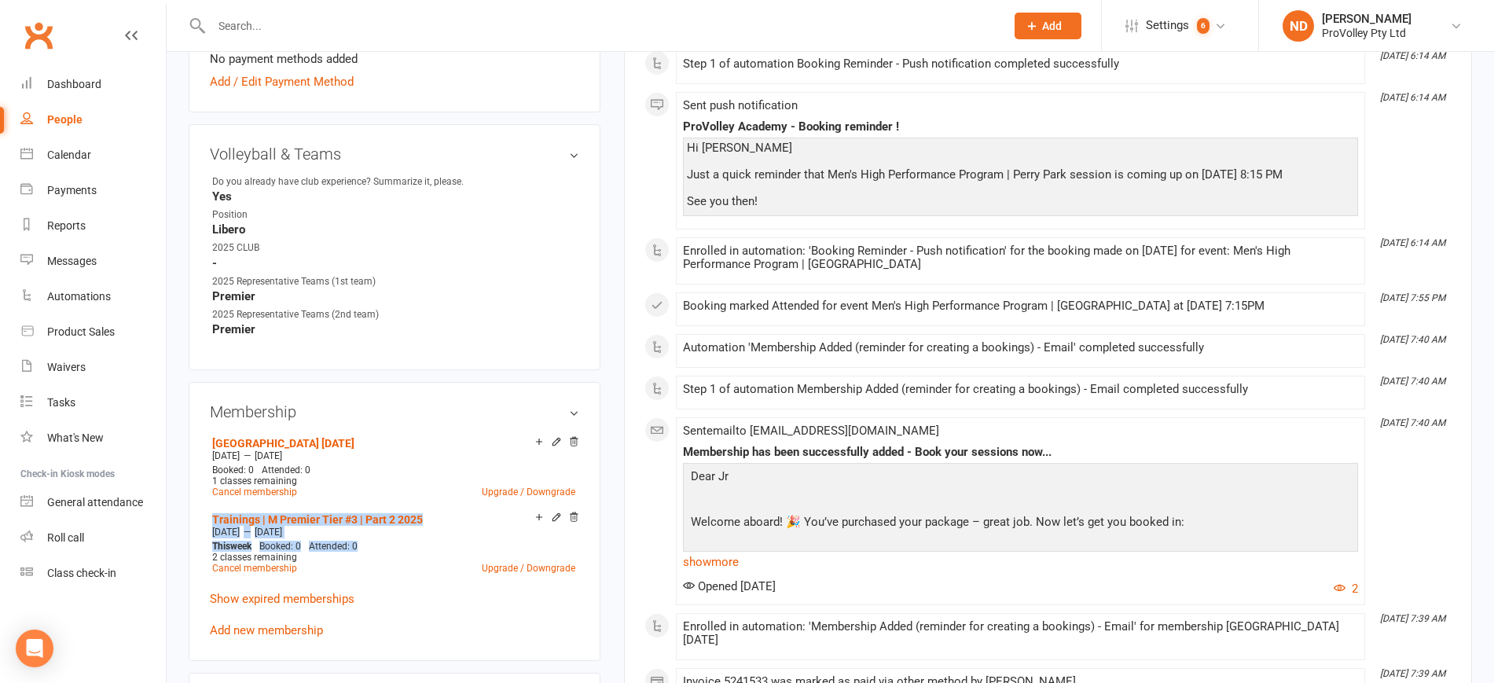
drag, startPoint x: 378, startPoint y: 558, endPoint x: 195, endPoint y: 525, distance: 186.1
click at [195, 525] on div "Membership Philippines 20 November 2025 Sep 29 2025 — Nov 28 2025 Booked: 0 Att…" at bounding box center [395, 521] width 412 height 279
copy li "Trainings | M Premier Tier #3 | Part 2 2025 Sep 16 2025 — Dec 15 2025 This week…"
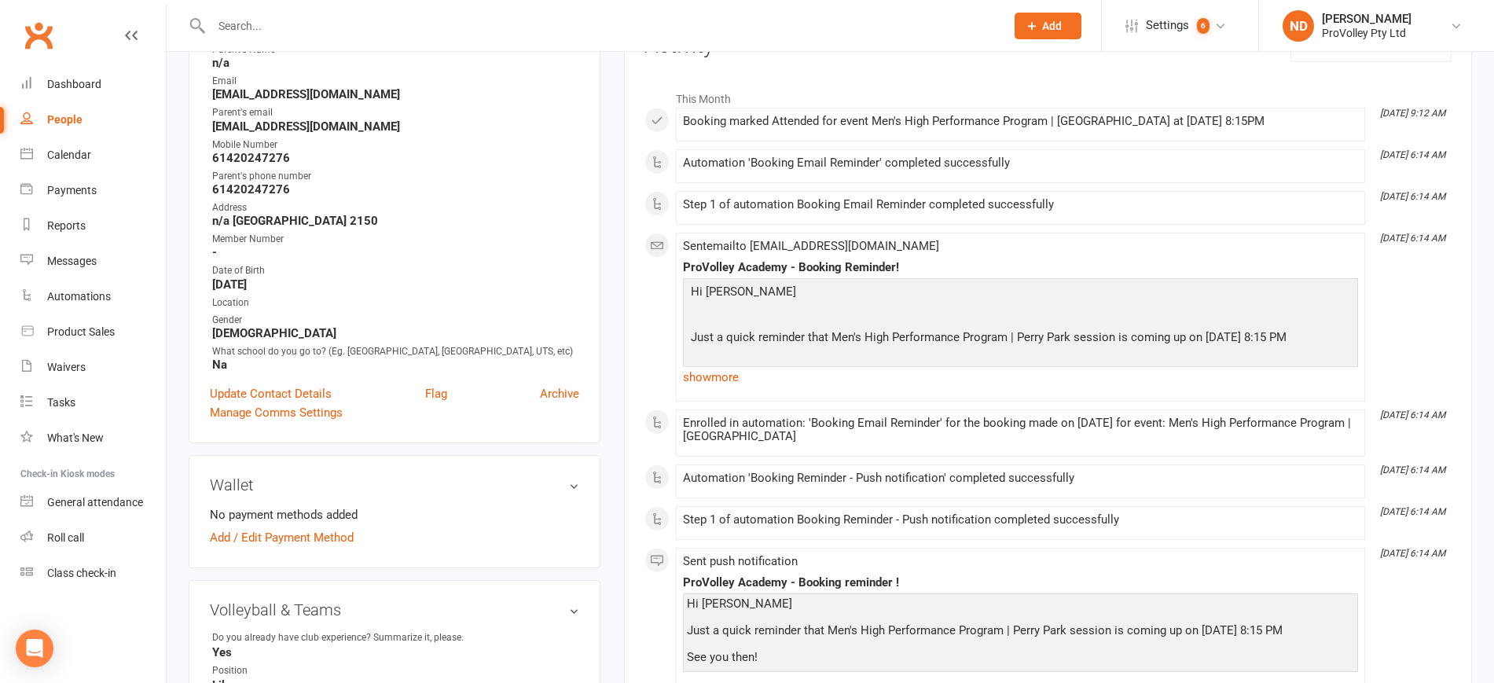
scroll to position [0, 0]
